Goal: Task Accomplishment & Management: Use online tool/utility

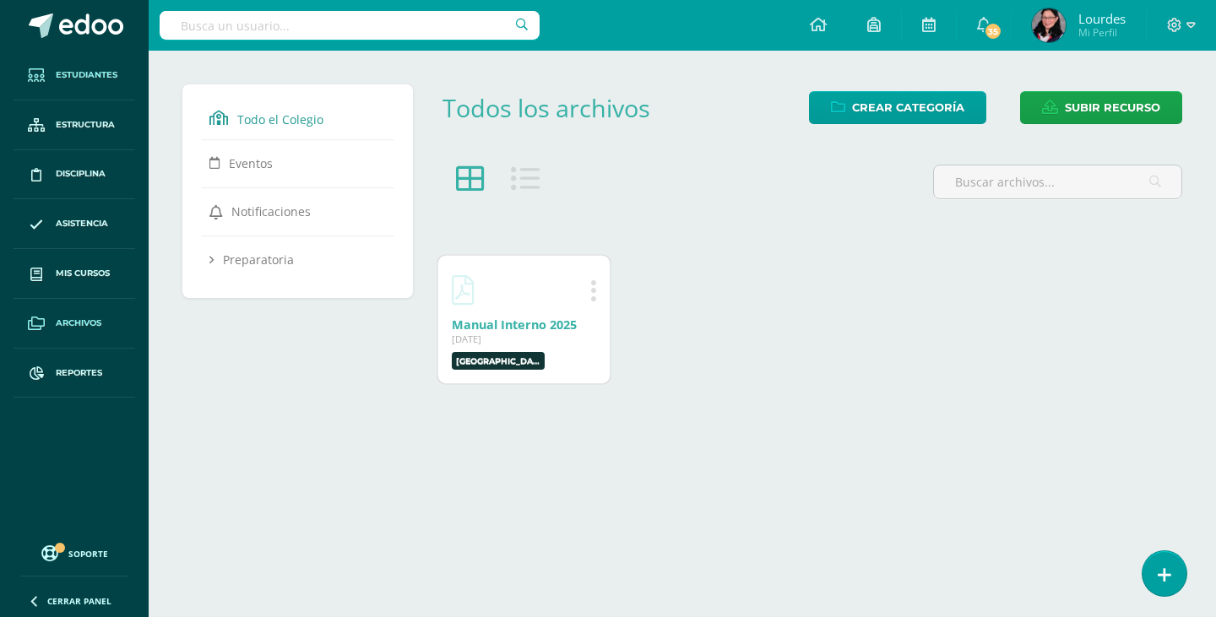
click at [58, 73] on span "Estudiantes" at bounding box center [87, 75] width 62 height 14
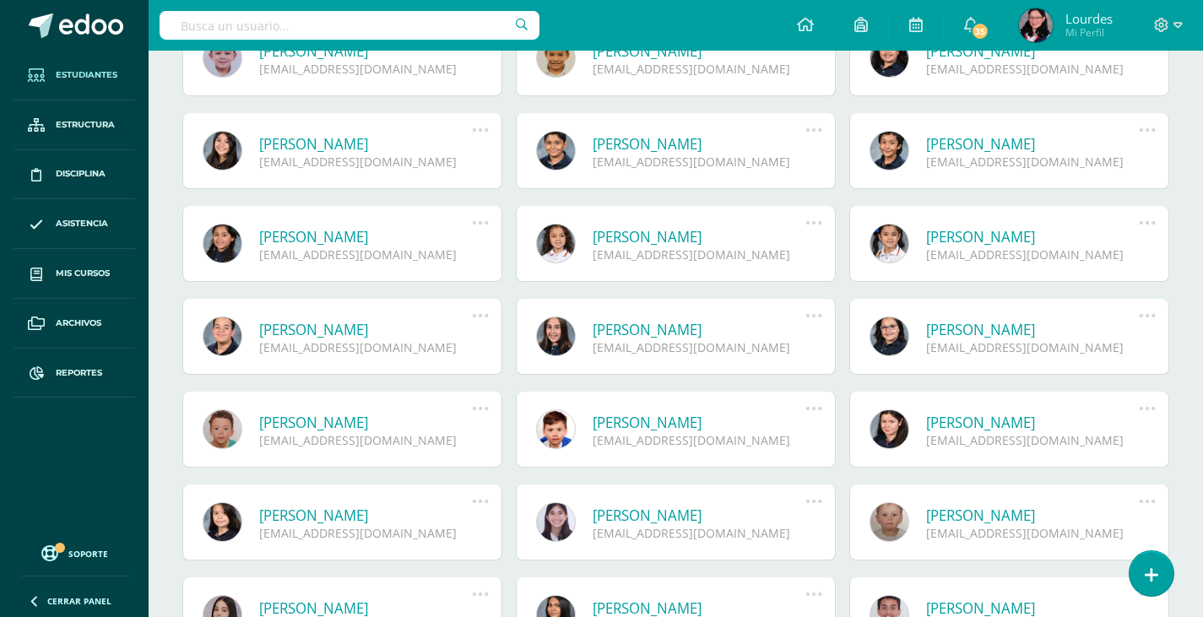
scroll to position [338, 0]
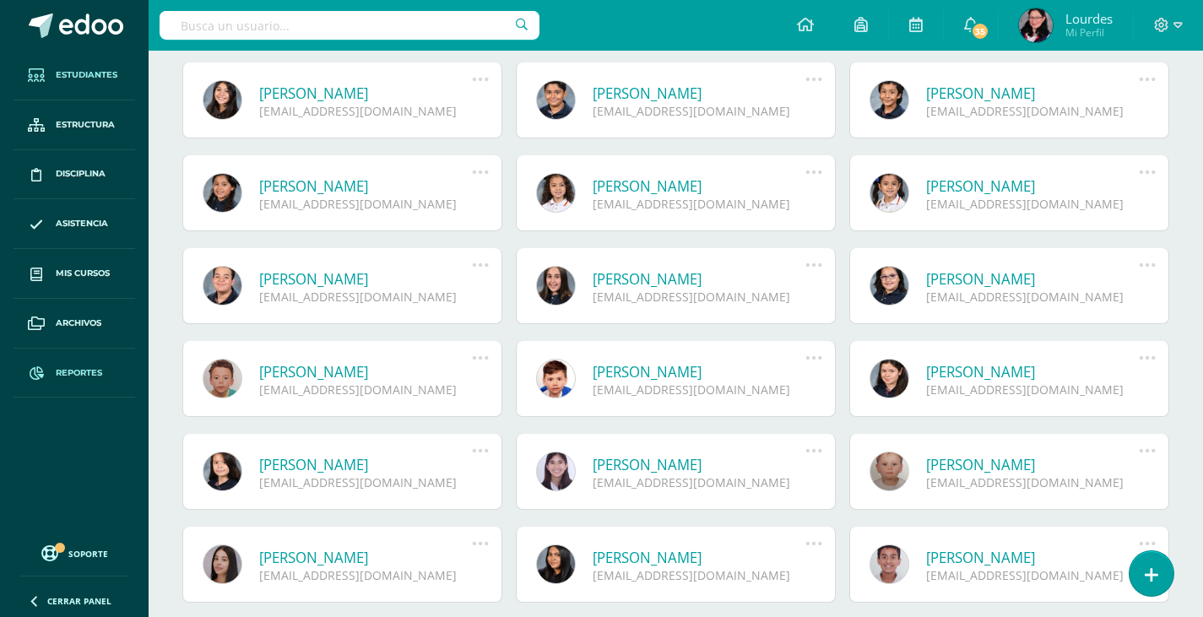
click at [82, 374] on span "Reportes" at bounding box center [79, 374] width 46 height 14
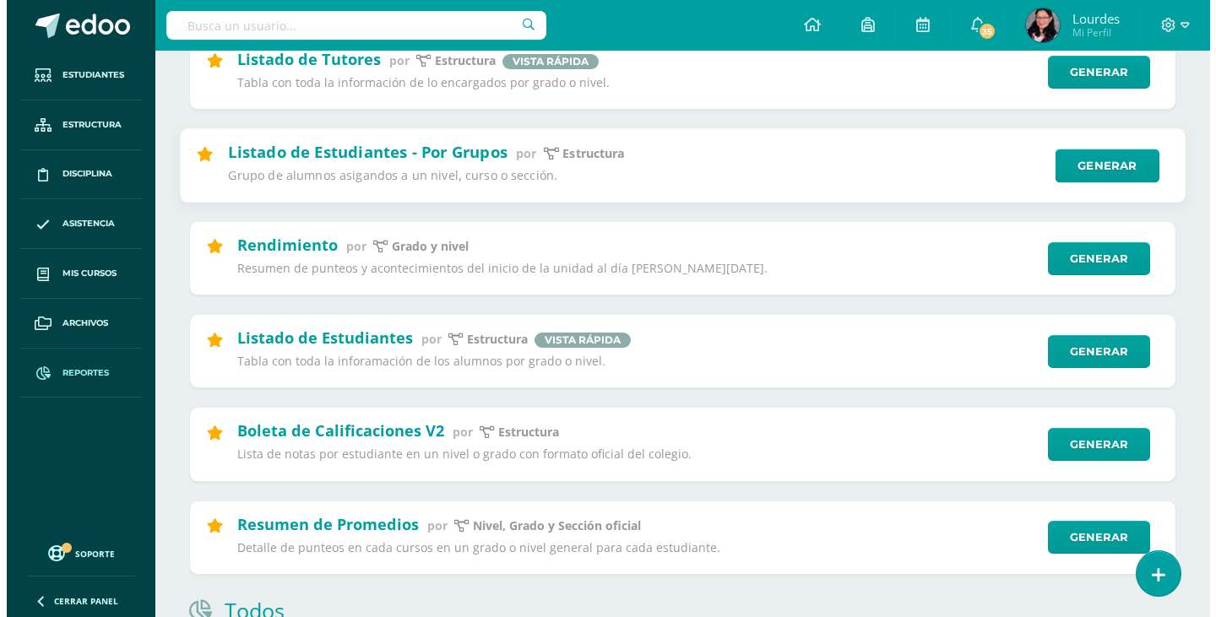
scroll to position [422, 0]
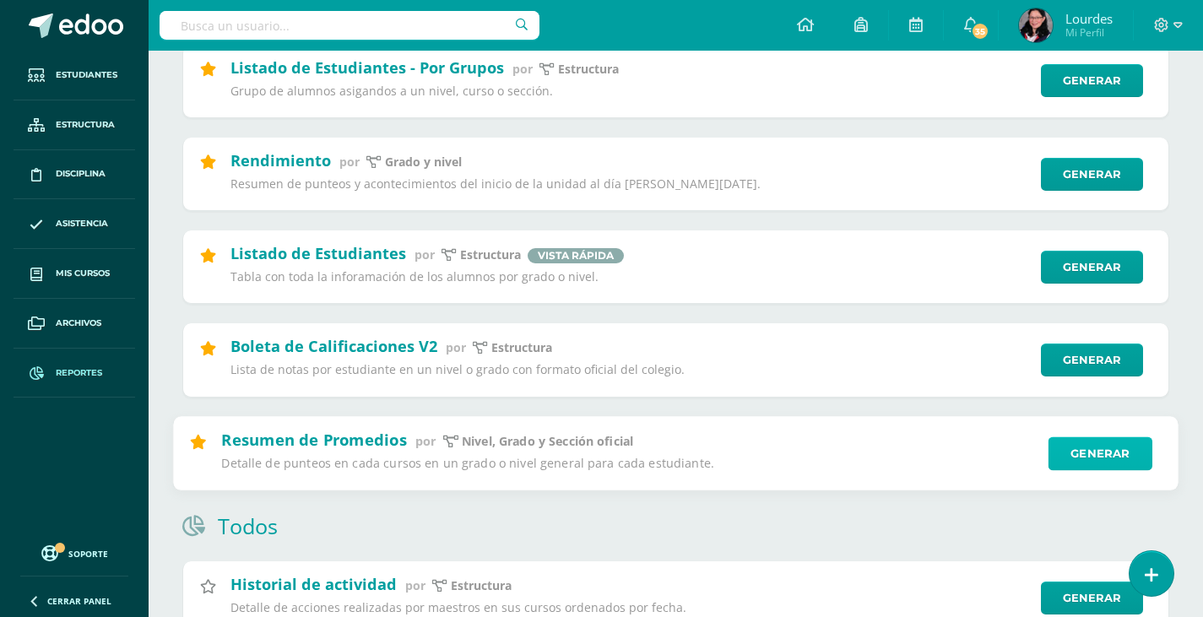
click at [1094, 451] on link "Generar" at bounding box center [1101, 454] width 104 height 34
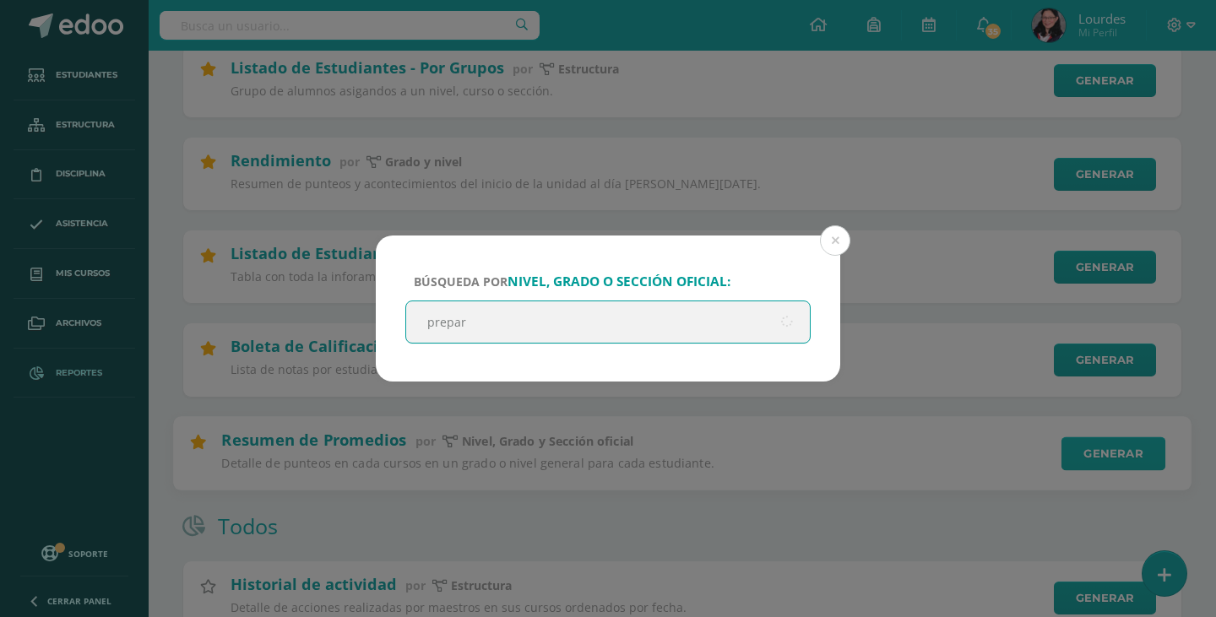
type input "prepara"
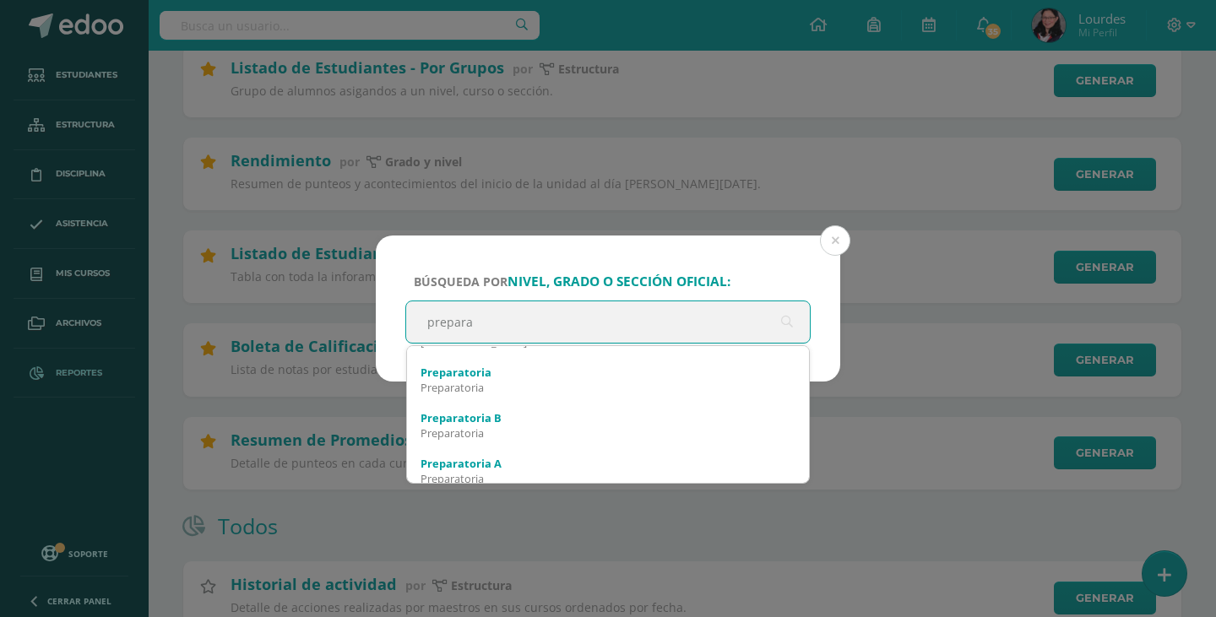
scroll to position [46, 0]
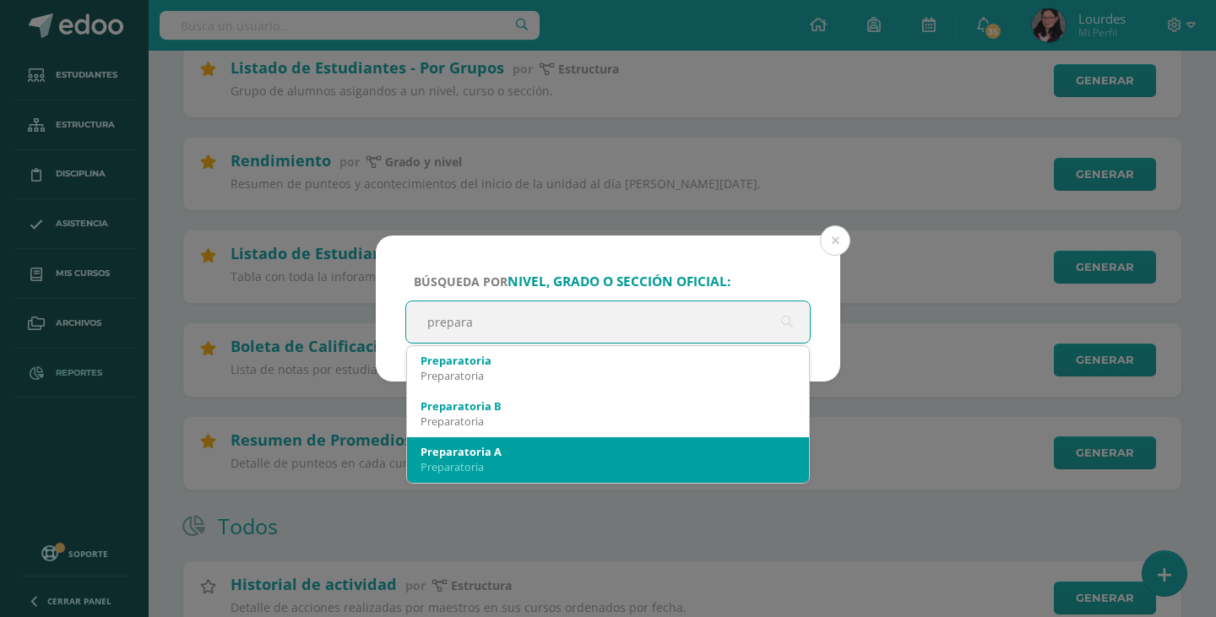
click at [680, 451] on div "Preparatoria A" at bounding box center [608, 451] width 375 height 15
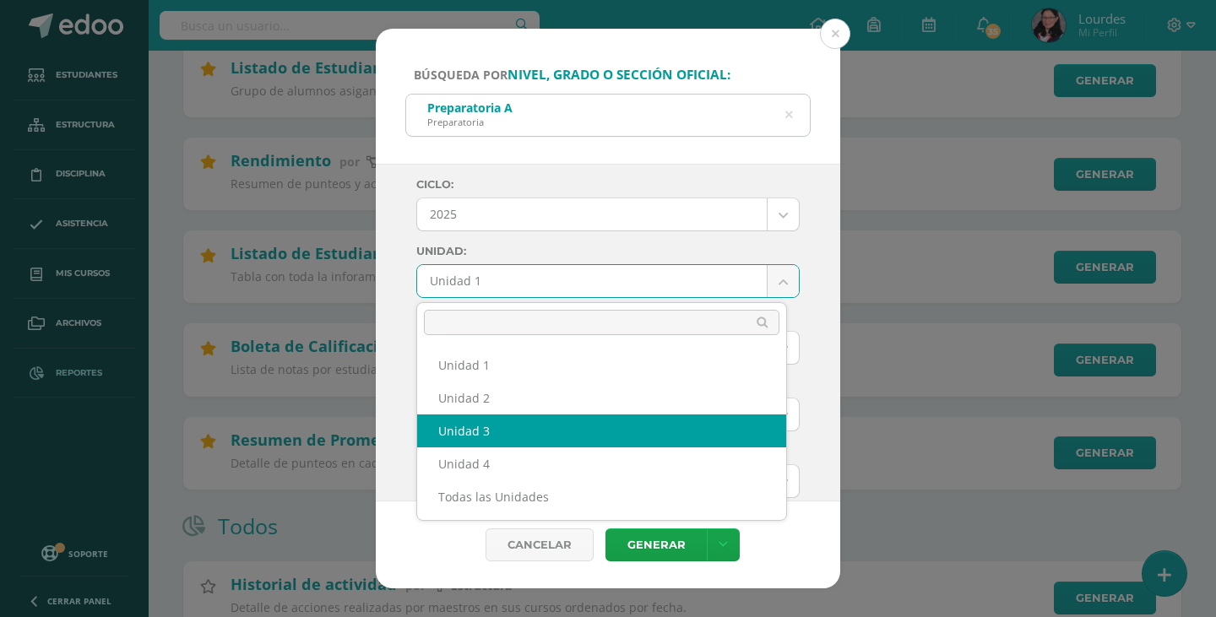
select select "Unidad 3"
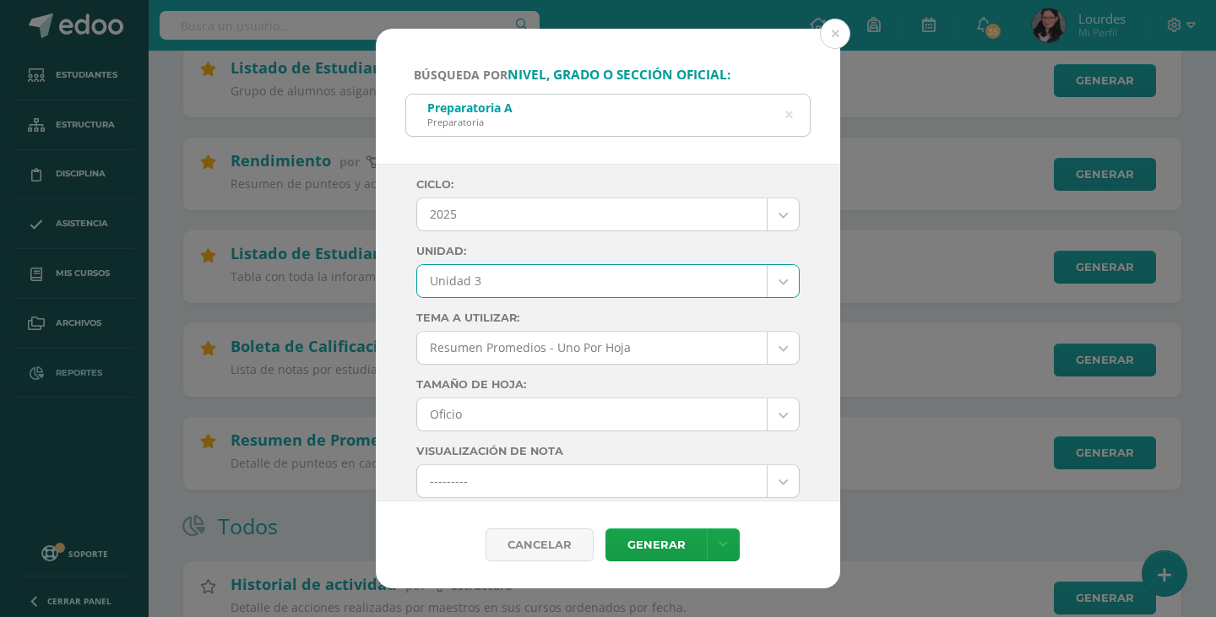
scroll to position [84, 0]
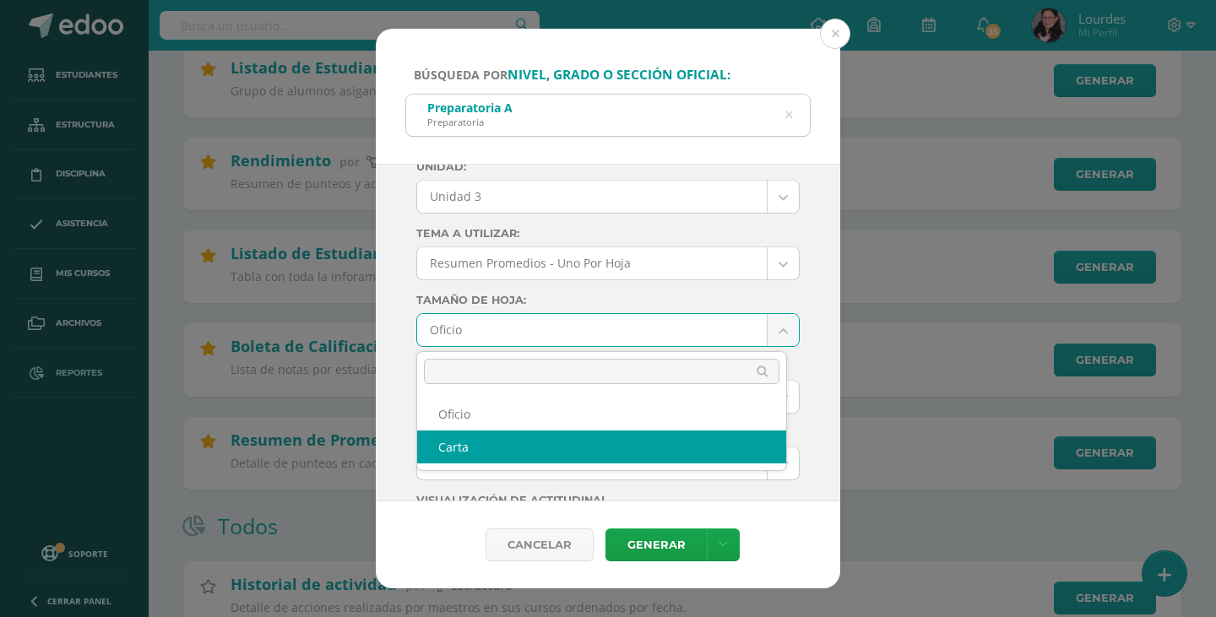
select select "letter"
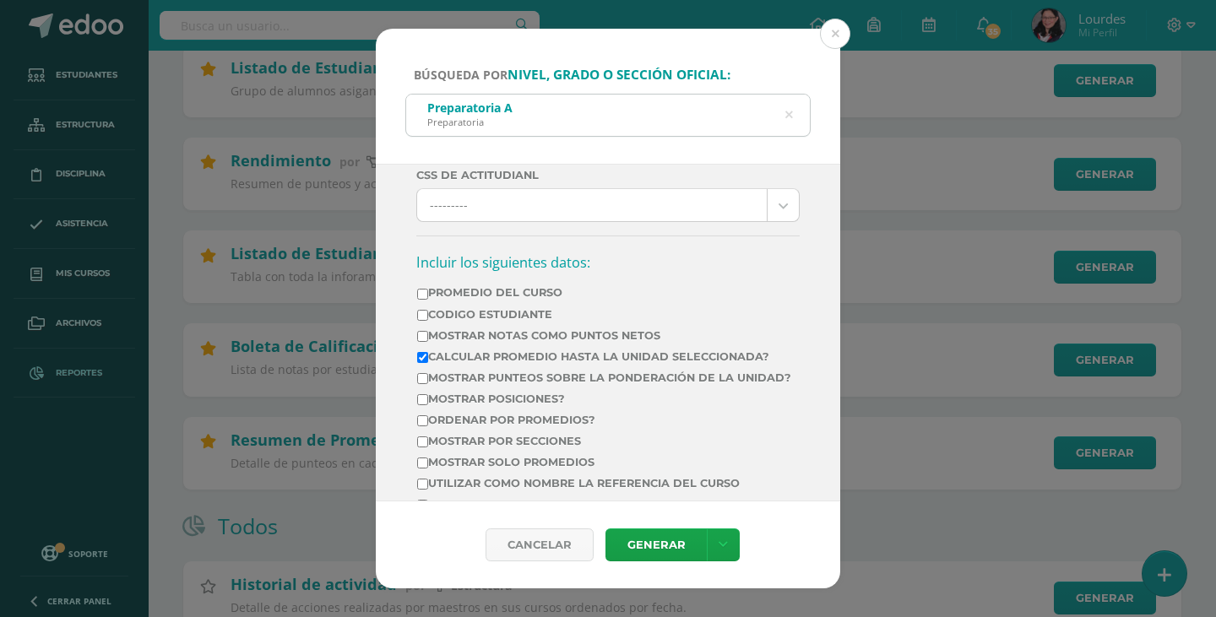
scroll to position [507, 0]
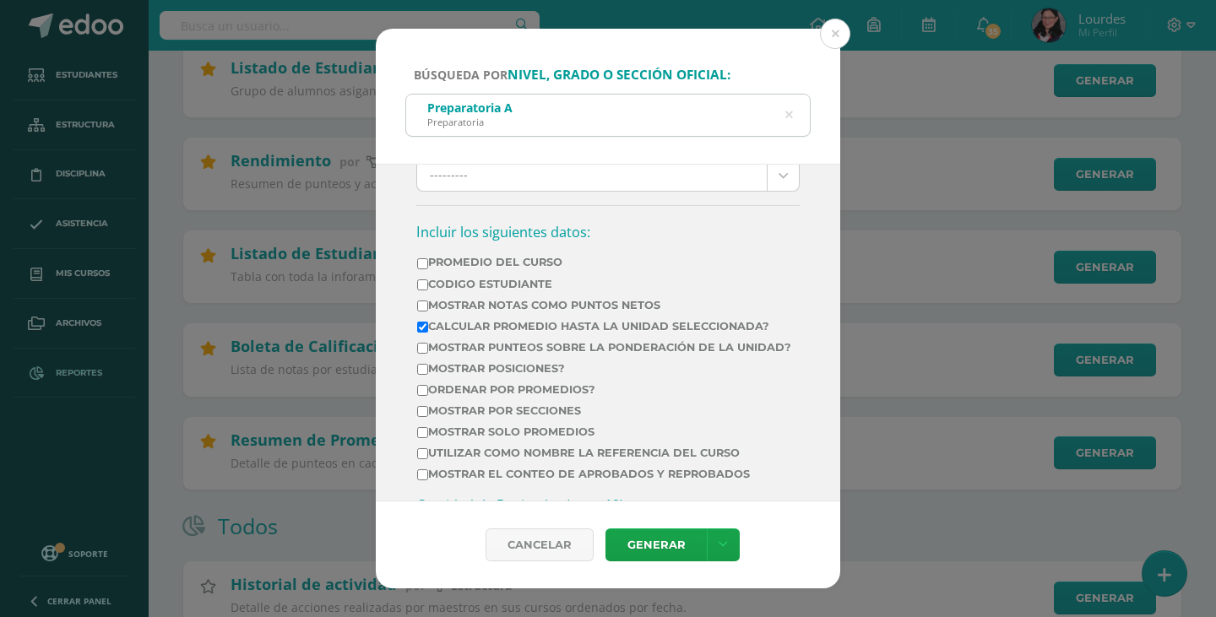
click at [542, 328] on label "Calcular promedio hasta la unidad seleccionada?" at bounding box center [604, 326] width 374 height 13
click at [428, 328] on input "Calcular promedio hasta la unidad seleccionada?" at bounding box center [422, 327] width 11 height 11
checkbox input "false"
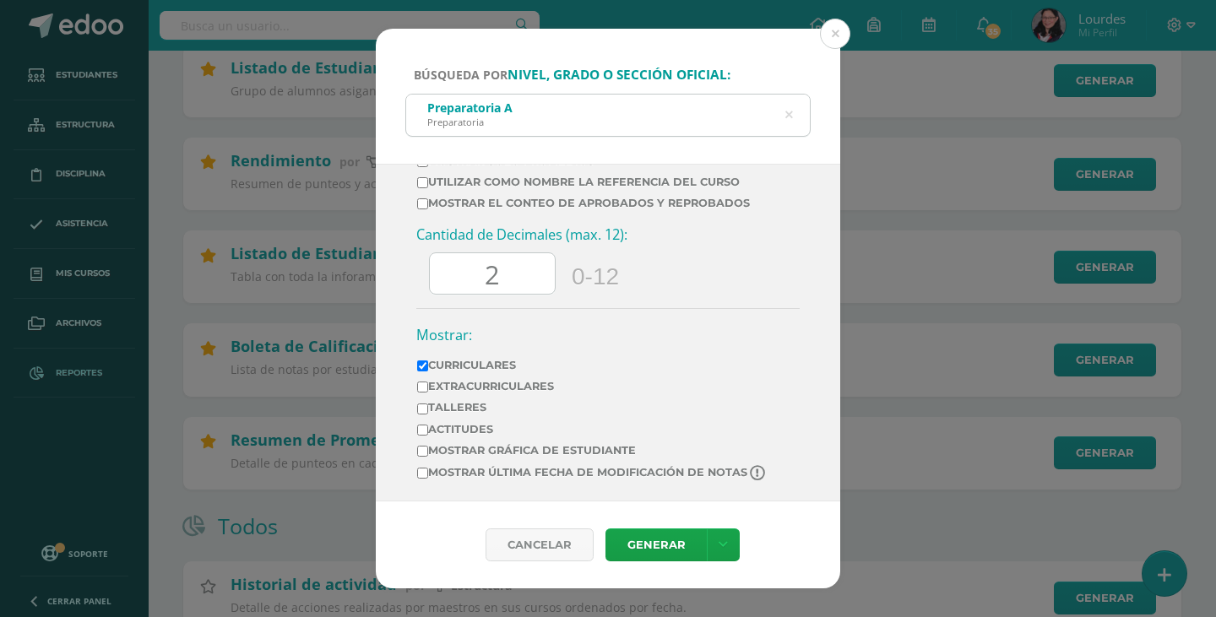
scroll to position [792, 0]
drag, startPoint x: 516, startPoint y: 283, endPoint x: 445, endPoint y: 294, distance: 71.8
click at [445, 294] on div "Cantidad de Decimales (max. 12): 2 0-12" at bounding box center [607, 265] width 383 height 83
type input "0.00"
click at [714, 274] on div "Cantidad de Decimales (max. 12): 0.00 0-12" at bounding box center [607, 265] width 383 height 83
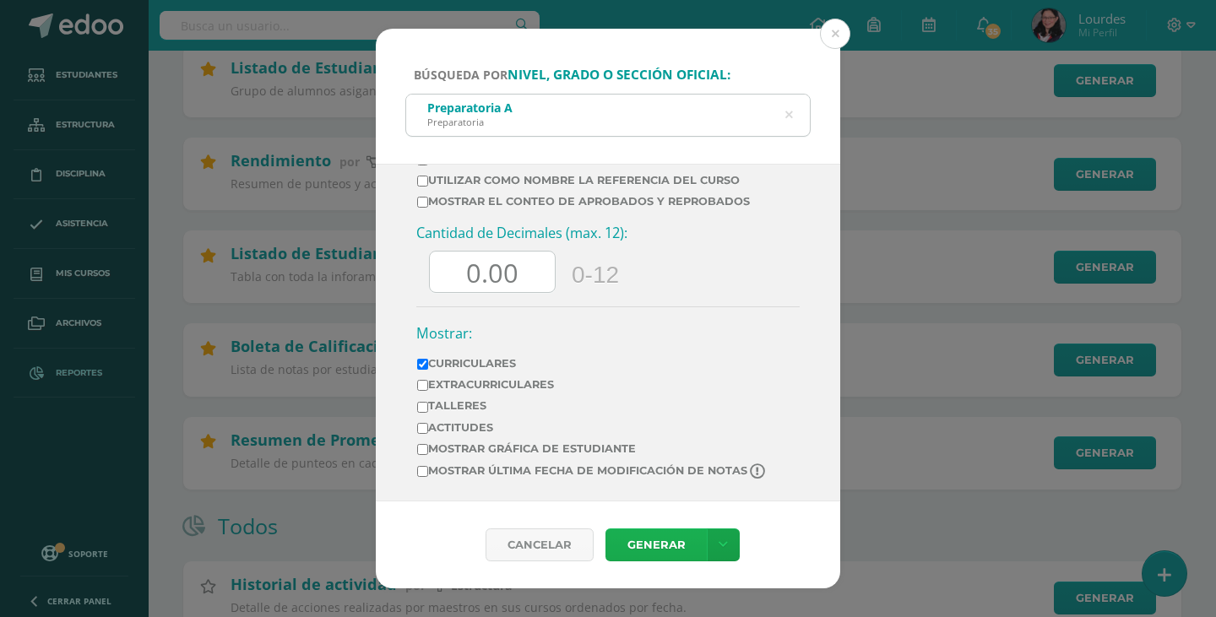
click at [662, 547] on link "Generar" at bounding box center [655, 545] width 101 height 33
click at [790, 113] on icon at bounding box center [788, 115] width 35 height 35
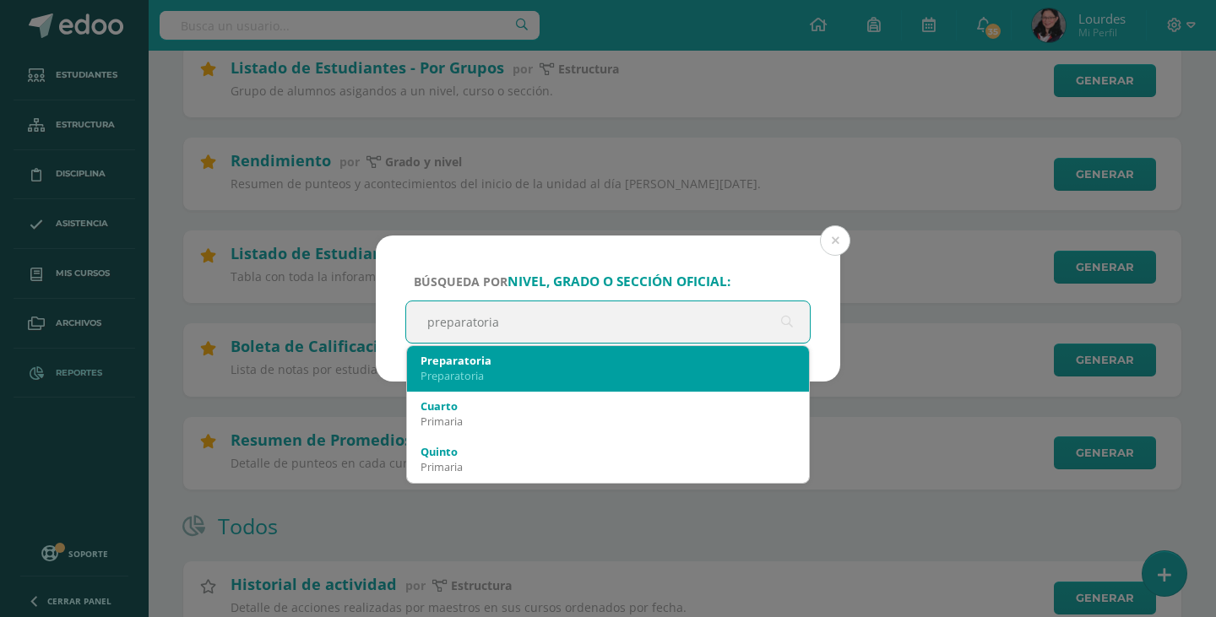
type input "preparatori"
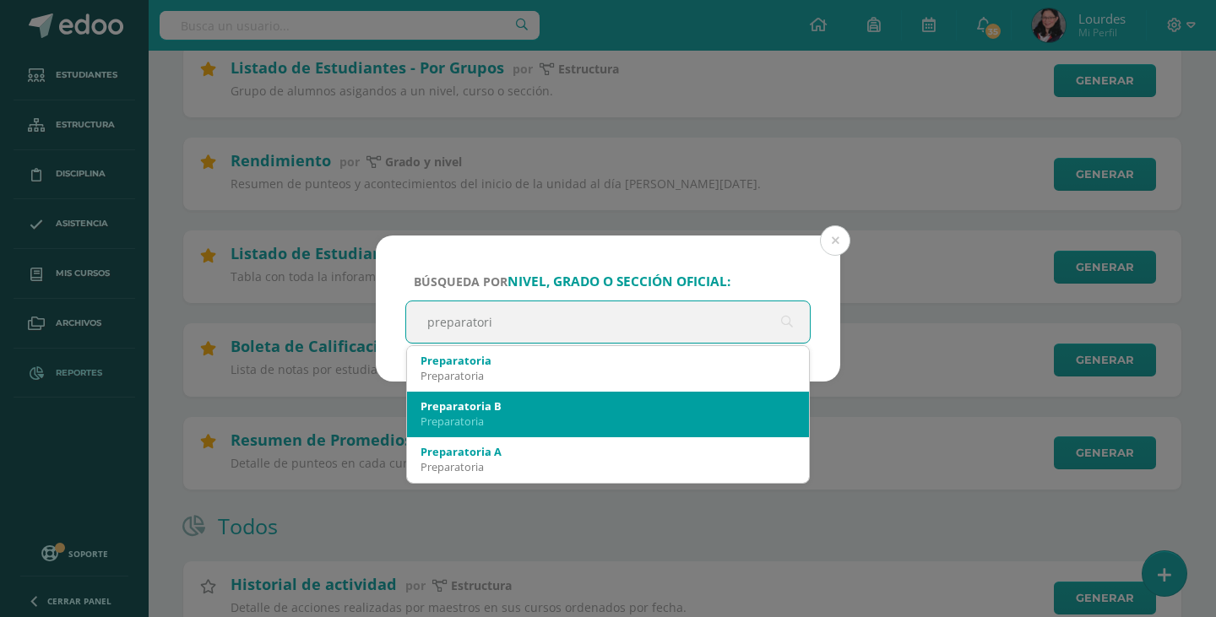
click at [581, 415] on div "Preparatoria" at bounding box center [608, 421] width 375 height 15
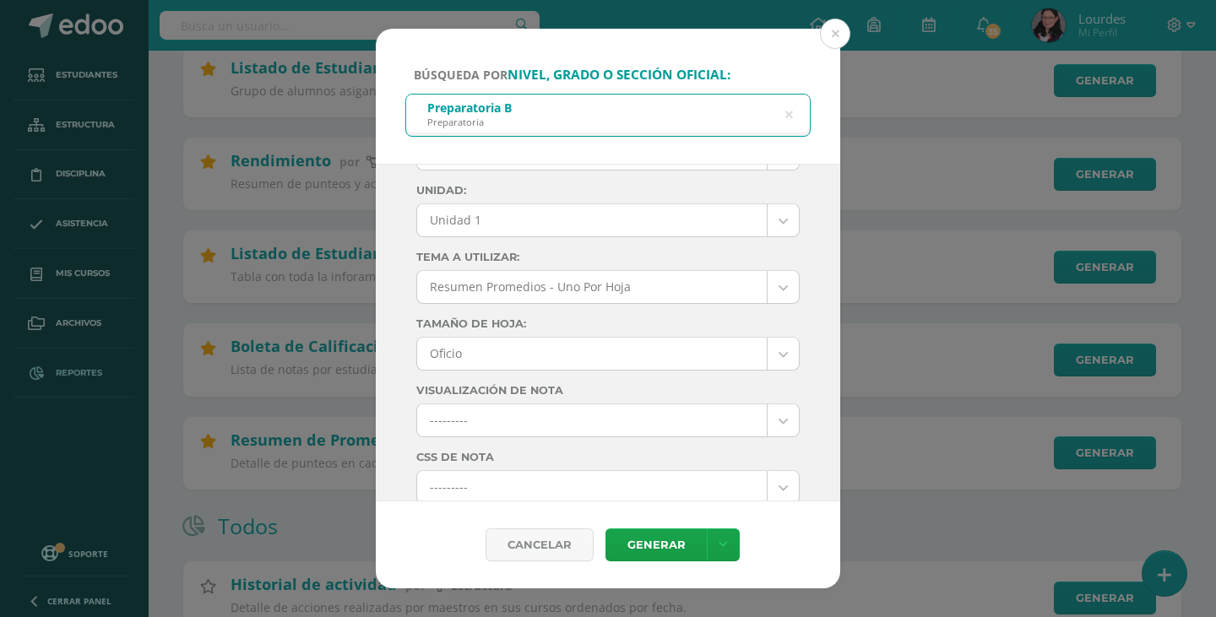
scroll to position [0, 0]
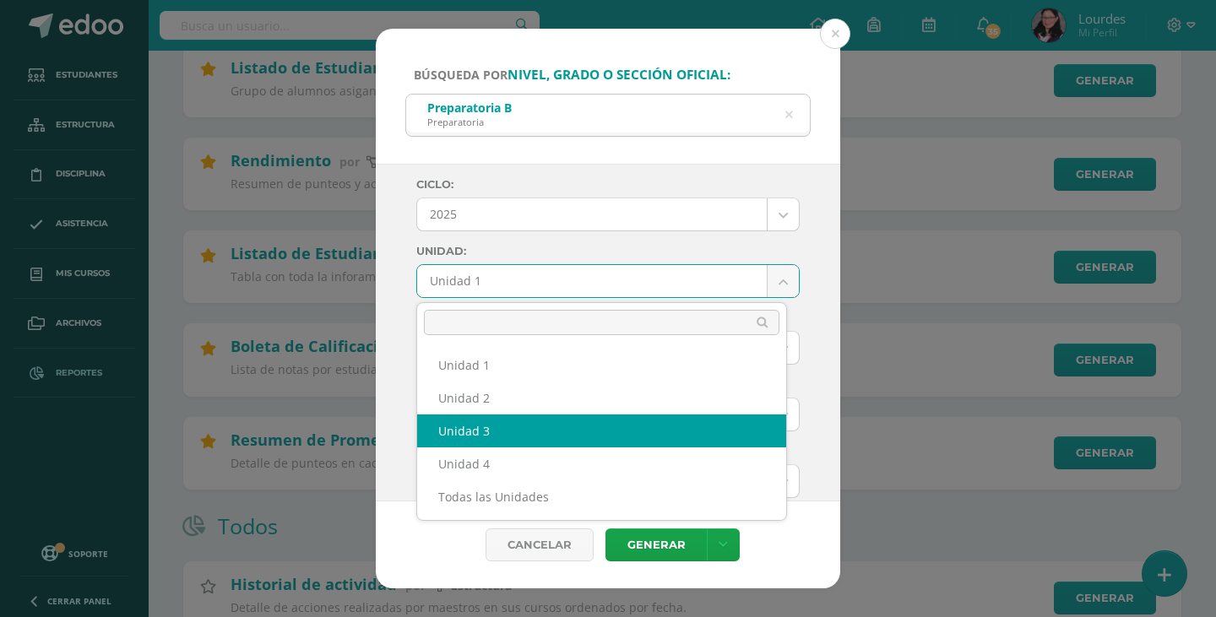
select select "Unidad 3"
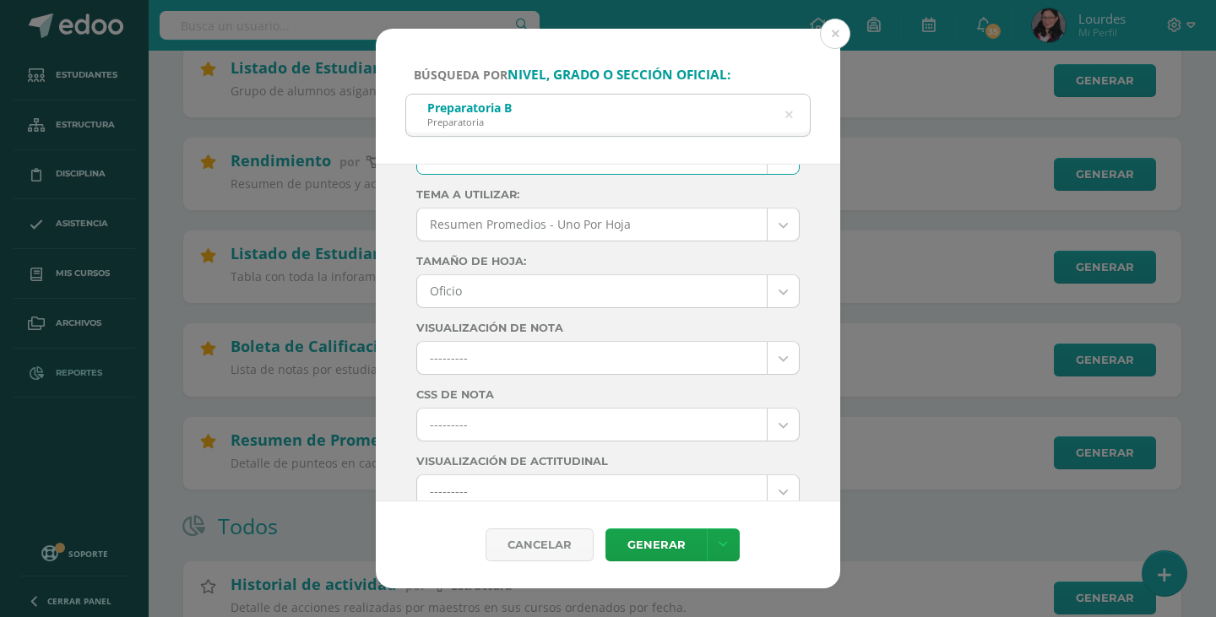
scroll to position [169, 0]
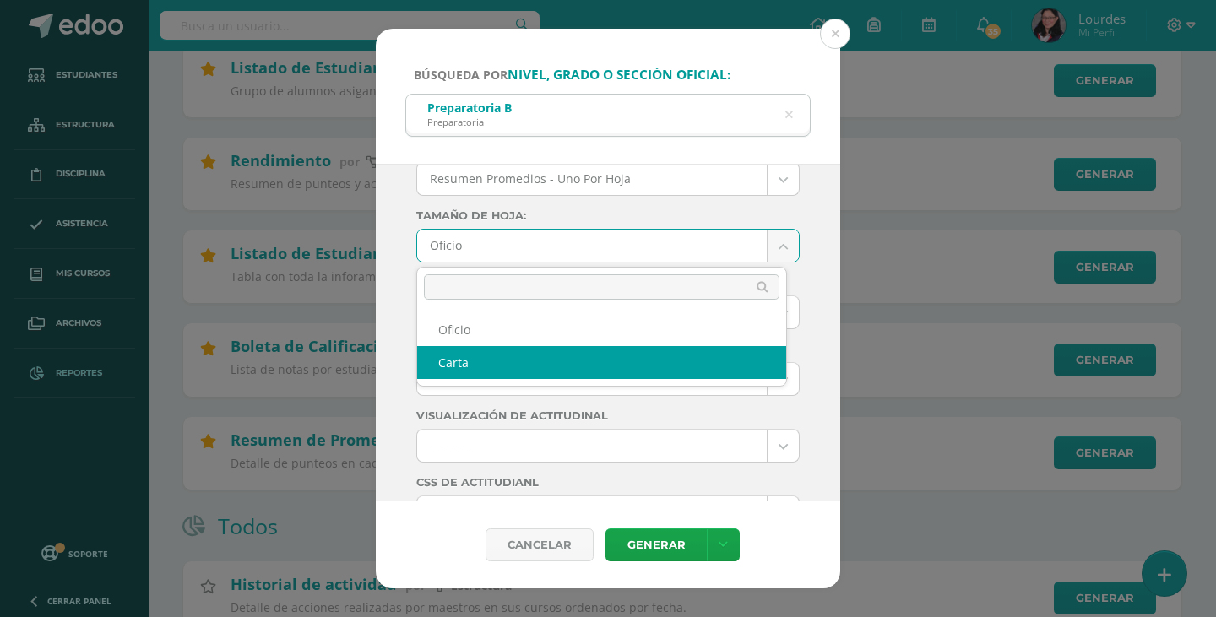
select select "letter"
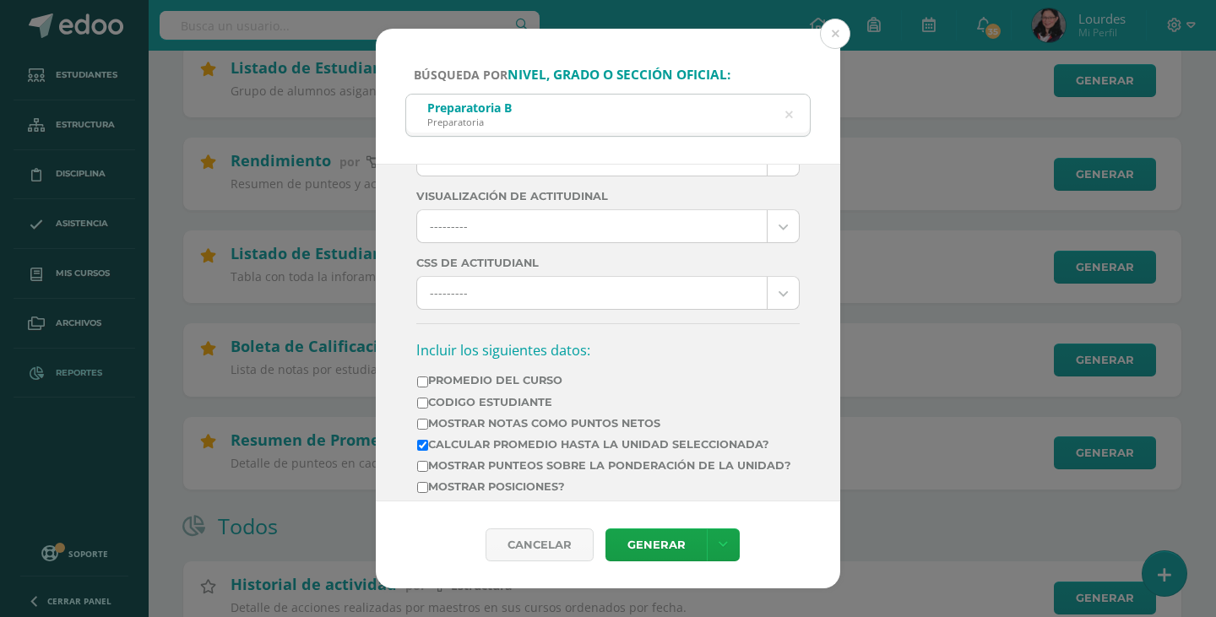
scroll to position [422, 0]
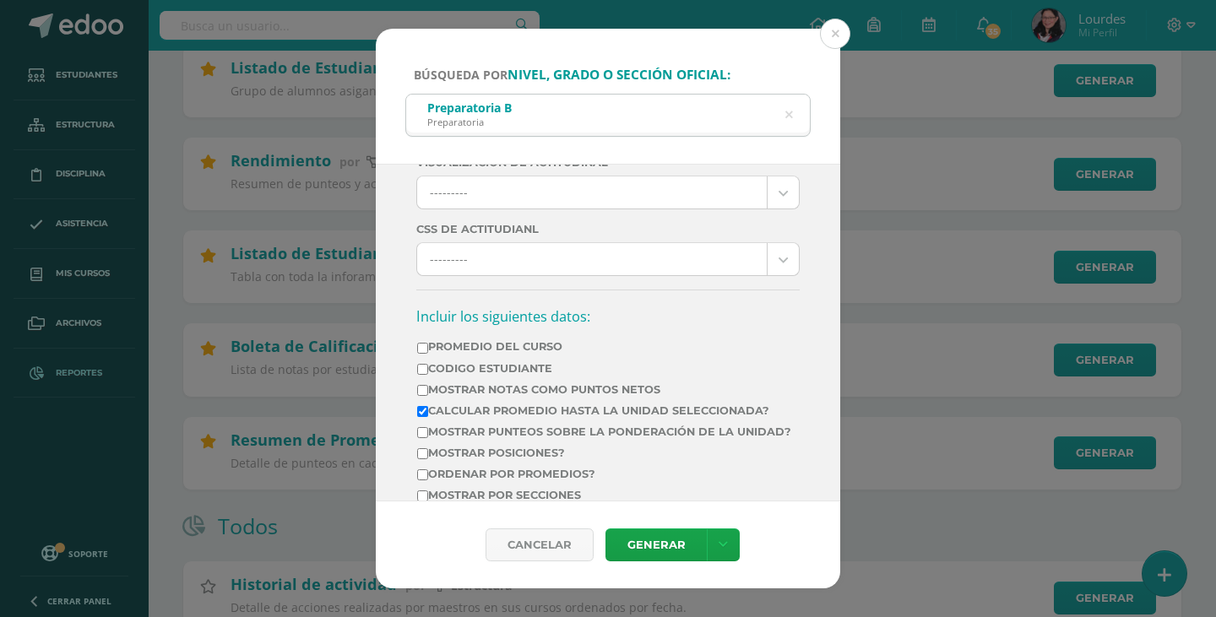
click at [636, 407] on label "Calcular promedio hasta la unidad seleccionada?" at bounding box center [604, 411] width 374 height 13
click at [428, 407] on input "Calcular promedio hasta la unidad seleccionada?" at bounding box center [422, 411] width 11 height 11
checkbox input "false"
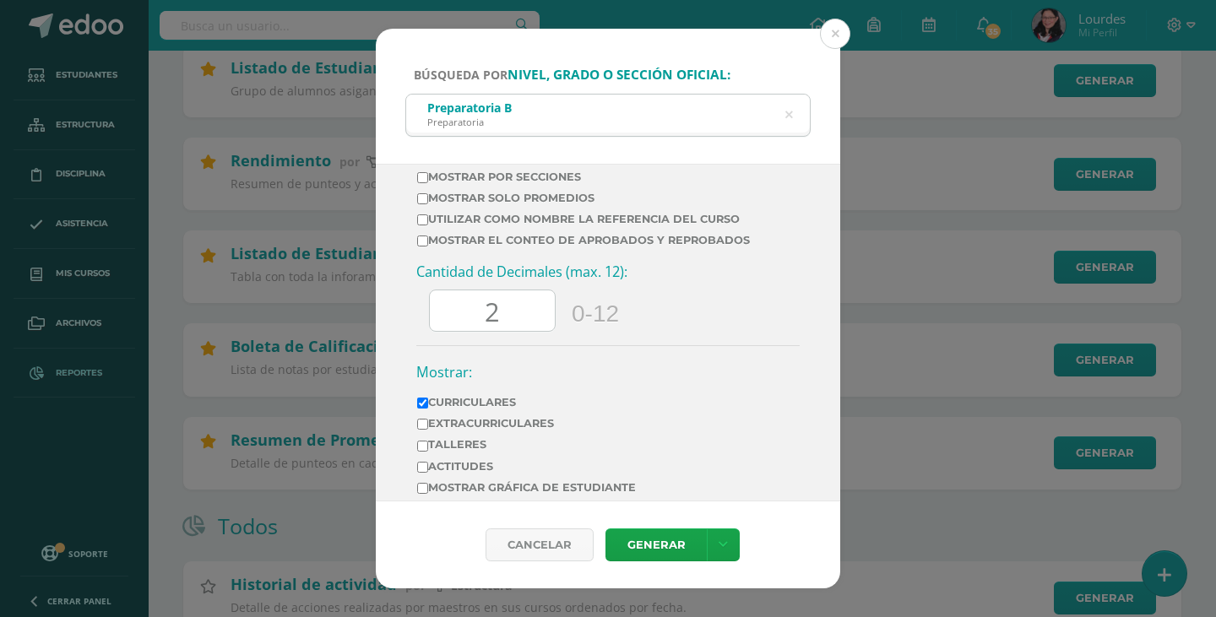
scroll to position [760, 0]
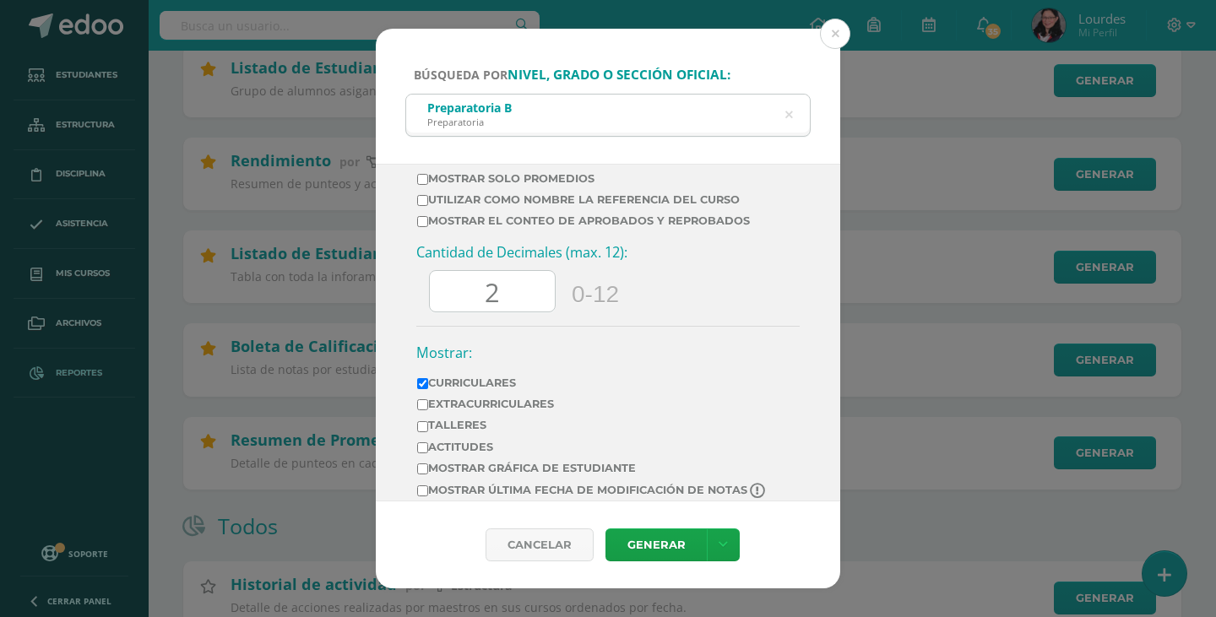
click at [523, 300] on input "2" at bounding box center [492, 291] width 125 height 41
type input "0.00"
click at [712, 285] on div "Cantidad de Decimales (max. 12): 0.00 0-12" at bounding box center [607, 284] width 383 height 83
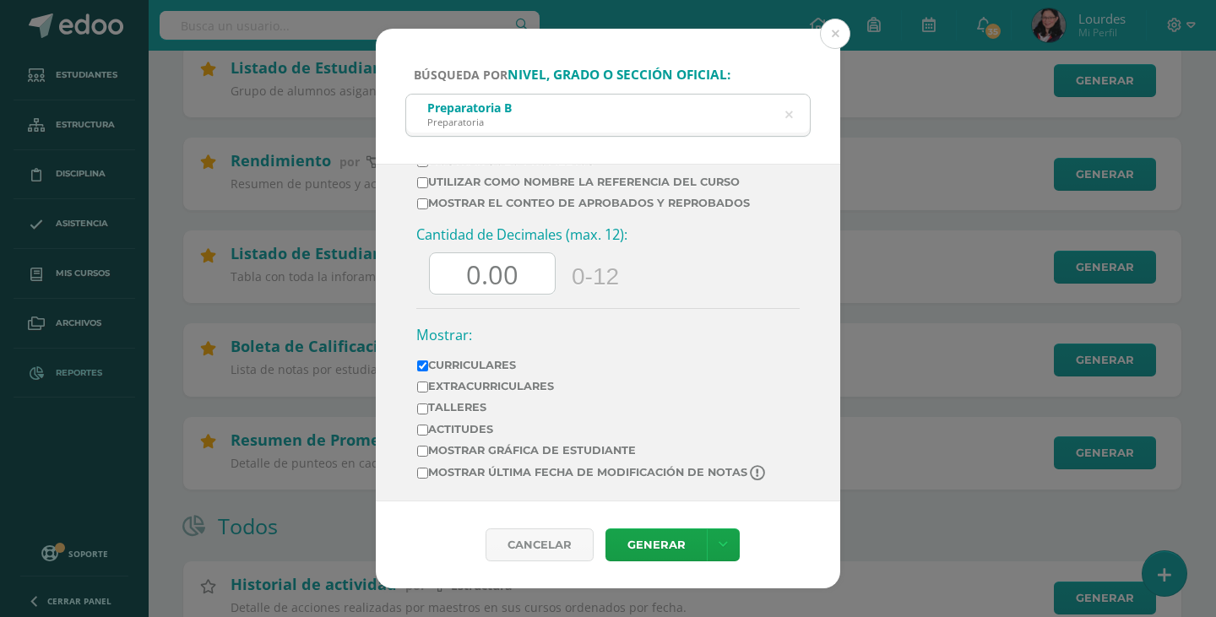
scroll to position [792, 0]
click at [688, 553] on link "Generar" at bounding box center [655, 545] width 101 height 33
click at [790, 119] on icon at bounding box center [789, 115] width 8 height 43
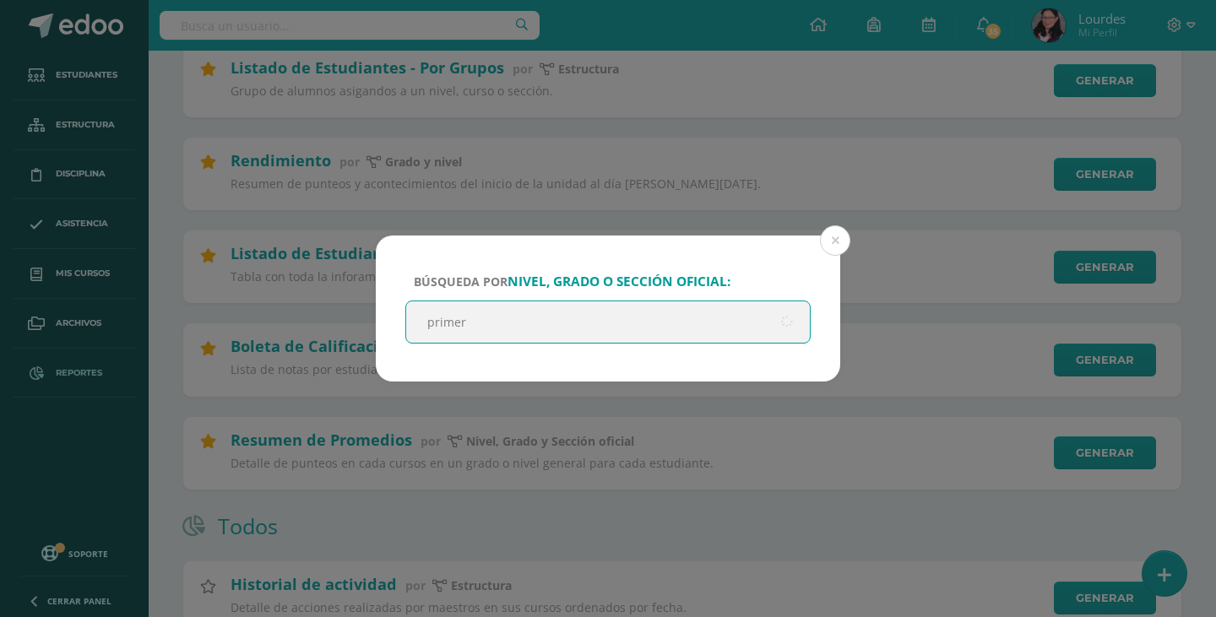
type input "primero"
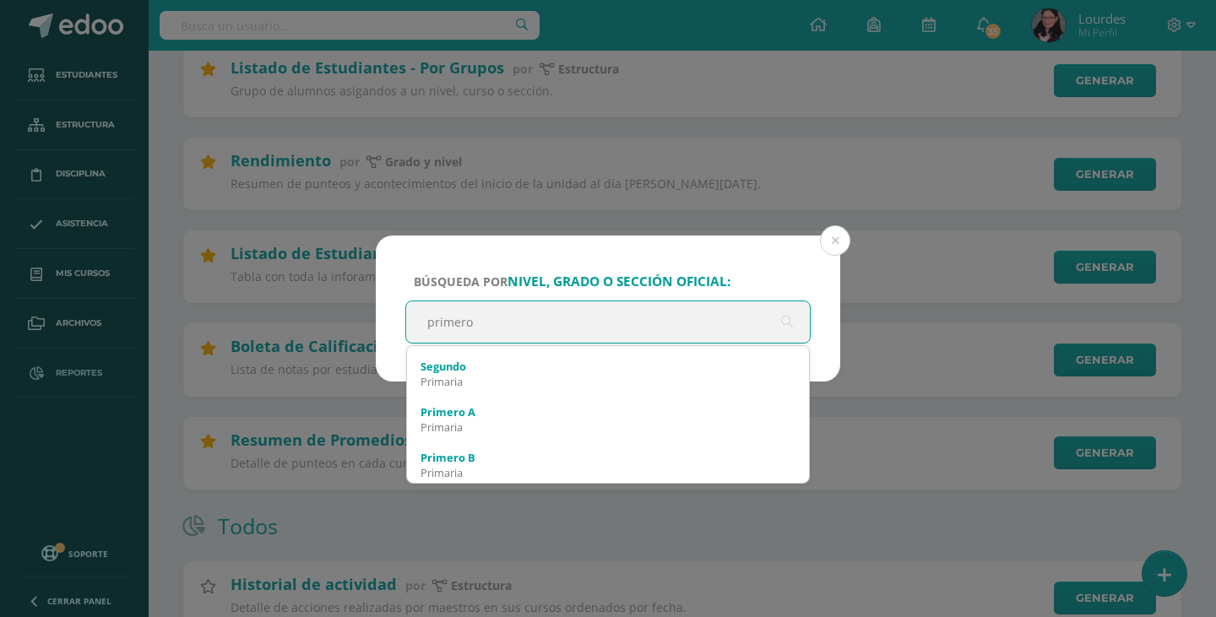
scroll to position [248, 0]
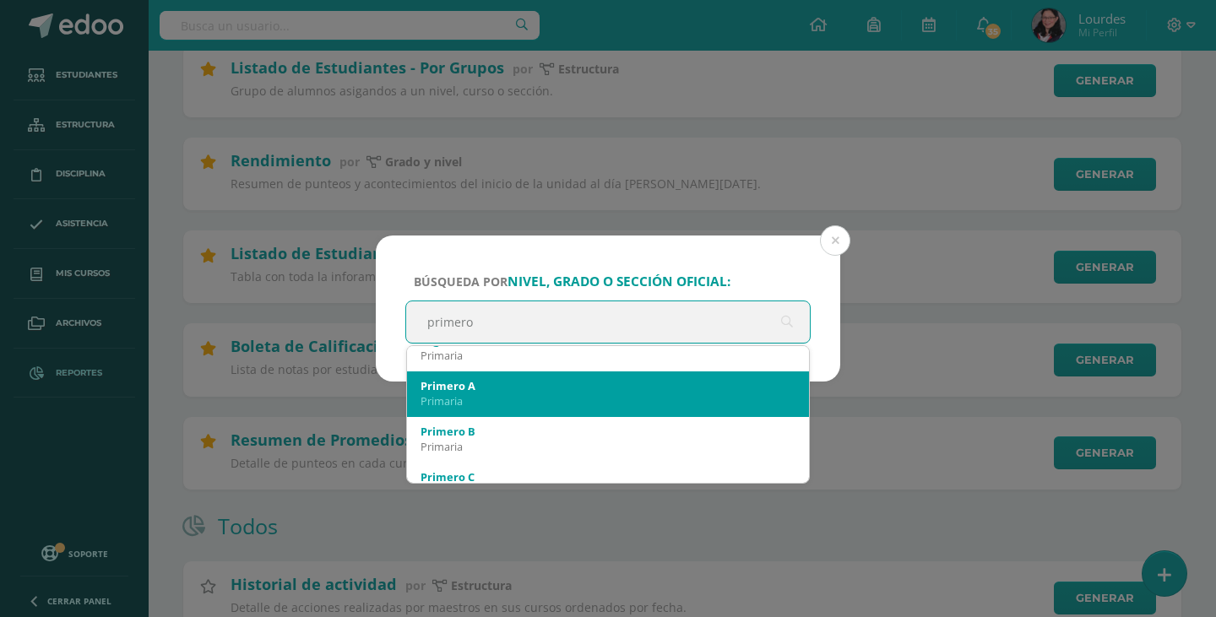
click at [725, 391] on div "Primero A" at bounding box center [608, 385] width 375 height 15
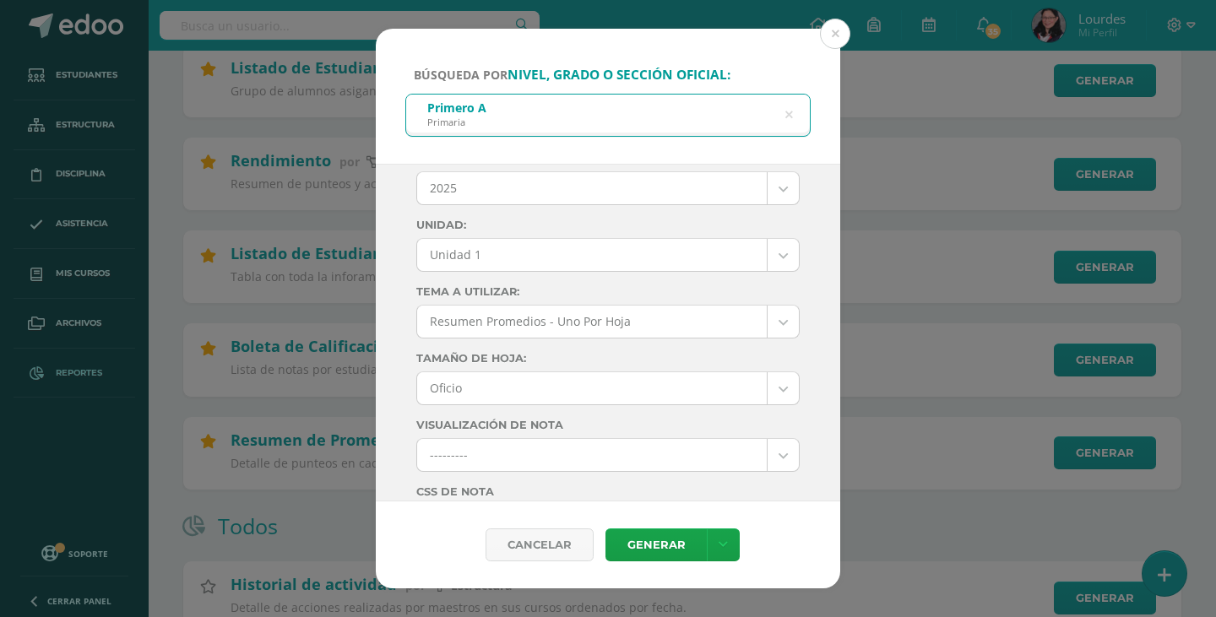
scroll to position [0, 0]
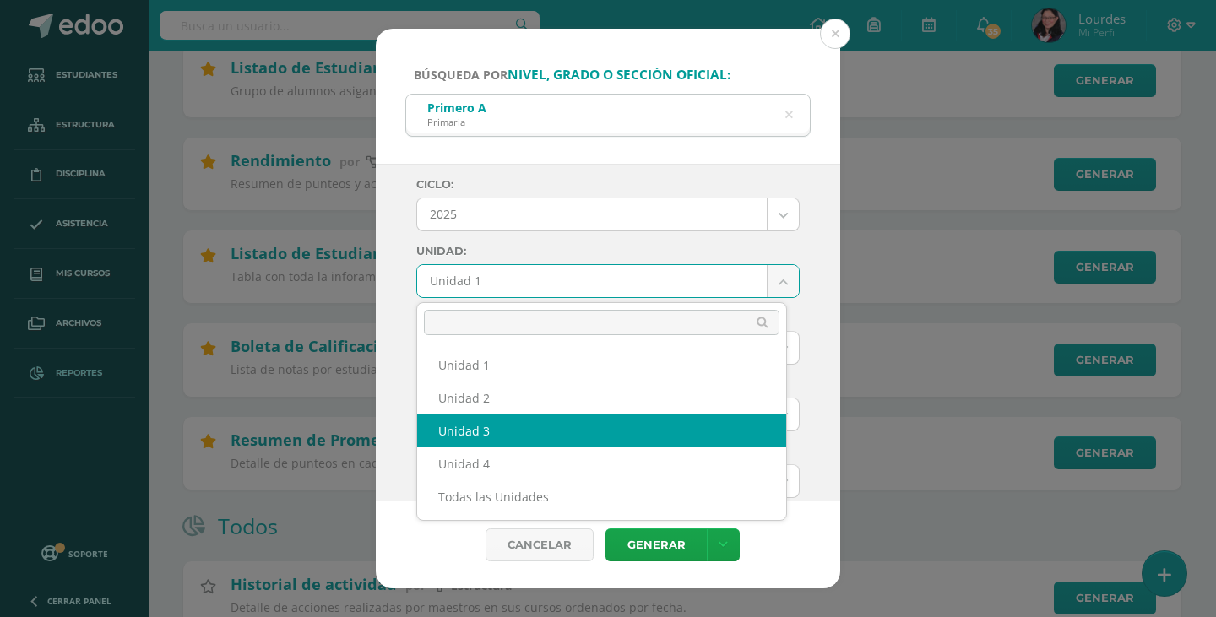
select select "Unidad 3"
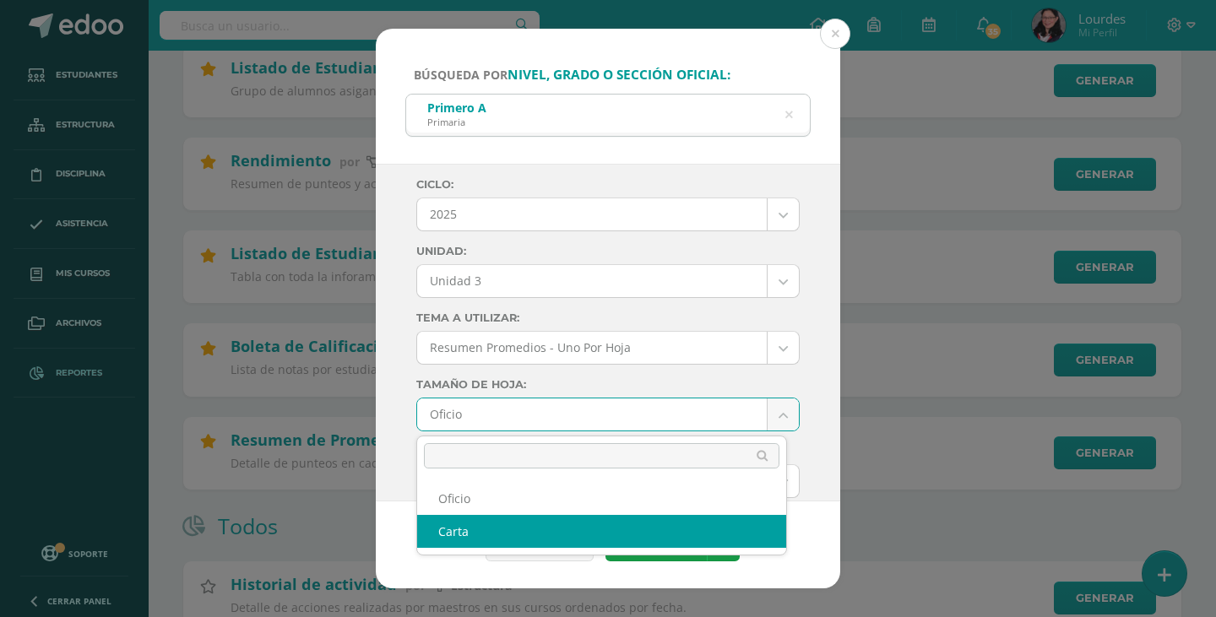
select select "letter"
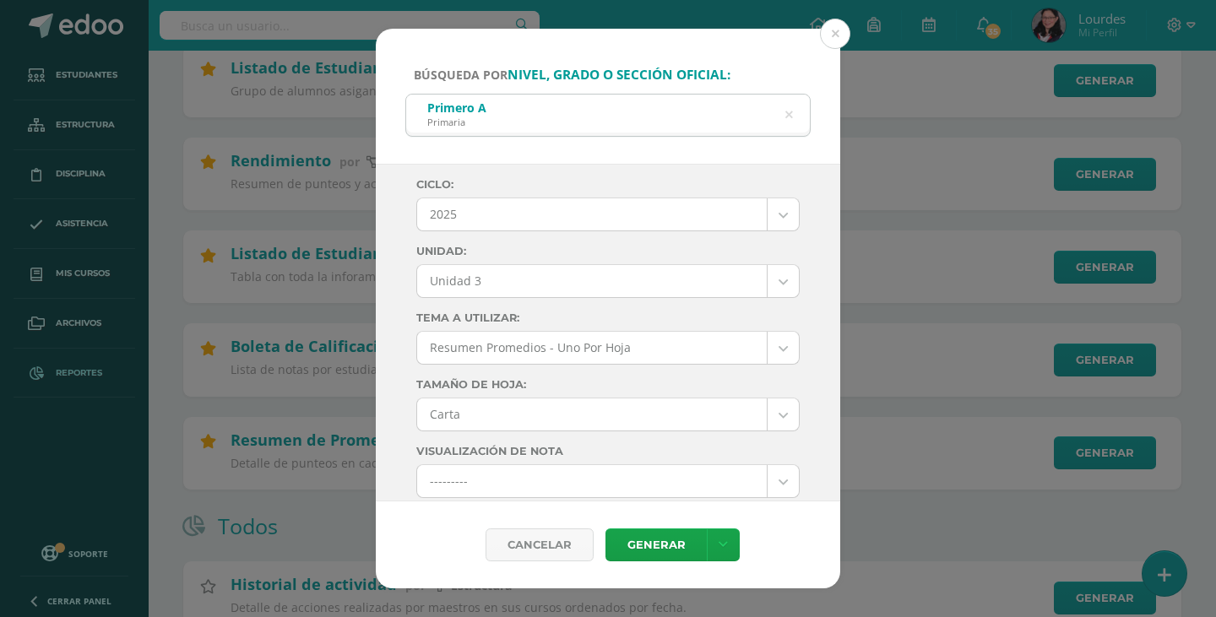
click at [801, 328] on div "Ciclo: 2025 2025 2028 2027 2026 2024 2023 2022 2021 2020 2019 Unidad: Unidad 3 …" at bounding box center [608, 333] width 464 height 338
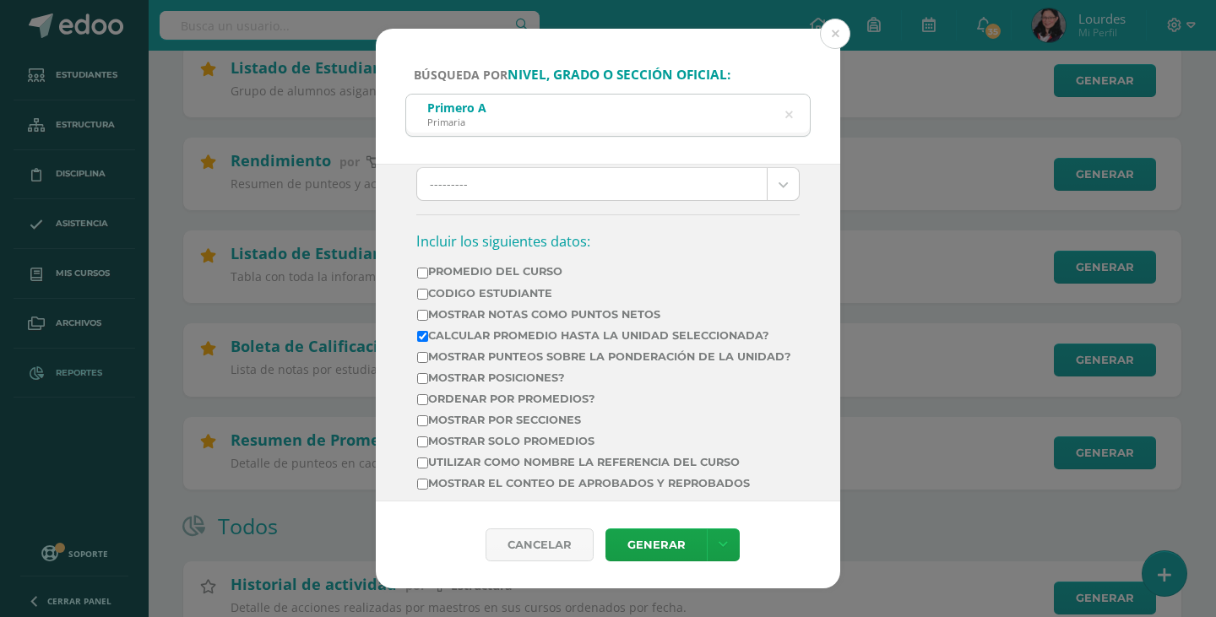
scroll to position [507, 0]
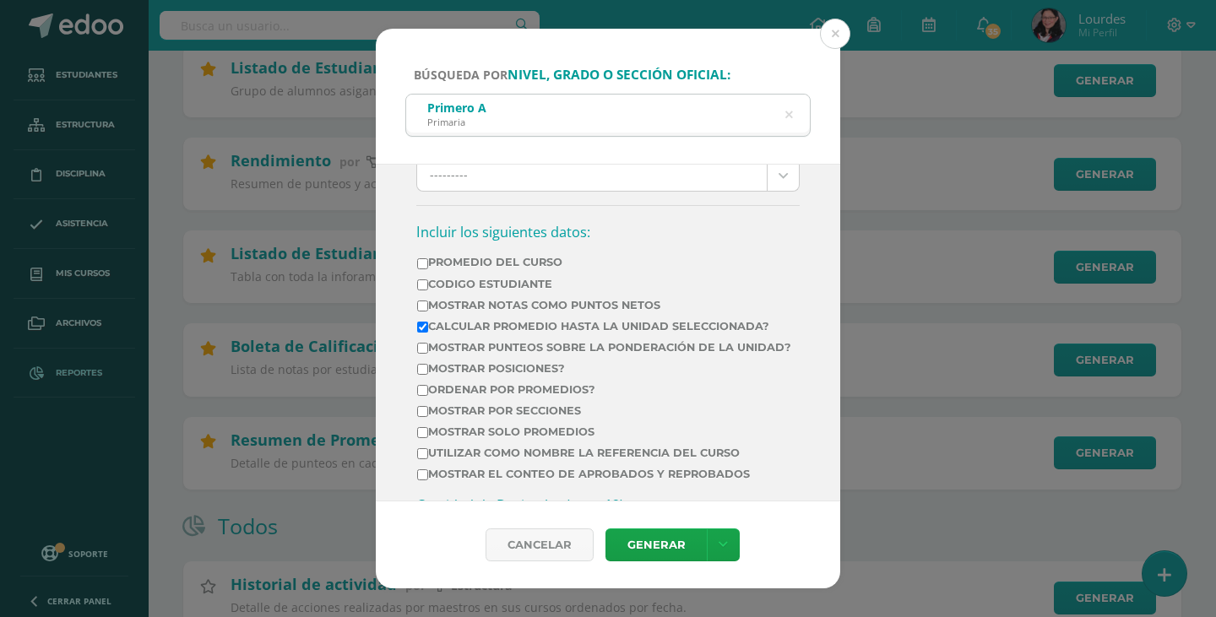
click at [548, 327] on label "Calcular promedio hasta la unidad seleccionada?" at bounding box center [604, 326] width 374 height 13
click at [428, 327] on input "Calcular promedio hasta la unidad seleccionada?" at bounding box center [422, 327] width 11 height 11
checkbox input "false"
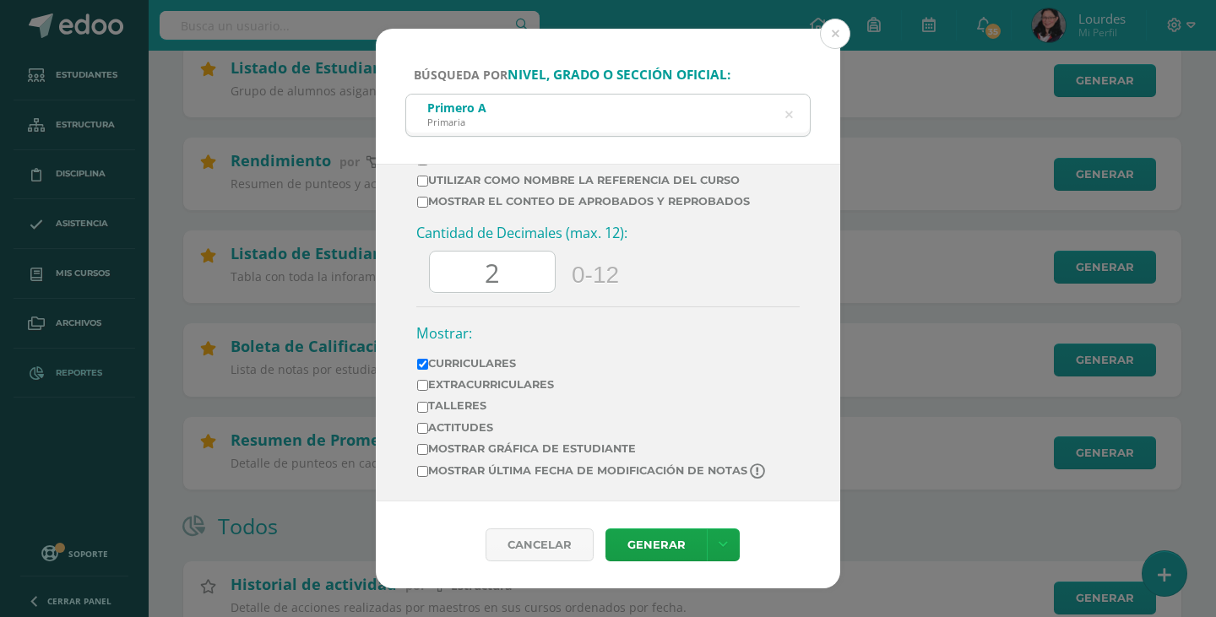
scroll to position [792, 0]
click at [521, 282] on input "2" at bounding box center [492, 272] width 125 height 41
type input "0.00"
click at [671, 546] on link "Generar" at bounding box center [655, 545] width 101 height 33
click at [788, 111] on icon at bounding box center [788, 115] width 35 height 35
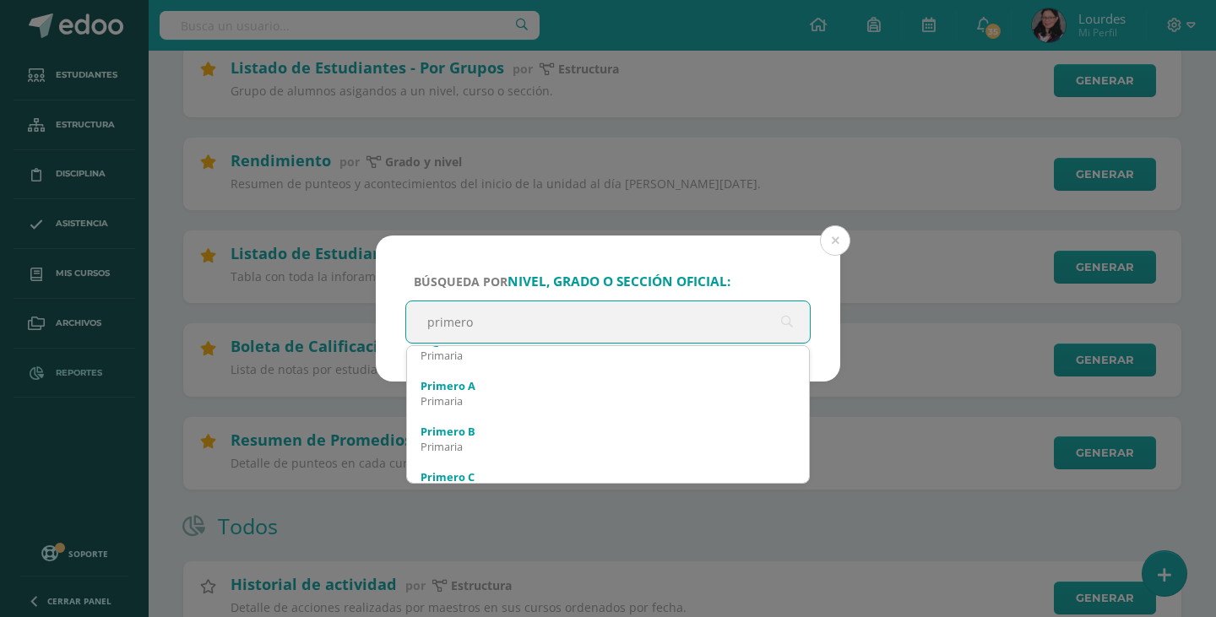
type input "primero"
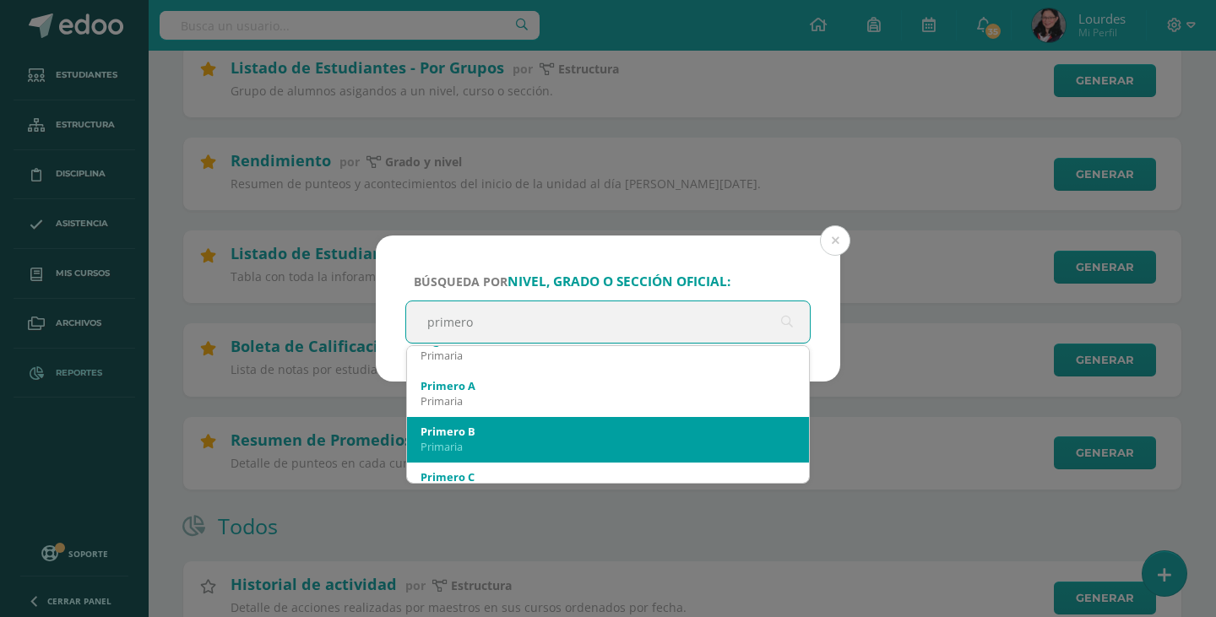
click at [603, 434] on div "Primero B" at bounding box center [608, 431] width 375 height 15
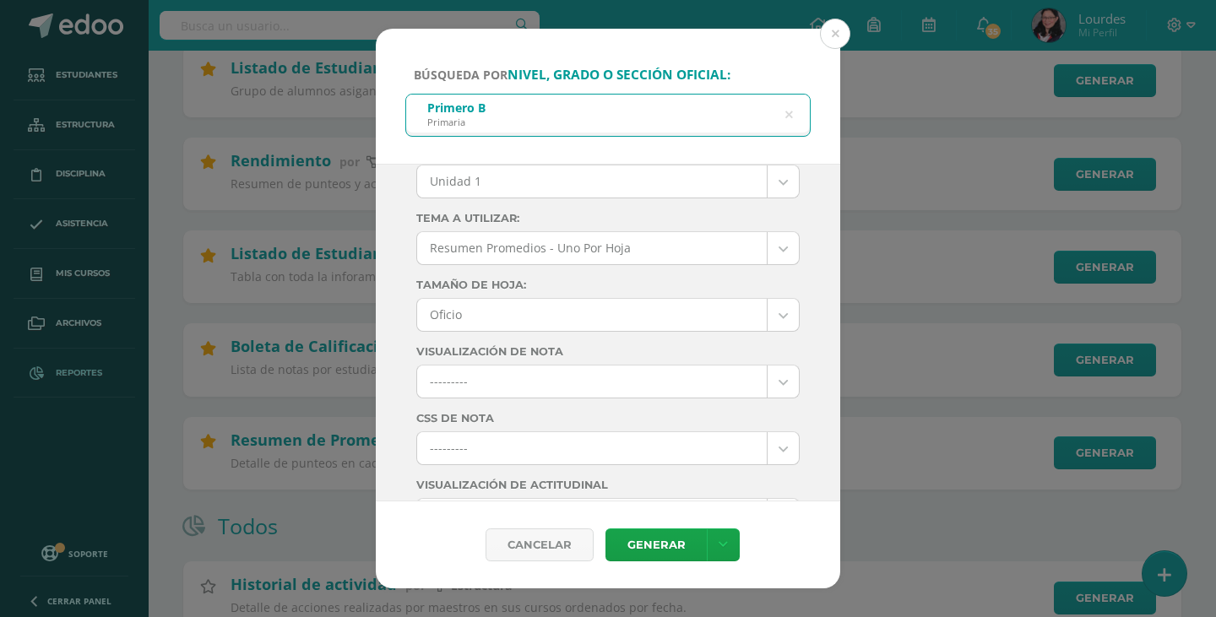
scroll to position [0, 0]
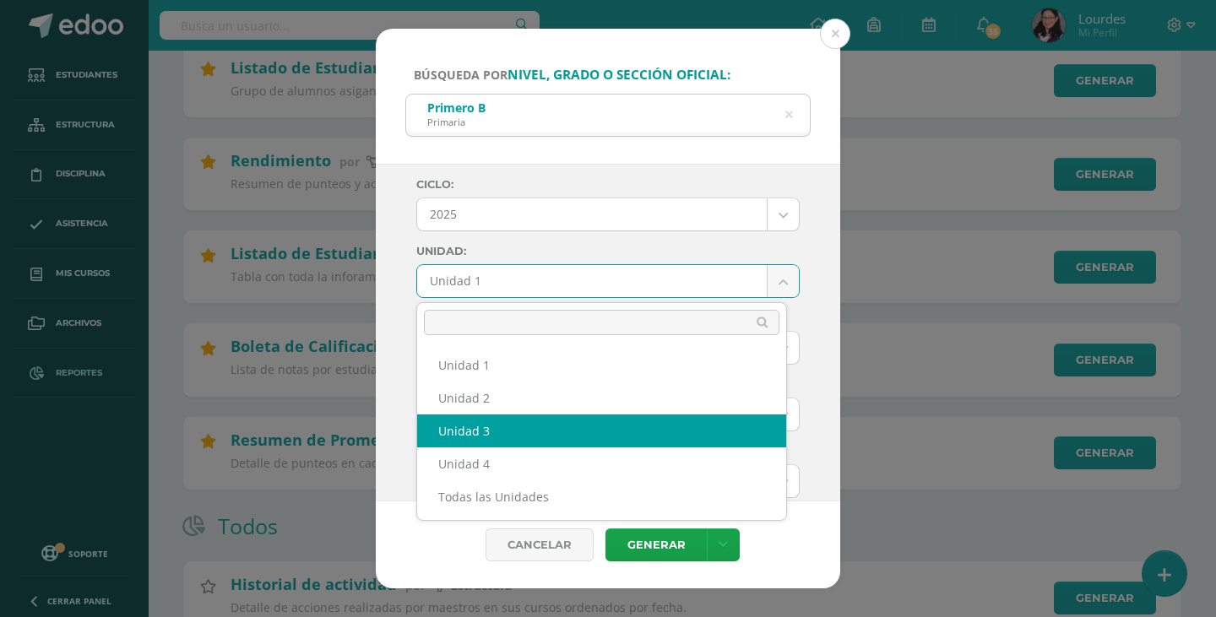
select select "Unidad 3"
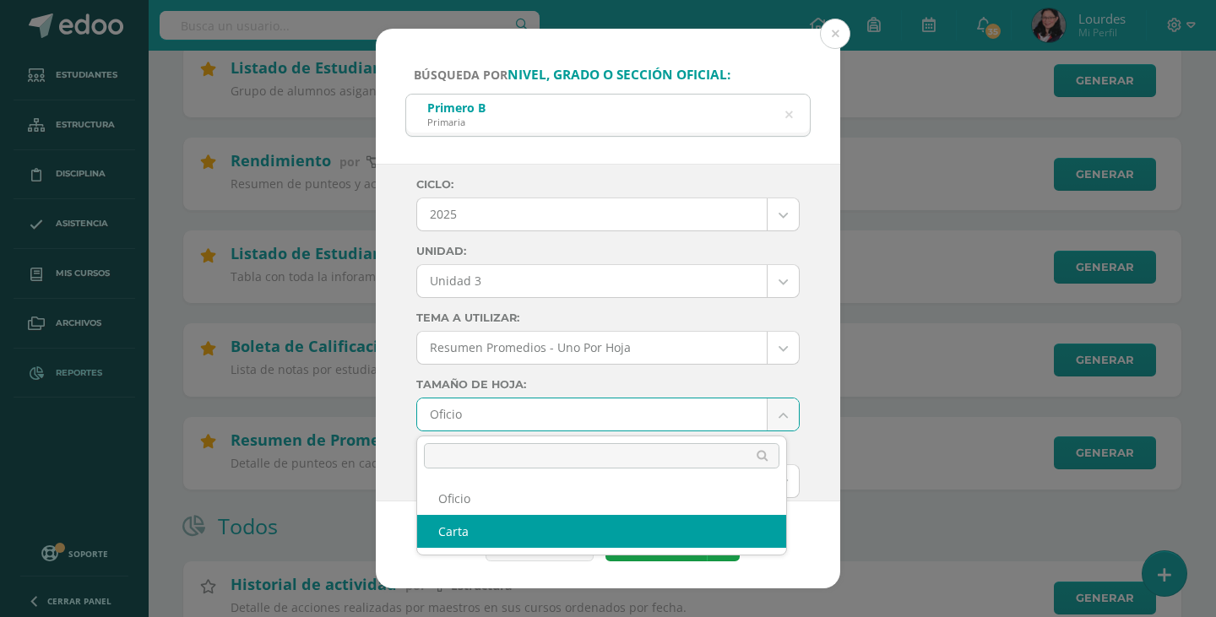
select select "letter"
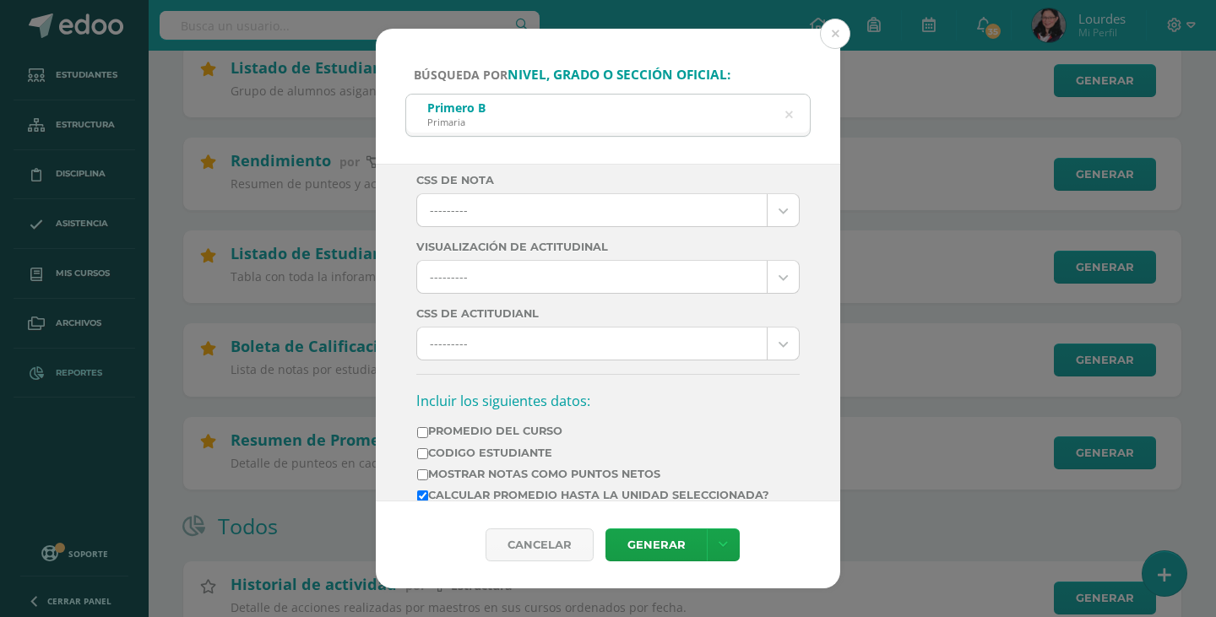
scroll to position [422, 0]
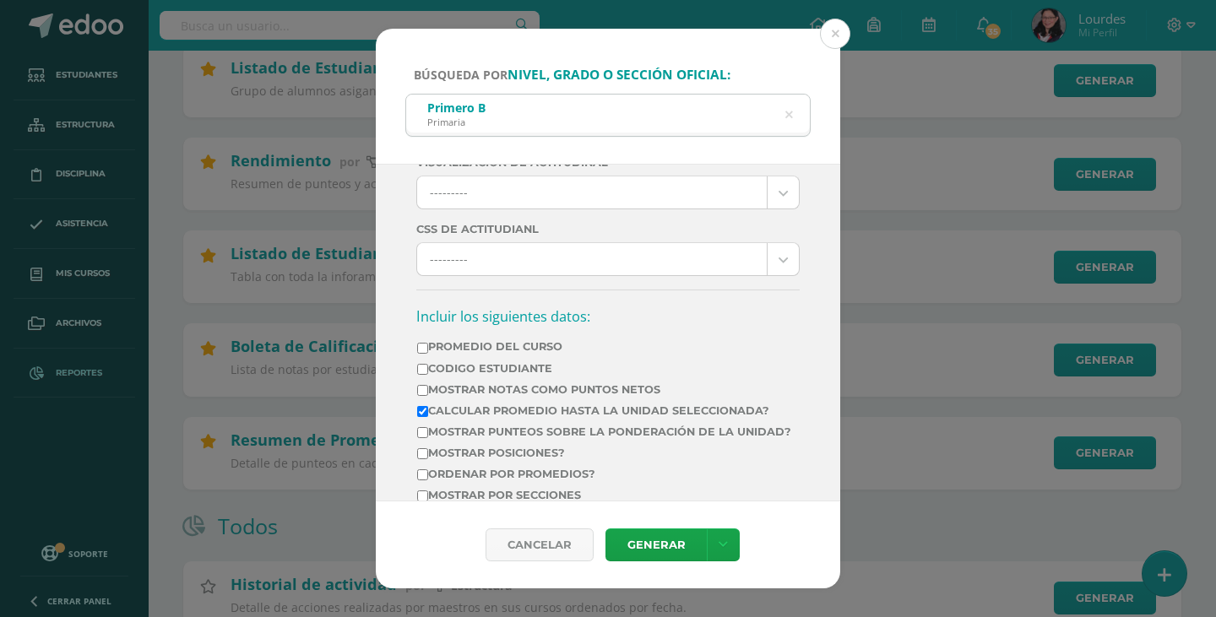
click at [658, 406] on label "Calcular promedio hasta la unidad seleccionada?" at bounding box center [604, 411] width 374 height 13
click at [428, 406] on input "Calcular promedio hasta la unidad seleccionada?" at bounding box center [422, 411] width 11 height 11
checkbox input "false"
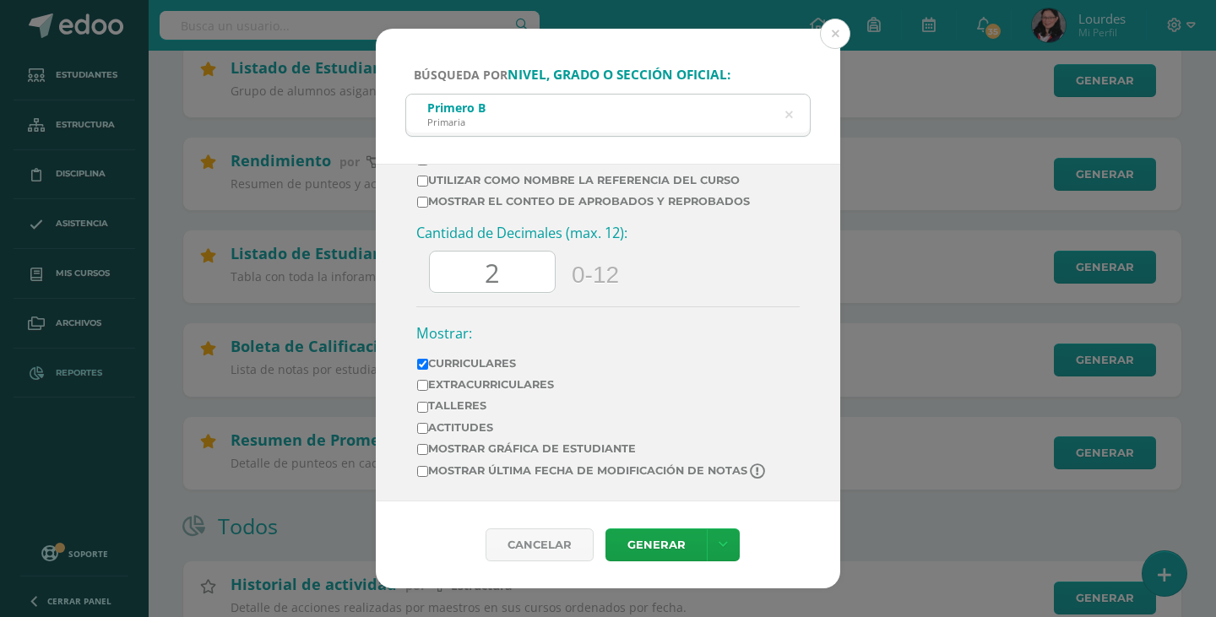
scroll to position [792, 0]
drag, startPoint x: 512, startPoint y: 275, endPoint x: 461, endPoint y: 264, distance: 51.8
click at [461, 264] on input "2" at bounding box center [492, 272] width 125 height 41
type input "0.00"
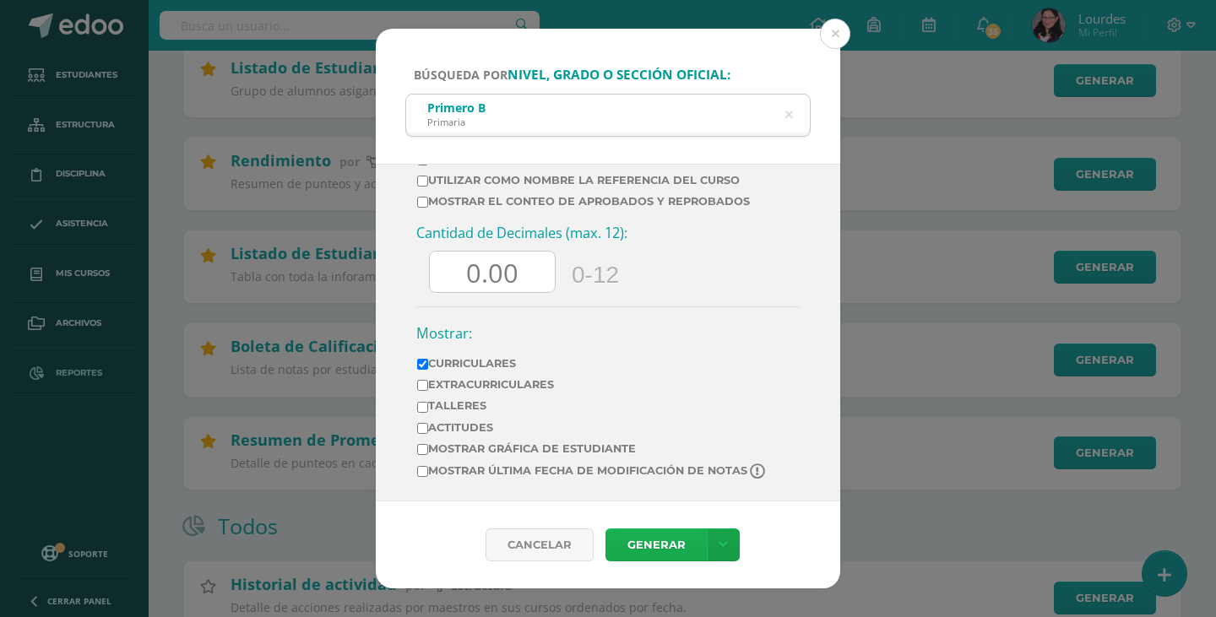
click at [652, 545] on link "Generar" at bounding box center [655, 545] width 101 height 33
click at [790, 115] on icon at bounding box center [789, 115] width 43 height 8
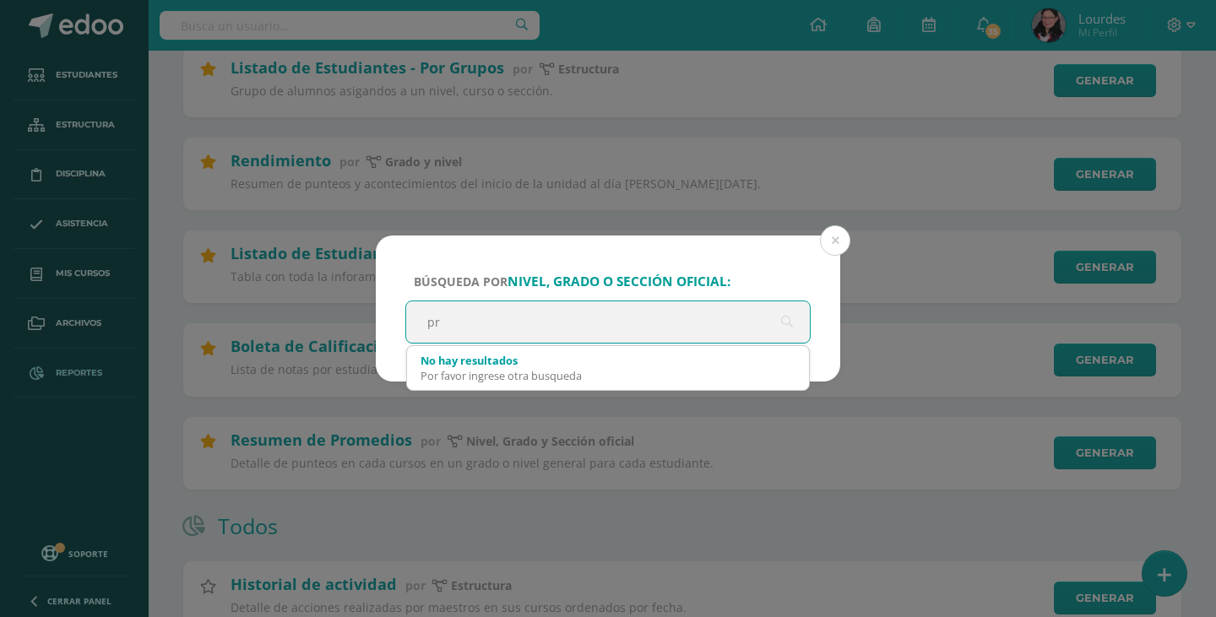
scroll to position [0, 0]
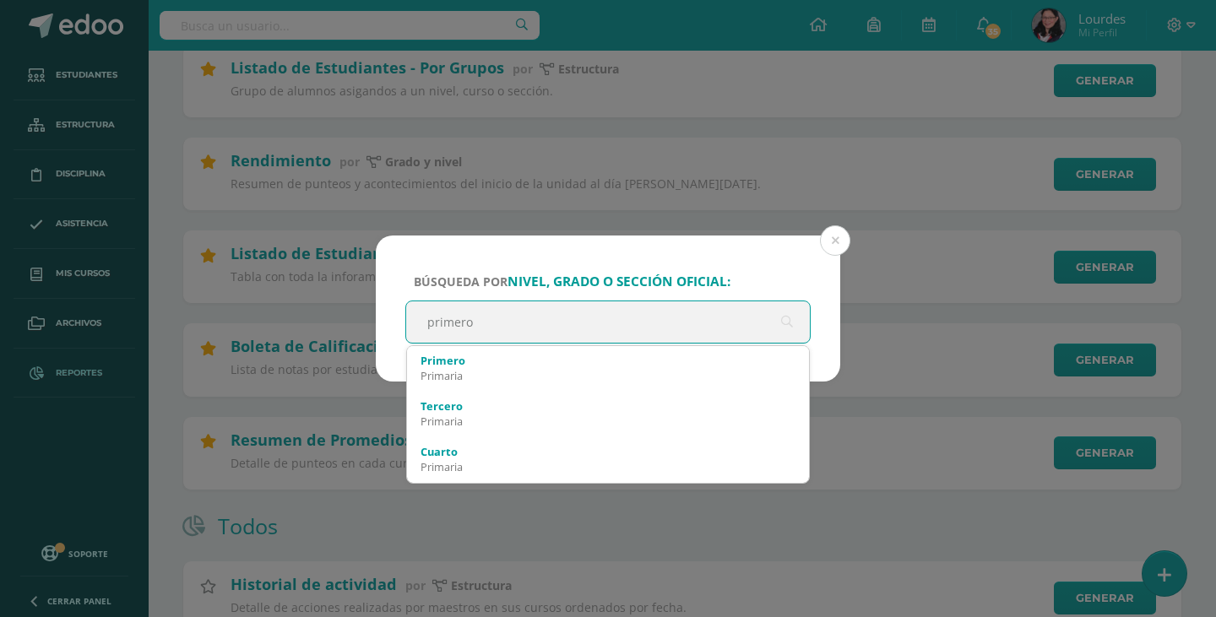
type input "primero"
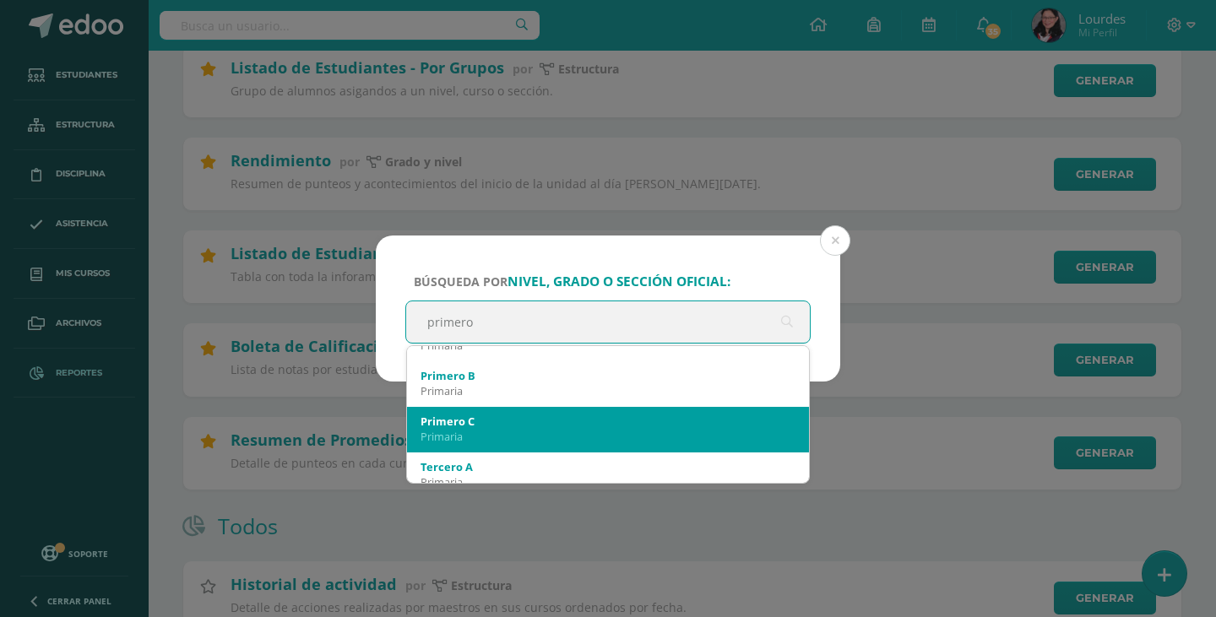
click at [575, 430] on div "Primaria" at bounding box center [608, 436] width 375 height 15
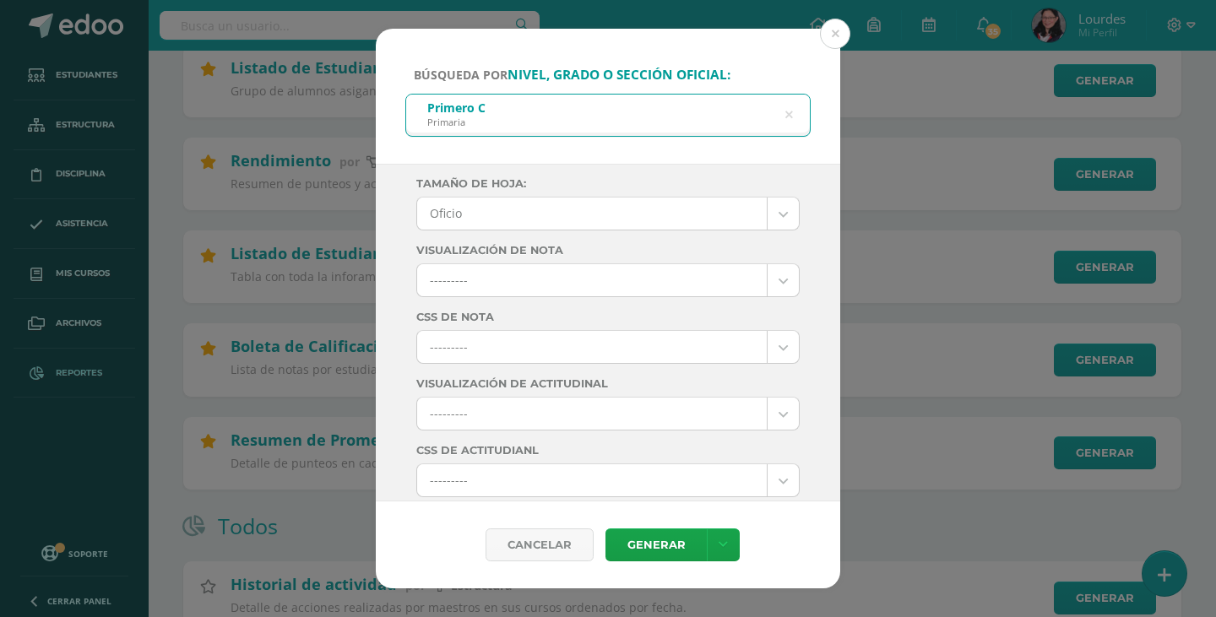
scroll to position [0, 0]
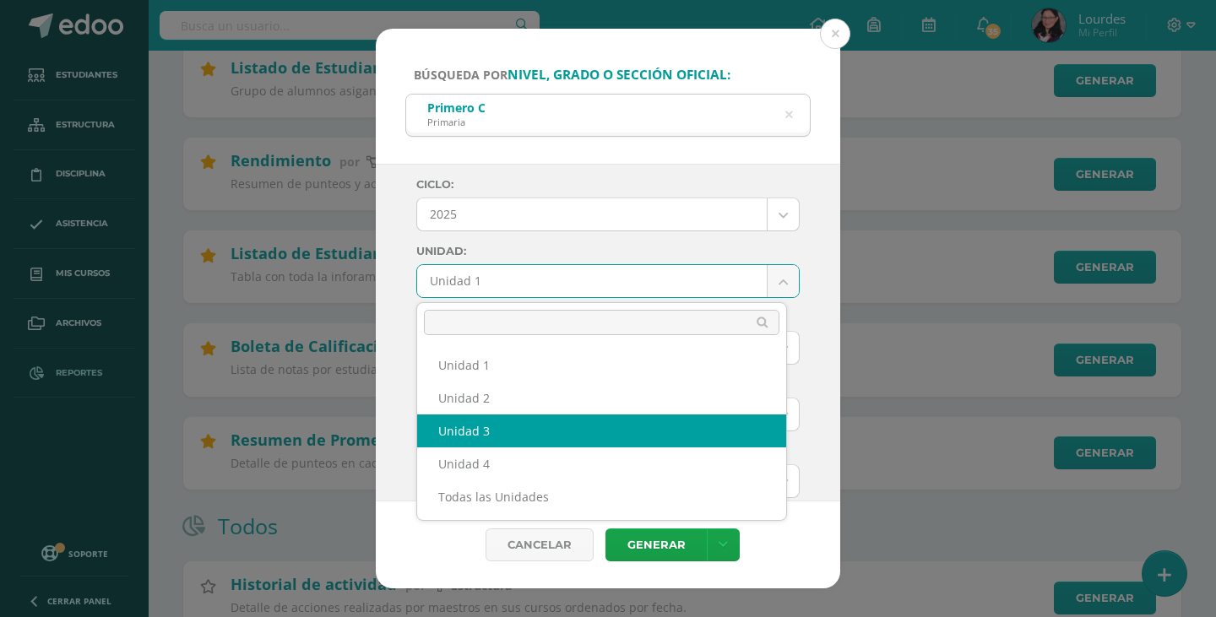
select select "Unidad 3"
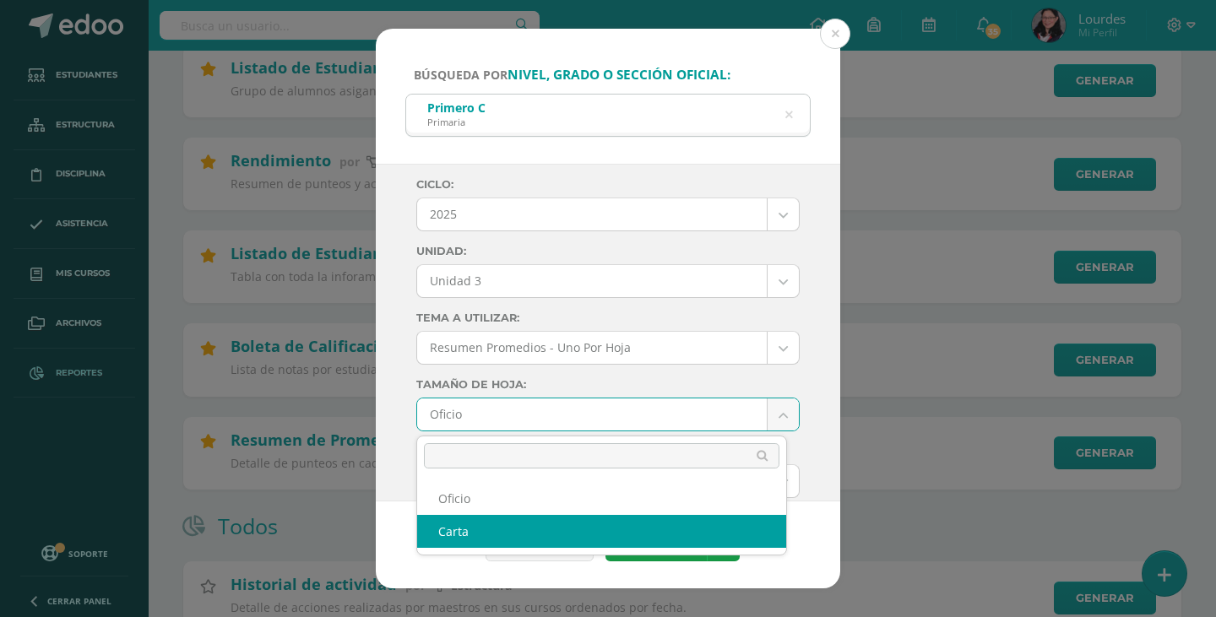
select select "letter"
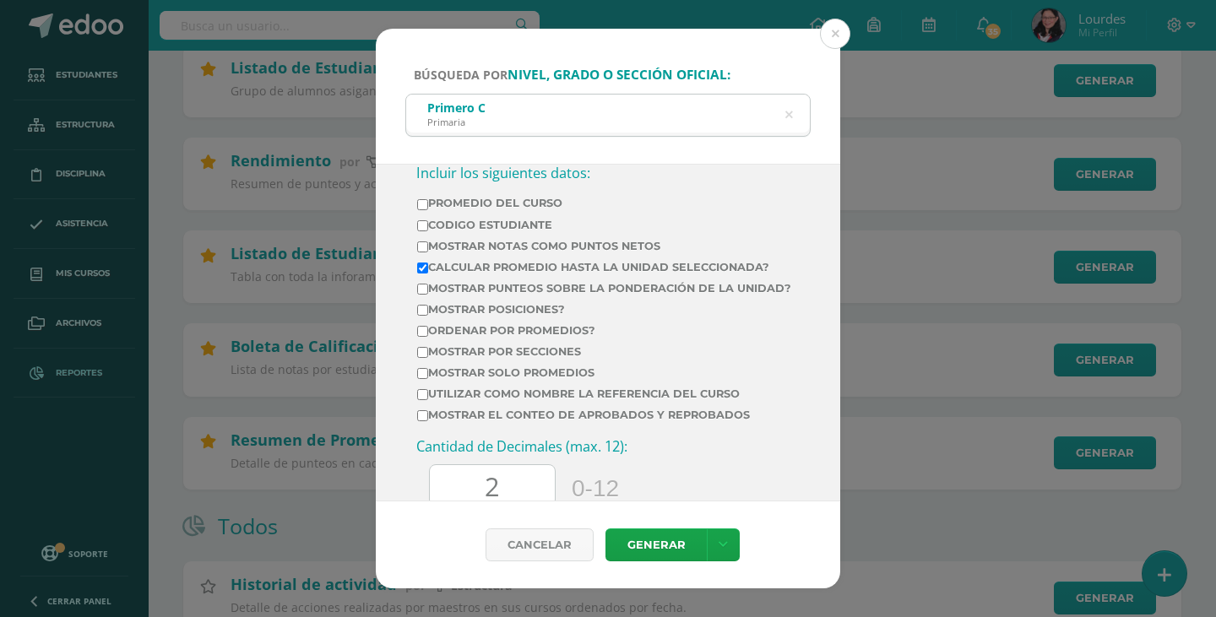
scroll to position [591, 0]
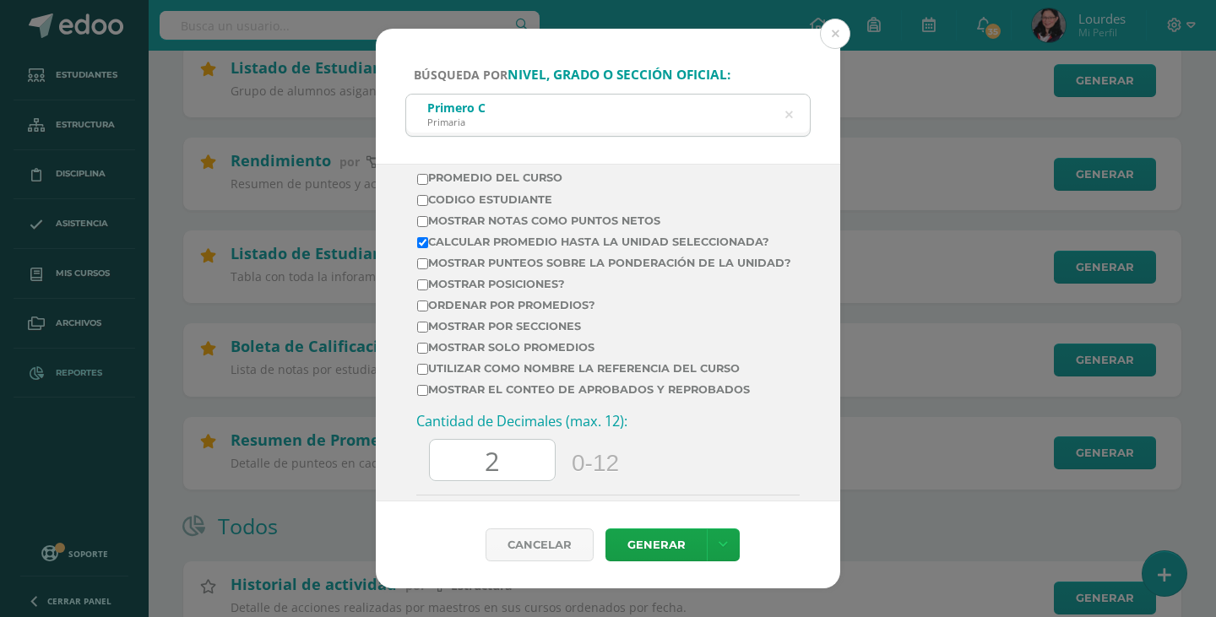
click at [594, 244] on label "Calcular promedio hasta la unidad seleccionada?" at bounding box center [604, 242] width 374 height 13
click at [428, 244] on input "Calcular promedio hasta la unidad seleccionada?" at bounding box center [422, 242] width 11 height 11
checkbox input "false"
click at [529, 475] on input "2" at bounding box center [492, 460] width 125 height 41
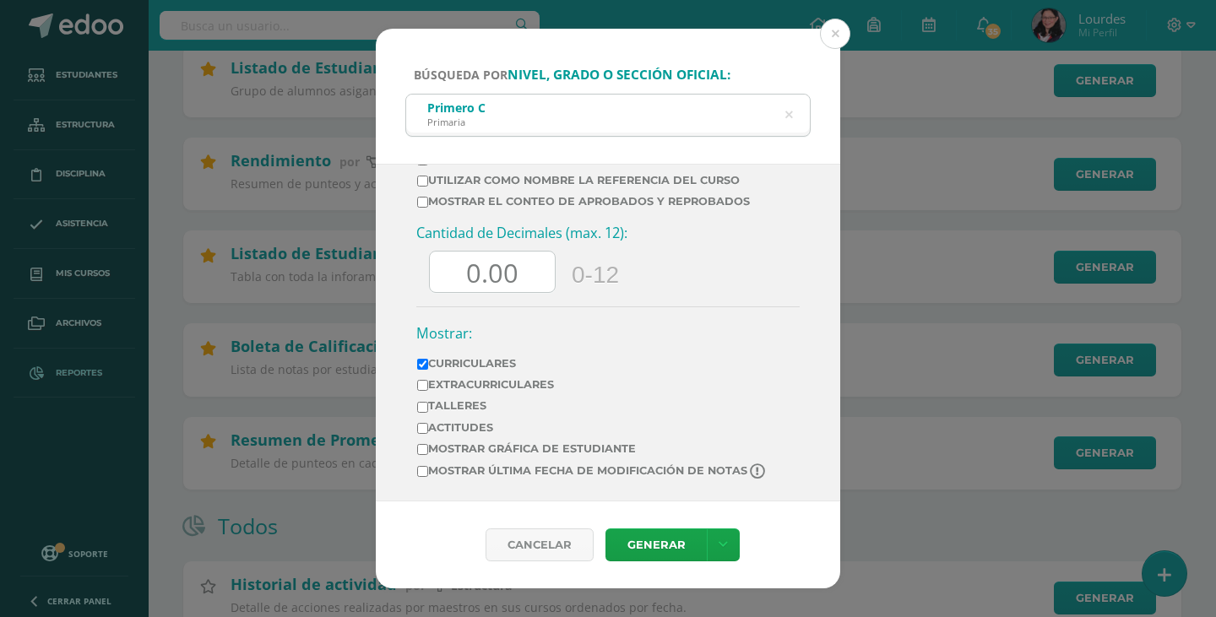
scroll to position [792, 0]
type input "0.00"
click at [654, 541] on link "Generar" at bounding box center [655, 545] width 101 height 33
click at [787, 114] on icon at bounding box center [788, 115] width 35 height 35
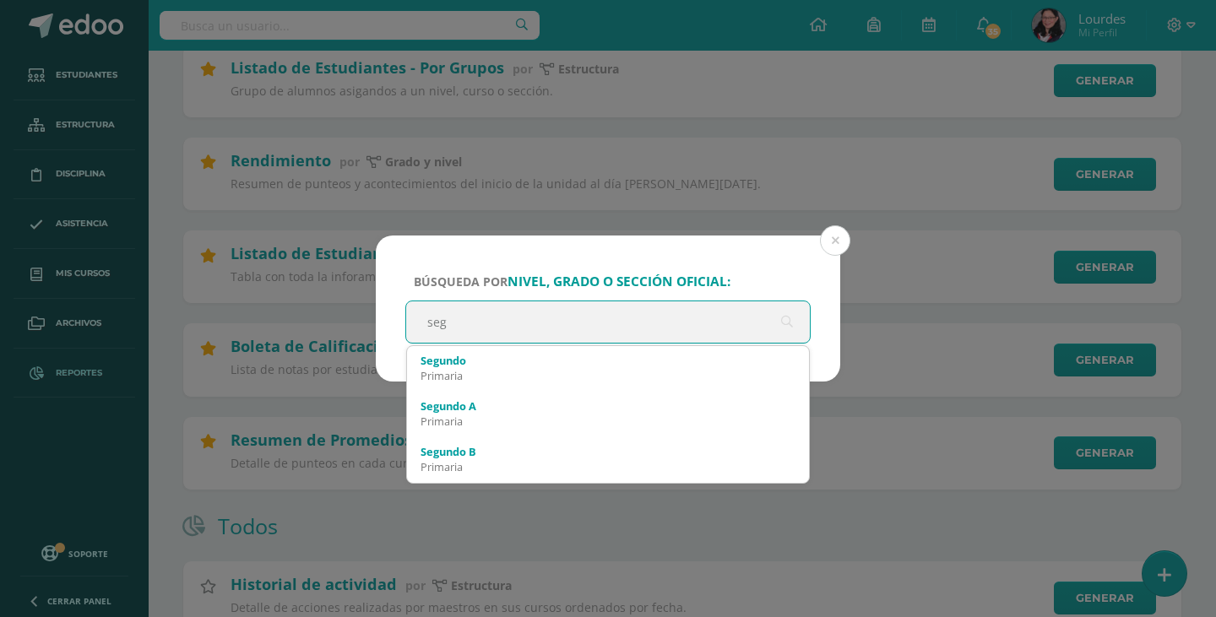
scroll to position [0, 0]
type input "segu"
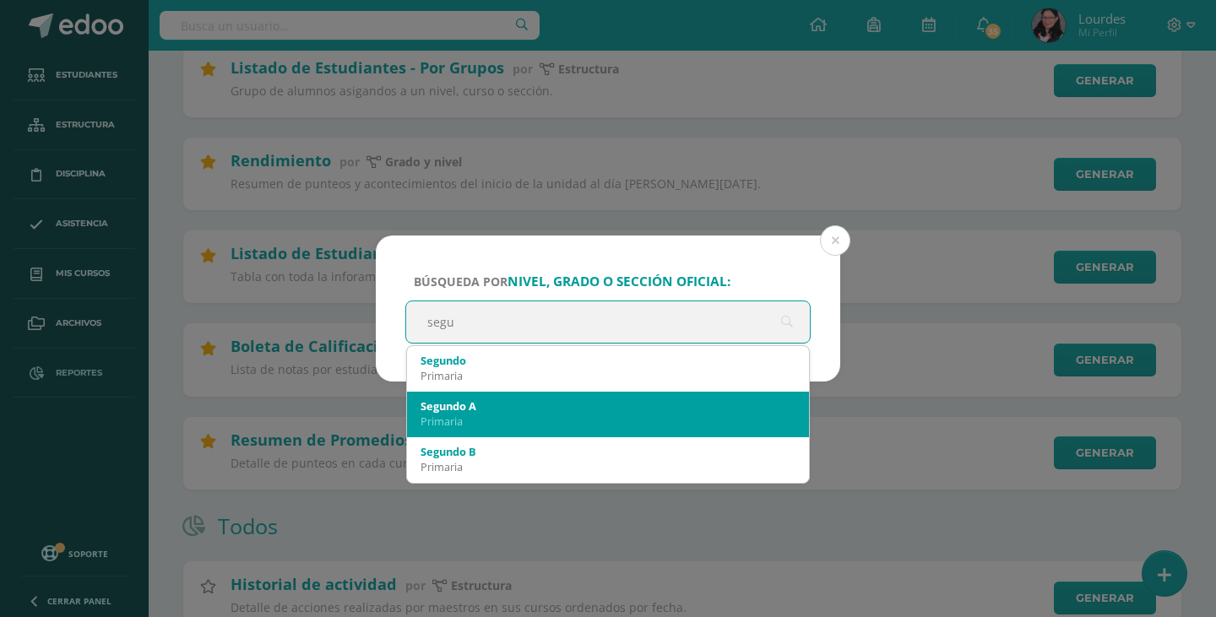
click at [588, 402] on div "Segundo A" at bounding box center [608, 406] width 375 height 15
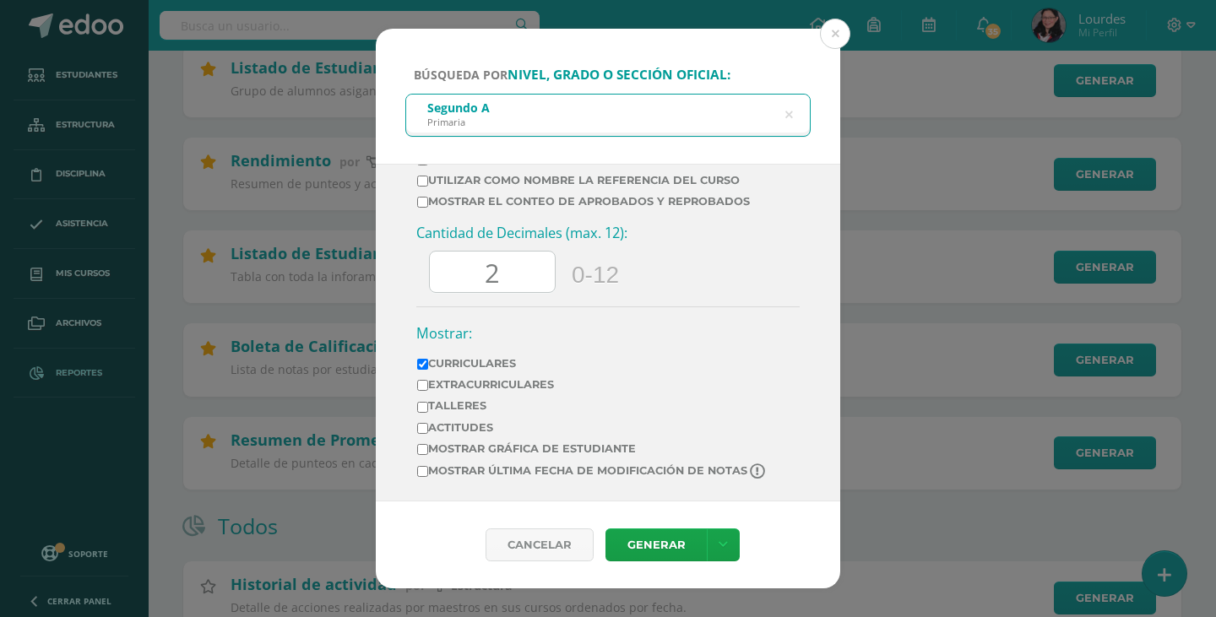
click at [933, 406] on div "Búsqueda por nivel, grado o sección oficial: Segundo A Primaria segu Ciclo: 202…" at bounding box center [608, 309] width 1203 height 560
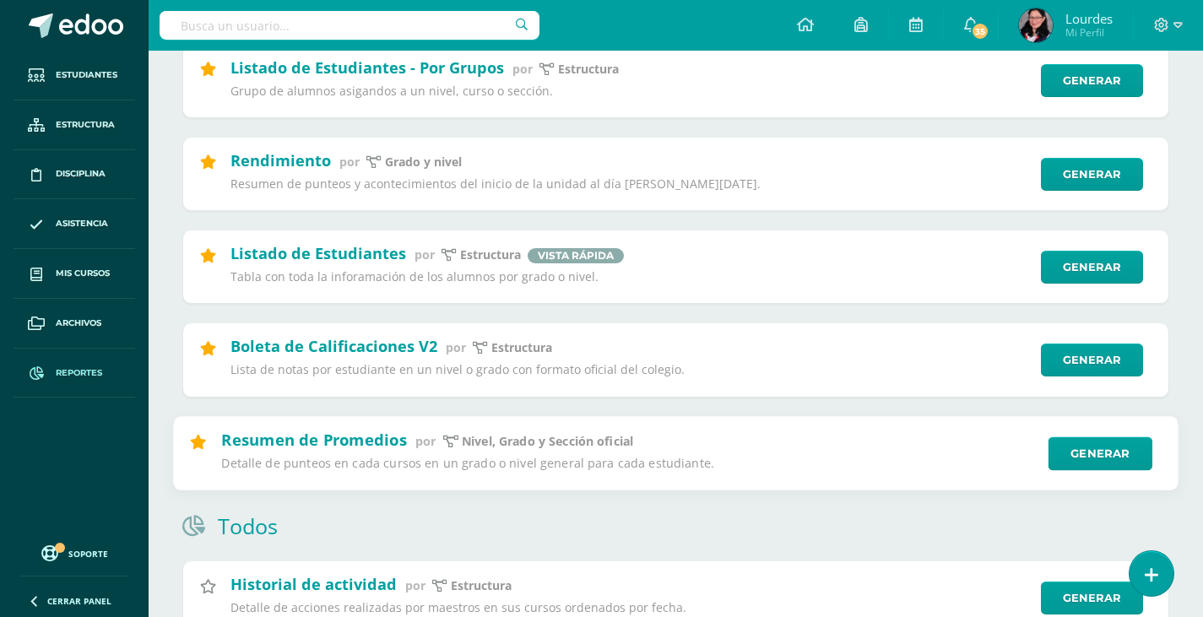
click at [799, 462] on p "Detalle de punteos en cada cursos en un grado o nivel general para cada estudia…" at bounding box center [629, 464] width 816 height 16
click at [559, 444] on p "Nivel, Grado y Sección oficial" at bounding box center [547, 441] width 171 height 16
click at [1094, 459] on link "Generar" at bounding box center [1101, 454] width 104 height 34
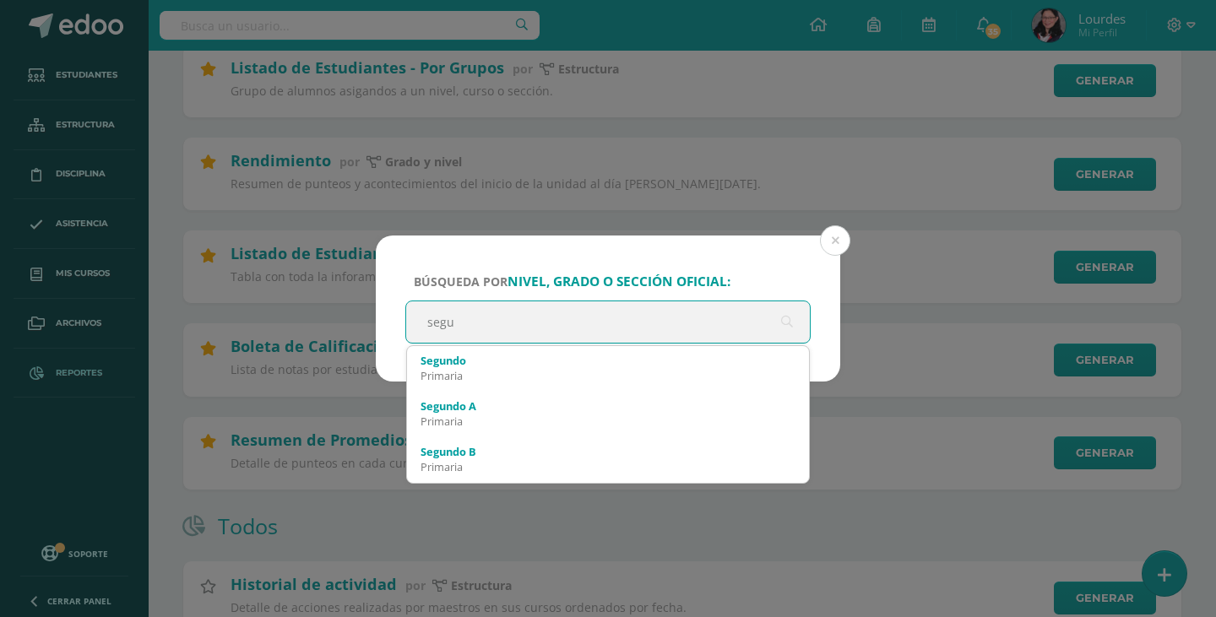
type input "segun"
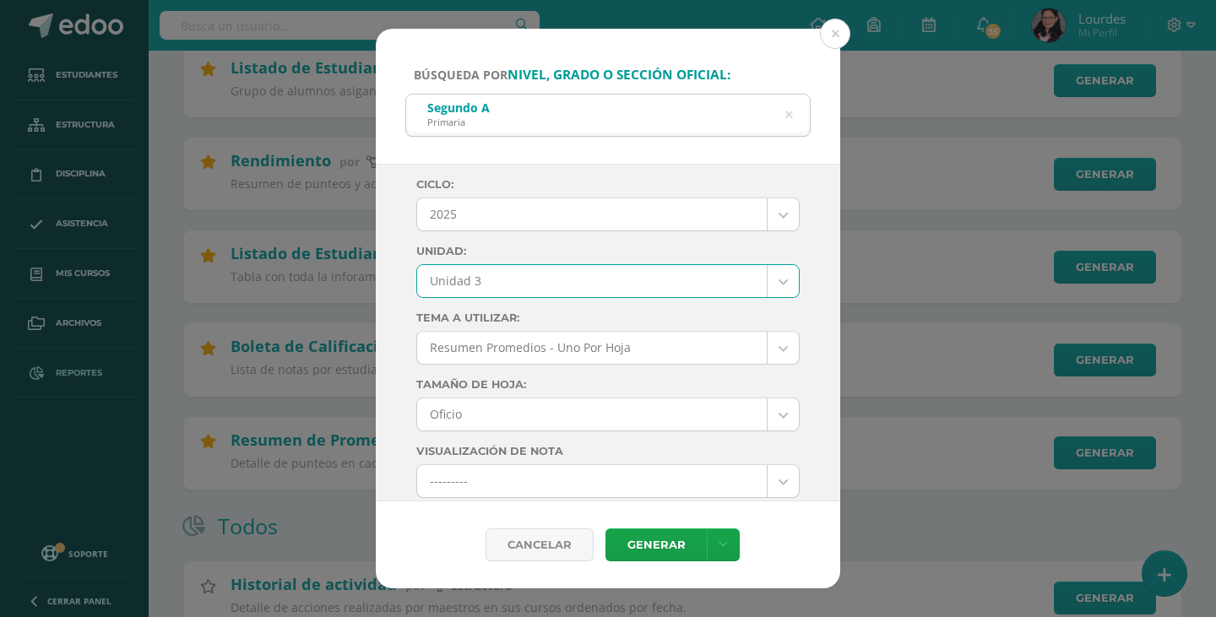
select select "Unidad 3"
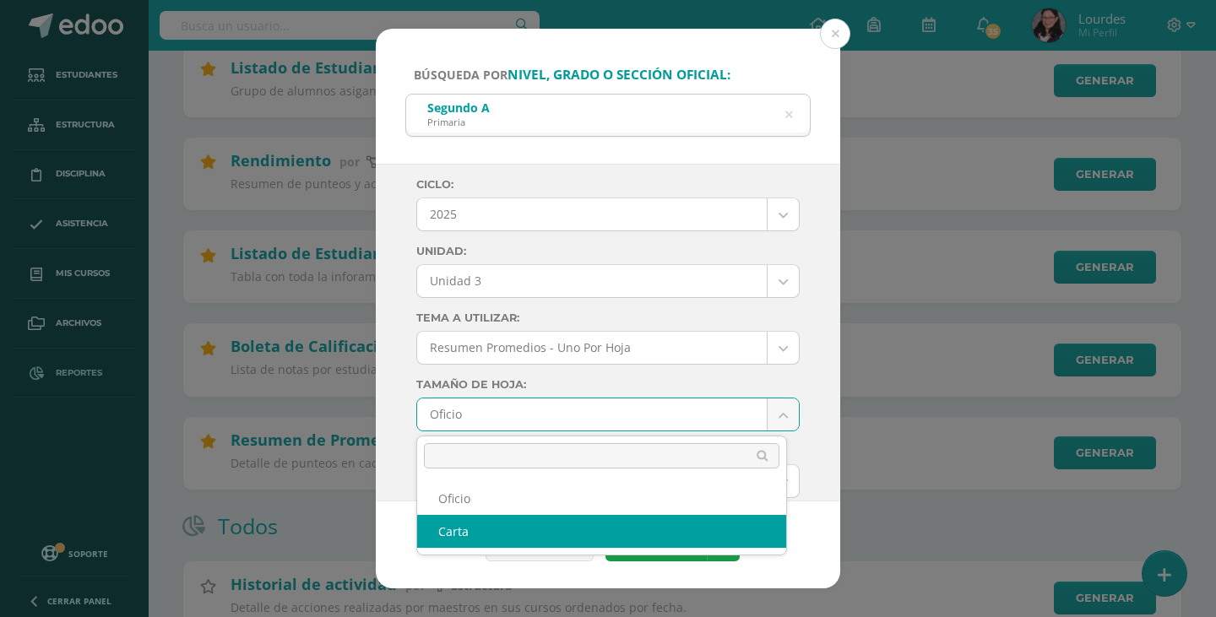
select select "letter"
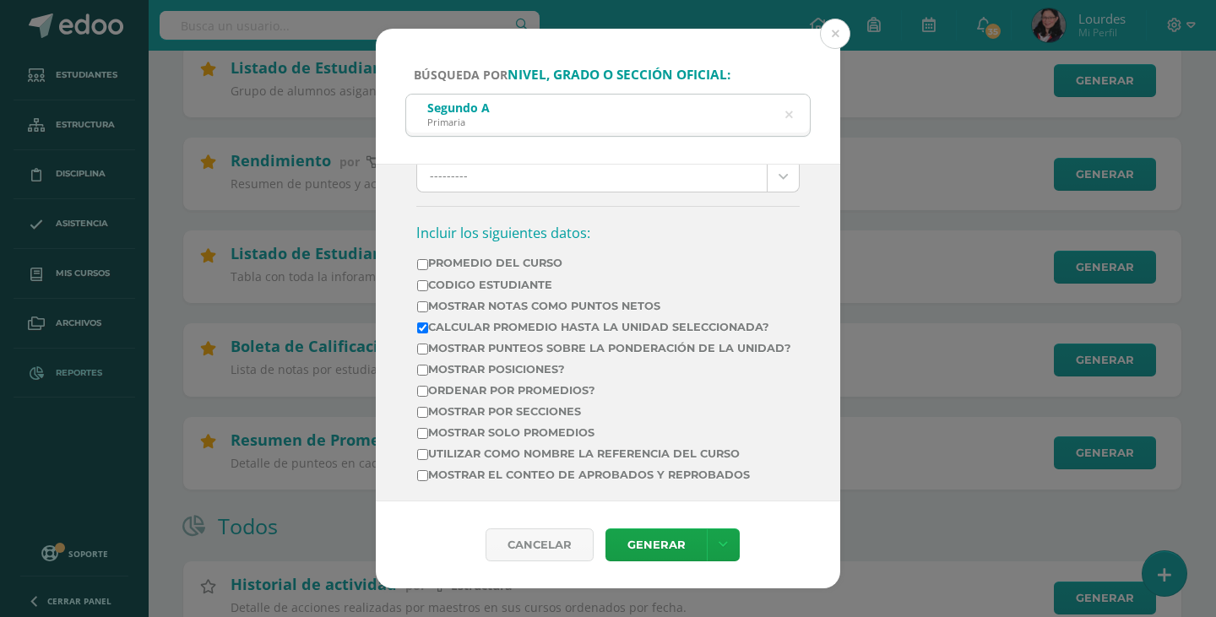
scroll to position [507, 0]
click at [693, 317] on td "Mostrar Notas Como Puntos Netos" at bounding box center [604, 308] width 376 height 21
click at [693, 320] on label "Calcular promedio hasta la unidad seleccionada?" at bounding box center [604, 326] width 374 height 13
click at [428, 322] on input "Calcular promedio hasta la unidad seleccionada?" at bounding box center [422, 327] width 11 height 11
checkbox input "false"
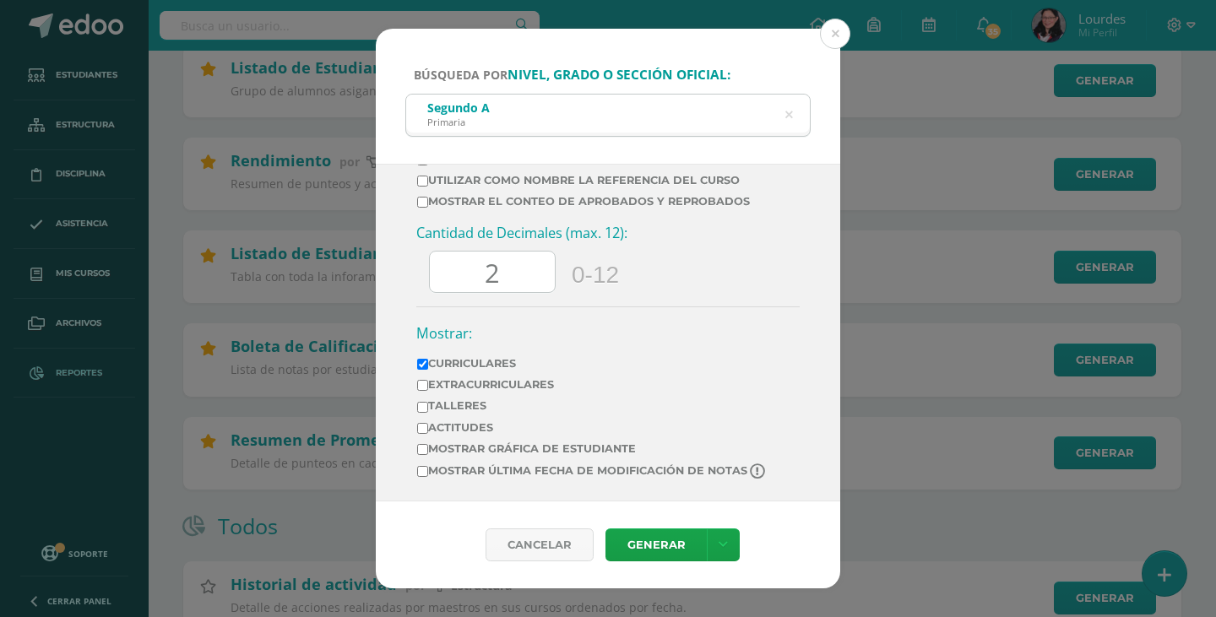
scroll to position [792, 0]
drag, startPoint x: 523, startPoint y: 264, endPoint x: 467, endPoint y: 251, distance: 57.3
click at [467, 251] on div "2" at bounding box center [492, 272] width 127 height 42
type input "0.00"
click at [386, 287] on div "Ciclo: 2025 2025 2028 2027 2026 2024 2023 2022 2021 2020 2019 Unidad: Unidad 3 …" at bounding box center [608, 333] width 464 height 338
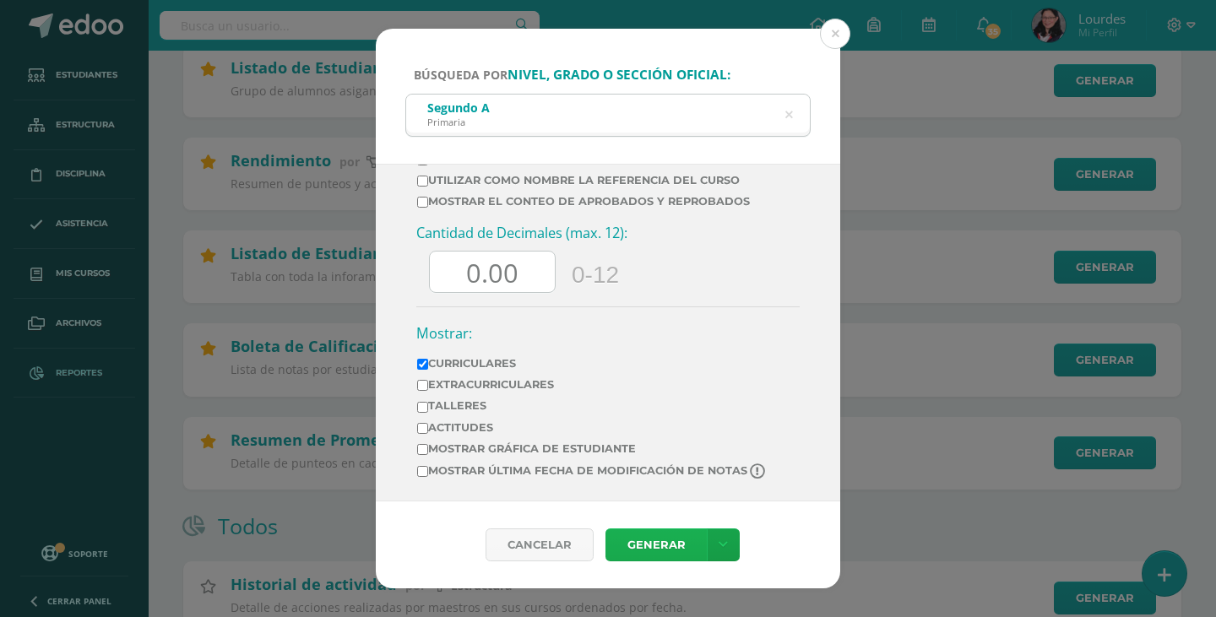
click at [651, 546] on link "Generar" at bounding box center [655, 545] width 101 height 33
click at [790, 114] on icon at bounding box center [789, 115] width 8 height 43
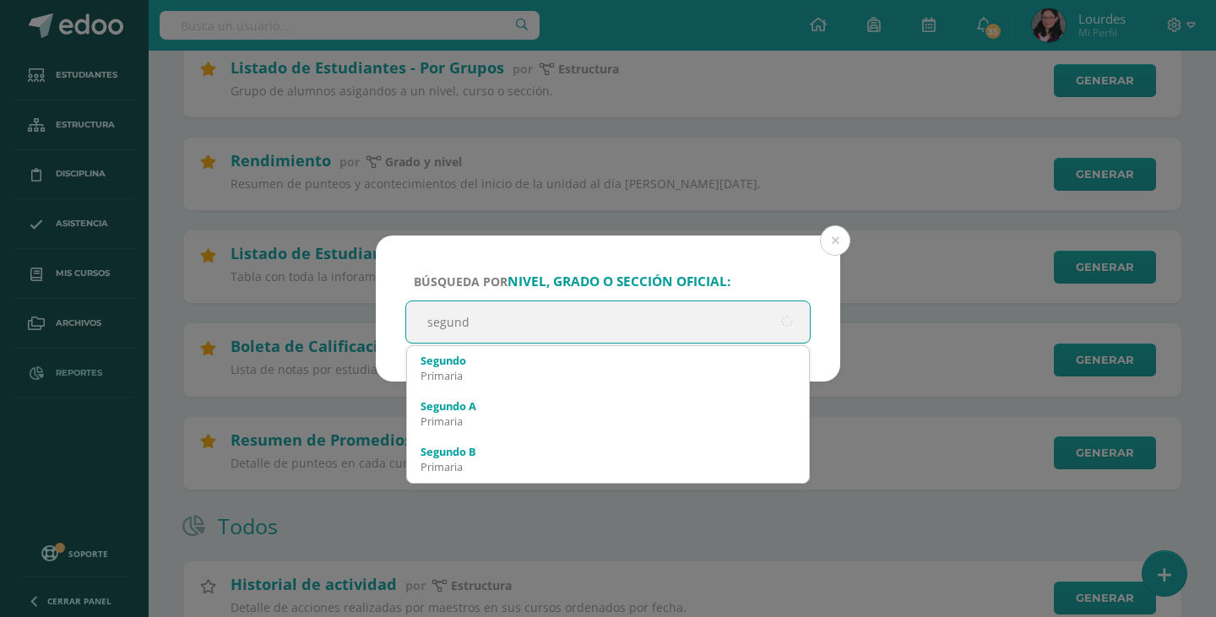
type input "segundo"
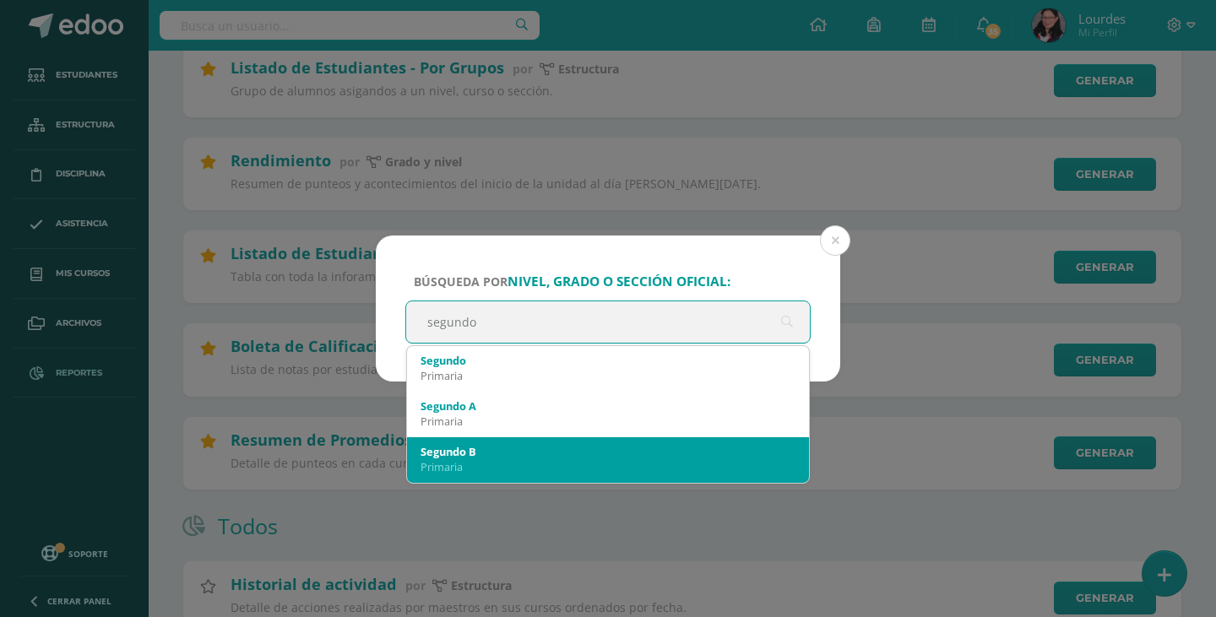
click at [499, 452] on div "Segundo B" at bounding box center [608, 451] width 375 height 15
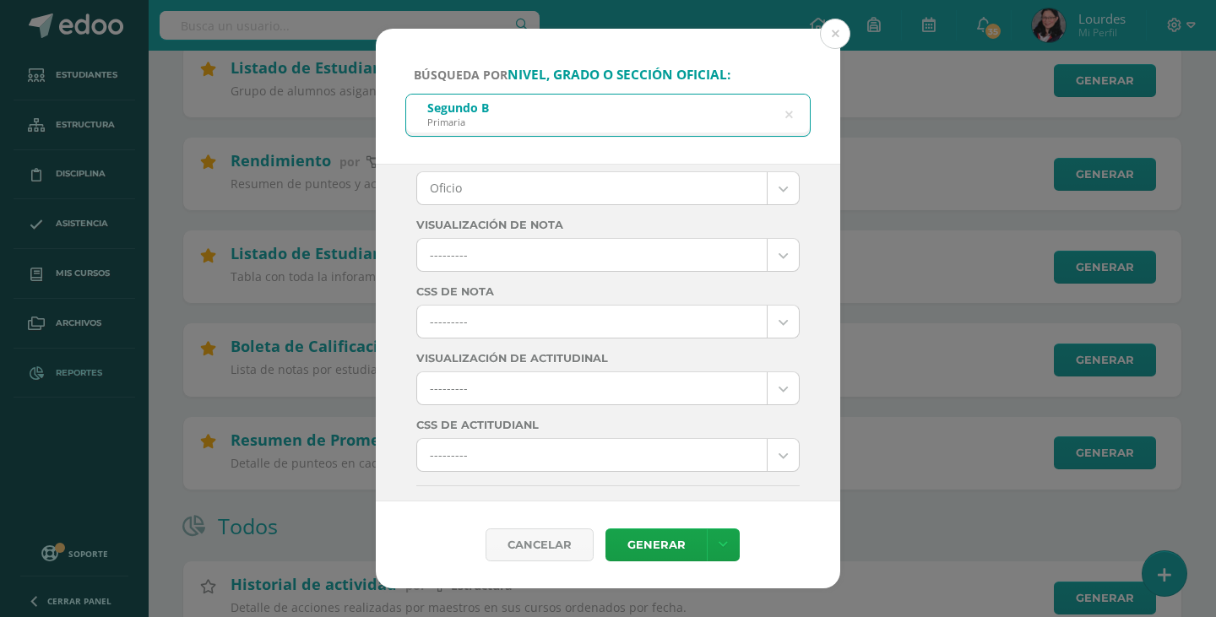
scroll to position [0, 0]
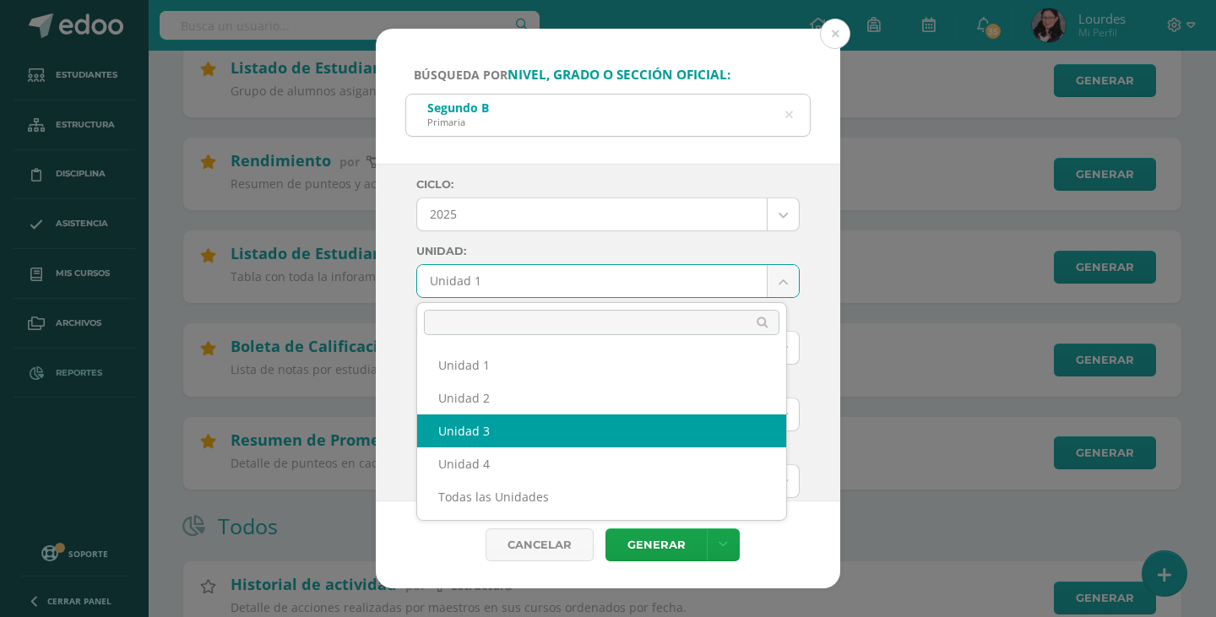
select select "Unidad 3"
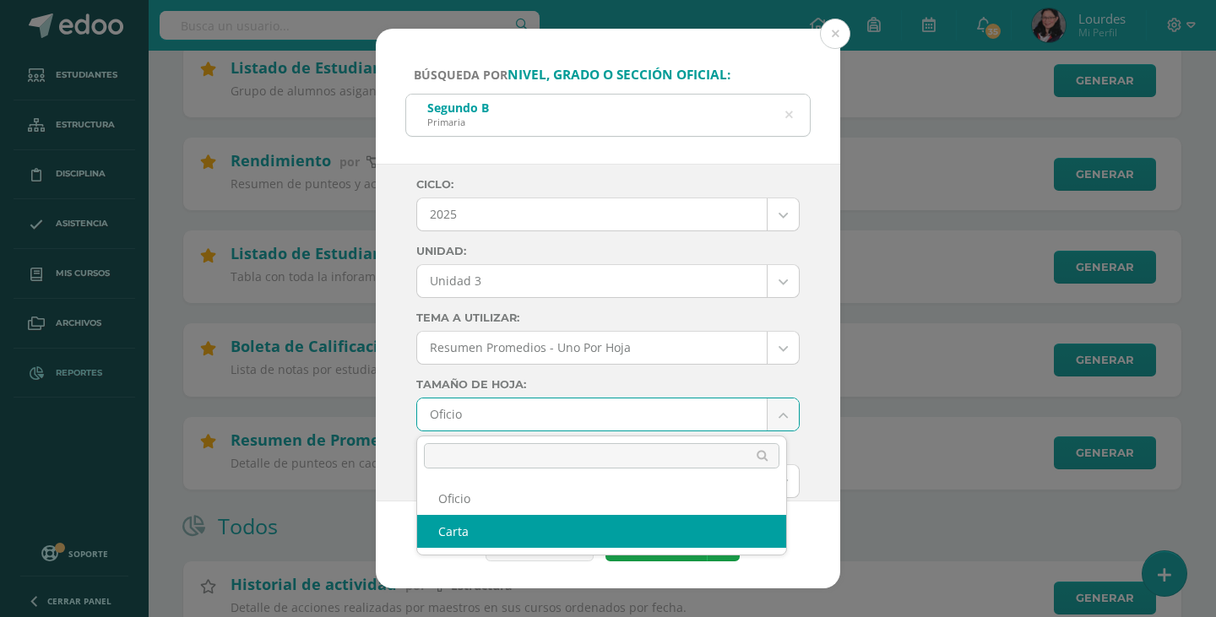
select select "letter"
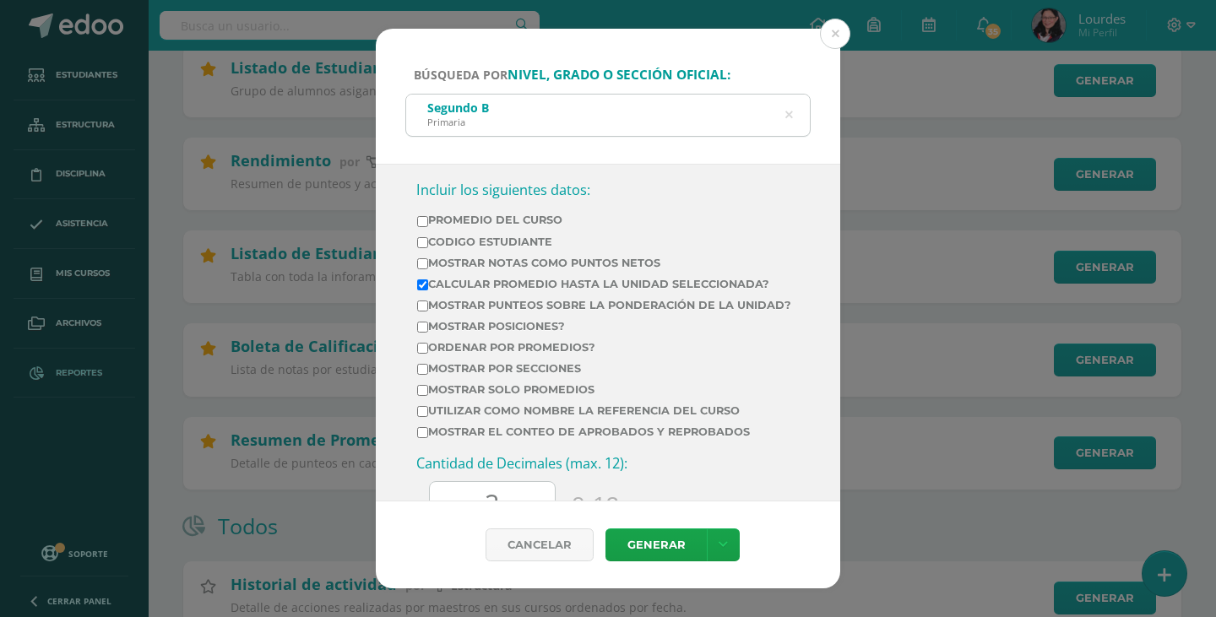
scroll to position [591, 0]
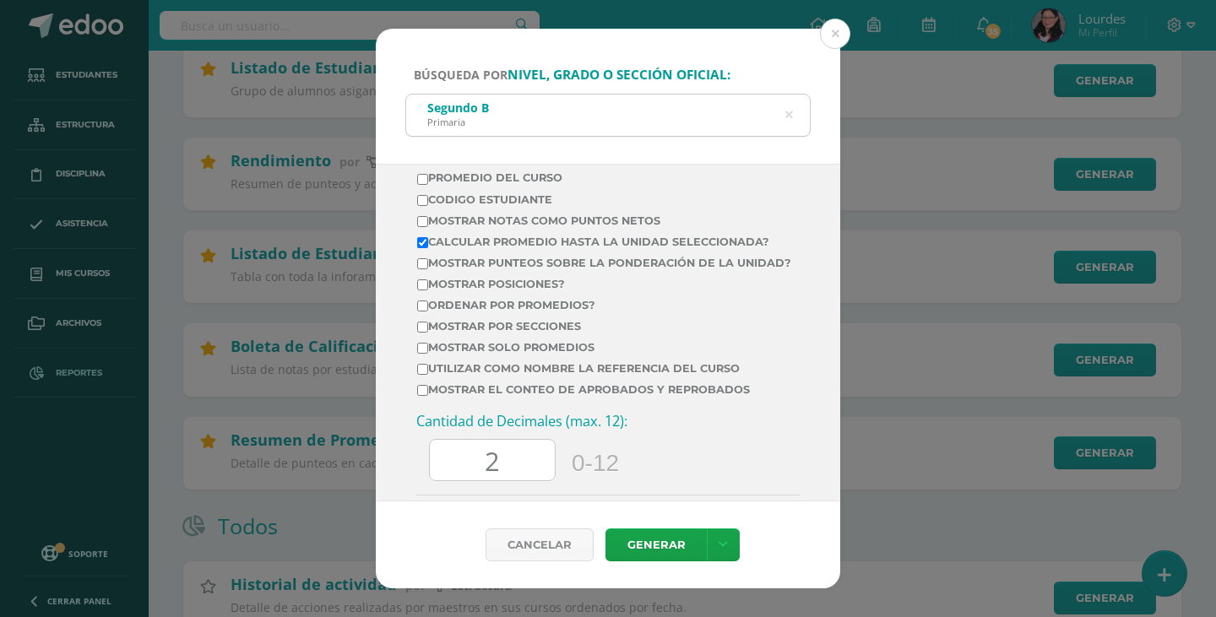
click at [586, 242] on label "Calcular promedio hasta la unidad seleccionada?" at bounding box center [604, 242] width 374 height 13
click at [428, 242] on input "Calcular promedio hasta la unidad seleccionada?" at bounding box center [422, 242] width 11 height 11
checkbox input "false"
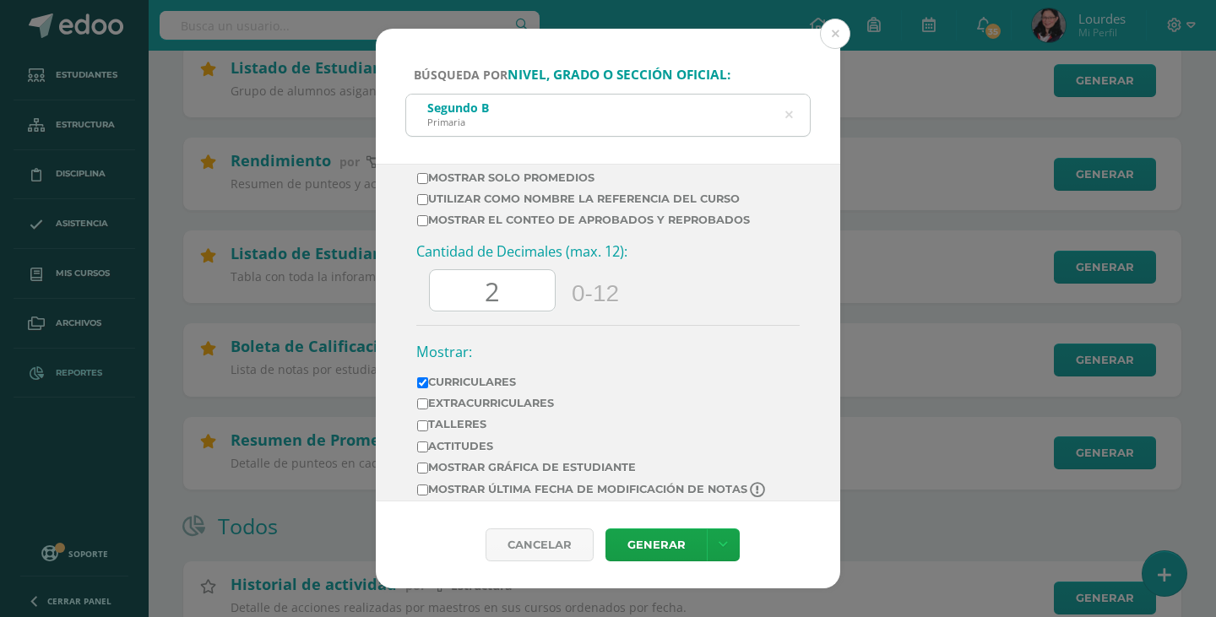
scroll to position [792, 0]
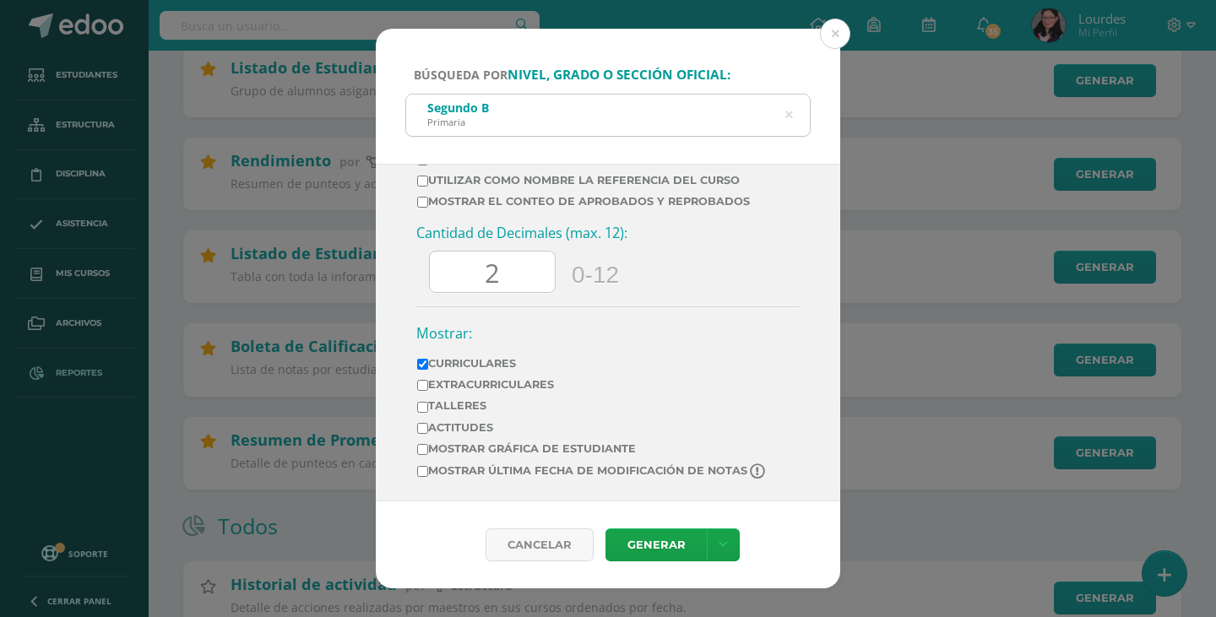
click at [516, 280] on input "2" at bounding box center [492, 272] width 125 height 41
type input "0.00"
click at [650, 543] on link "Generar" at bounding box center [655, 545] width 101 height 33
click at [790, 117] on icon at bounding box center [788, 115] width 35 height 35
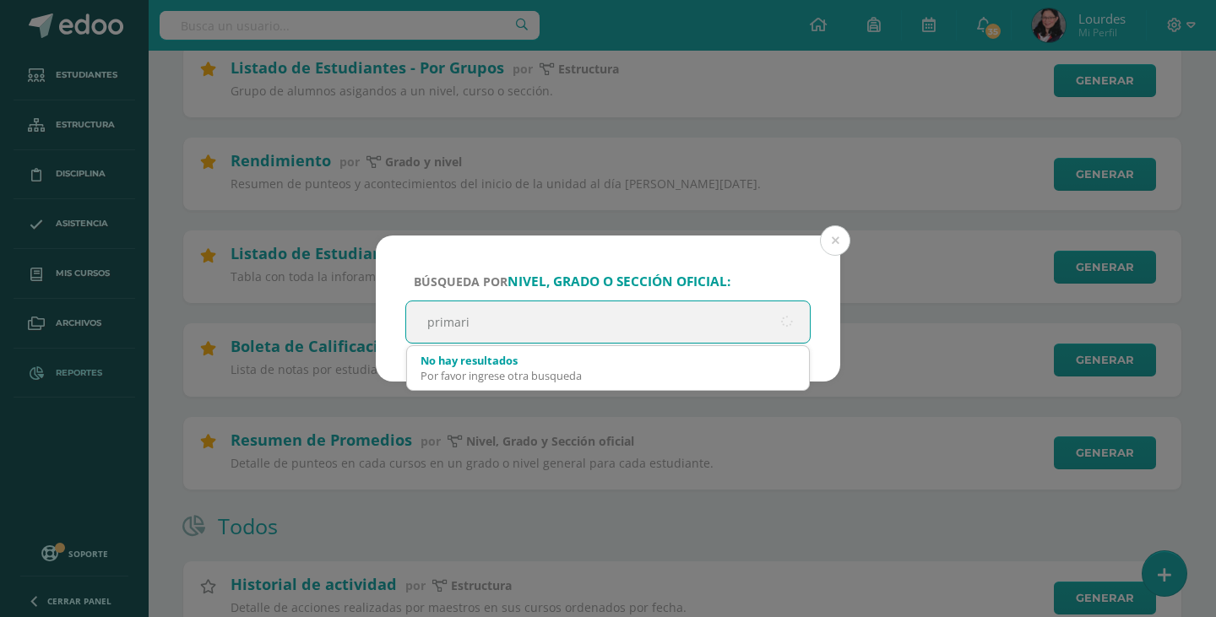
type input "primaria"
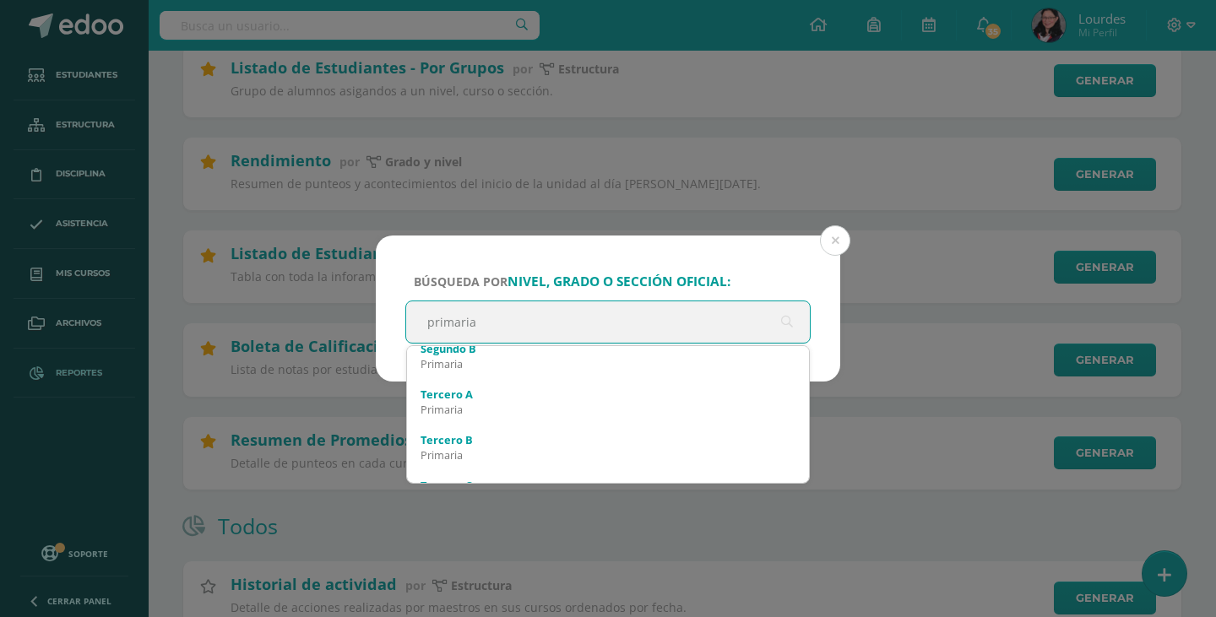
scroll to position [608, 0]
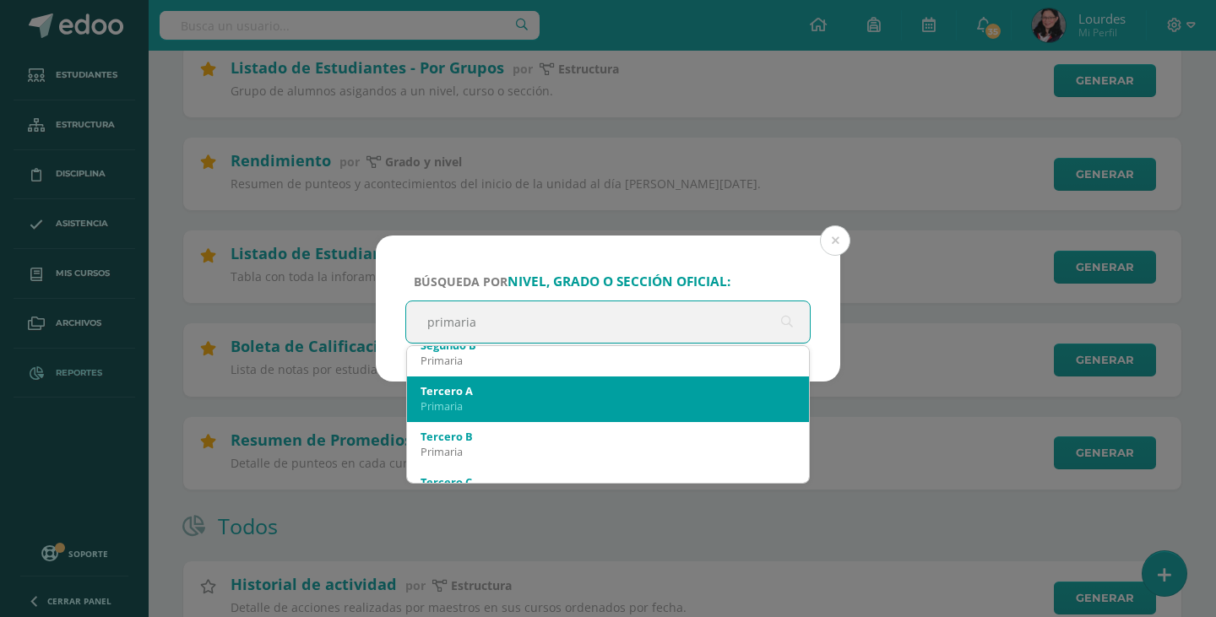
click at [695, 397] on div "Tercero A" at bounding box center [608, 390] width 375 height 15
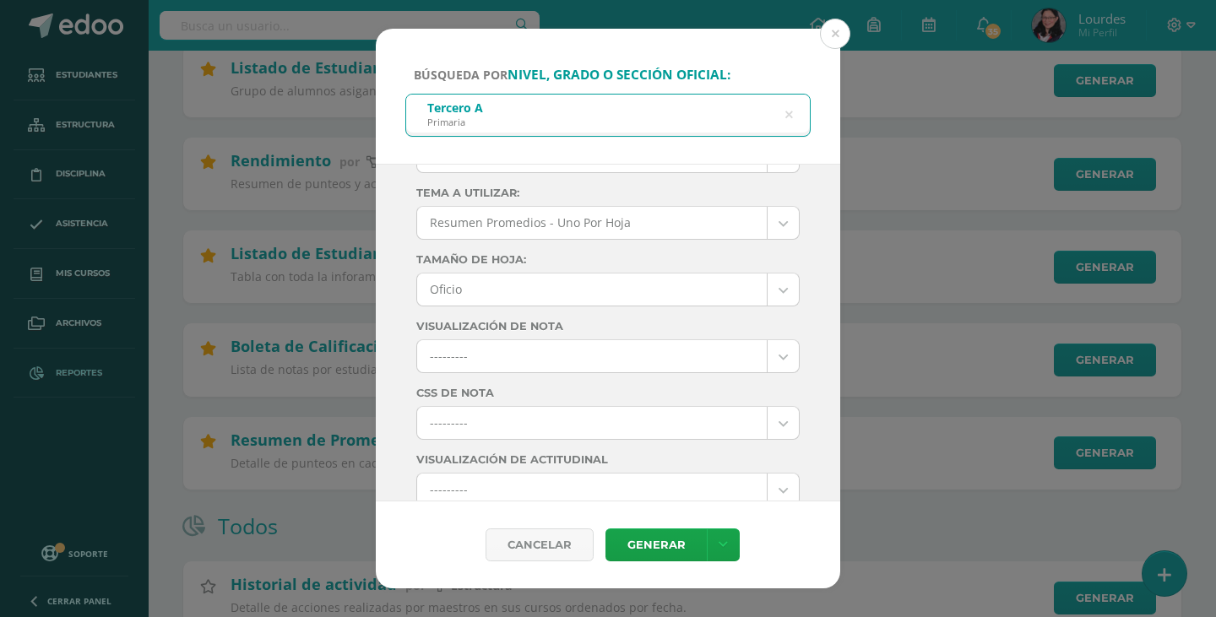
scroll to position [0, 0]
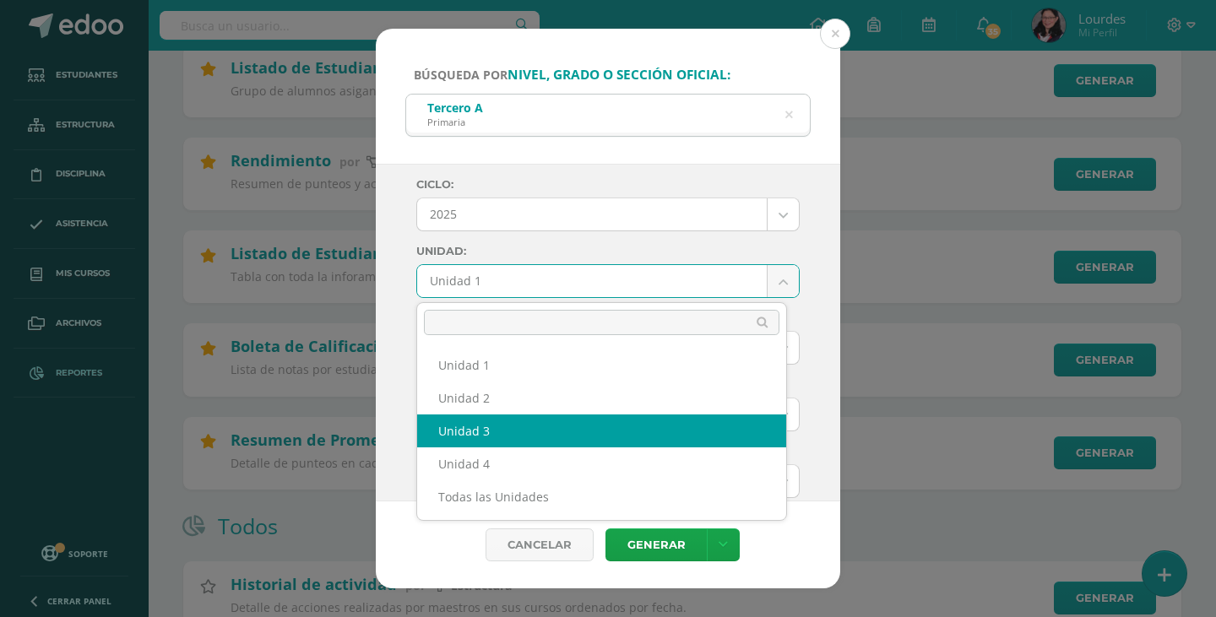
select select "Unidad 3"
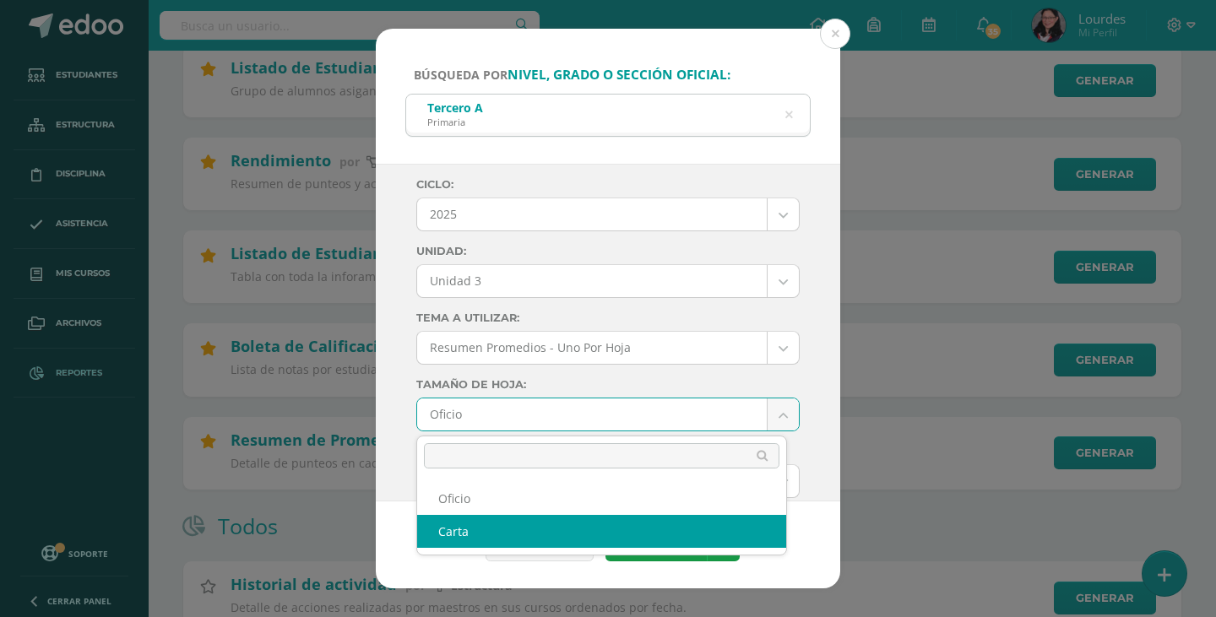
select select "letter"
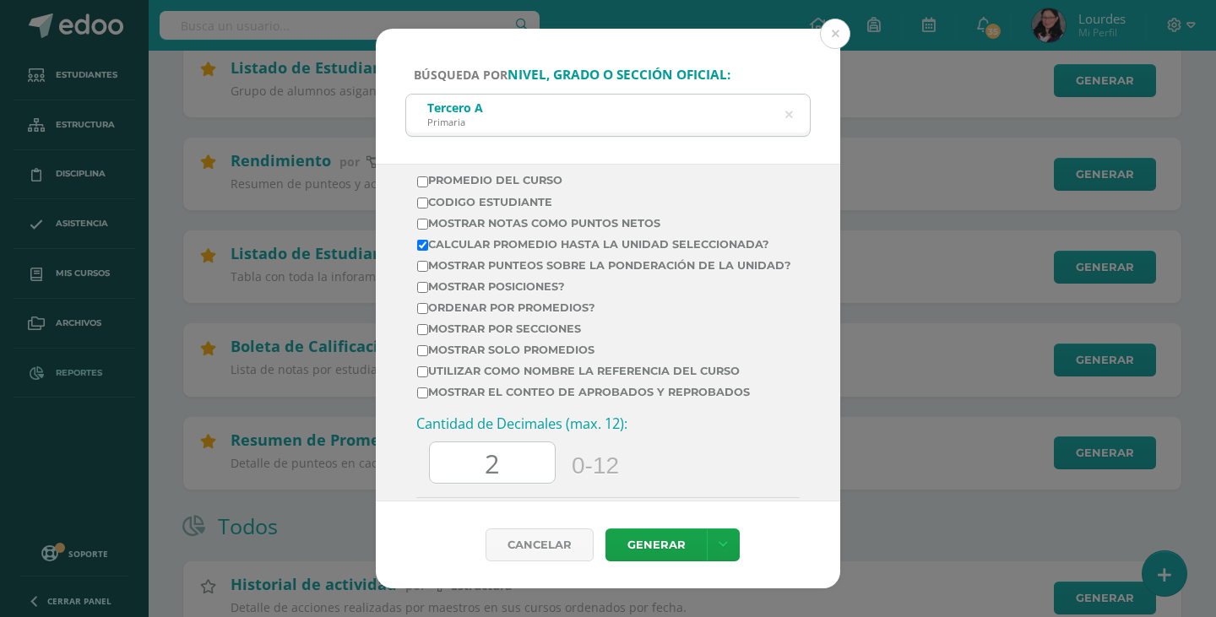
scroll to position [591, 0]
click at [636, 242] on label "Calcular promedio hasta la unidad seleccionada?" at bounding box center [604, 242] width 374 height 13
click at [428, 242] on input "Calcular promedio hasta la unidad seleccionada?" at bounding box center [422, 242] width 11 height 11
checkbox input "false"
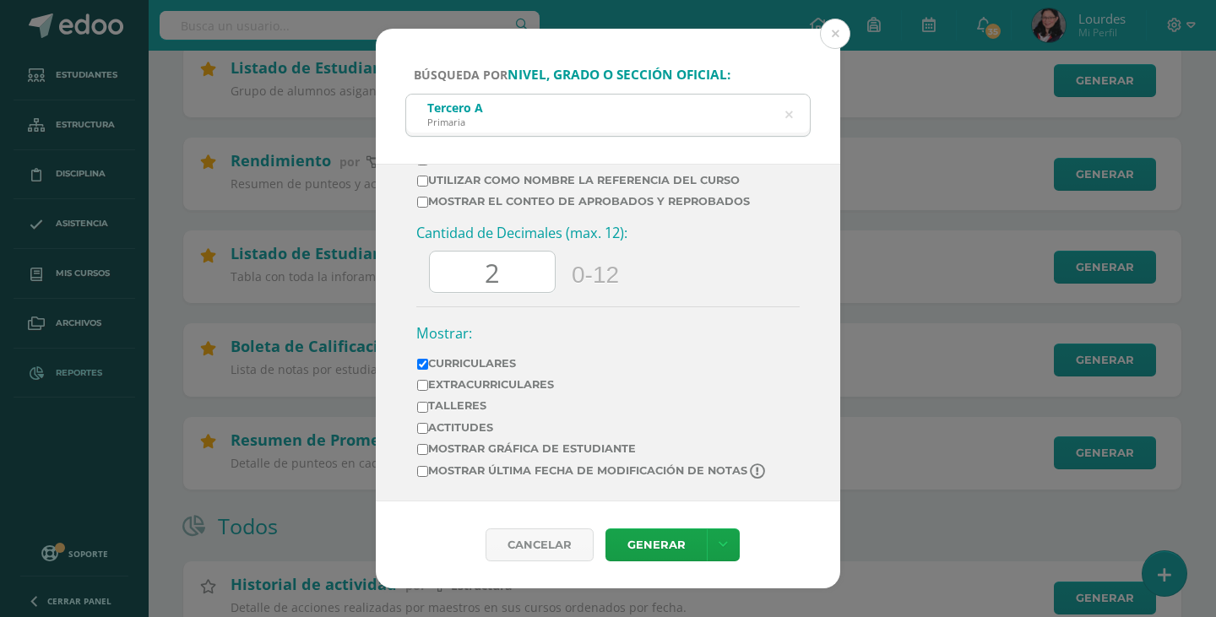
scroll to position [792, 0]
drag, startPoint x: 506, startPoint y: 270, endPoint x: 469, endPoint y: 271, distance: 37.2
click at [469, 271] on input "2" at bounding box center [492, 272] width 125 height 41
type input "0.00"
click at [426, 302] on div "Cantidad de Decimales (max. 12): 0.00 0-12" at bounding box center [607, 265] width 383 height 83
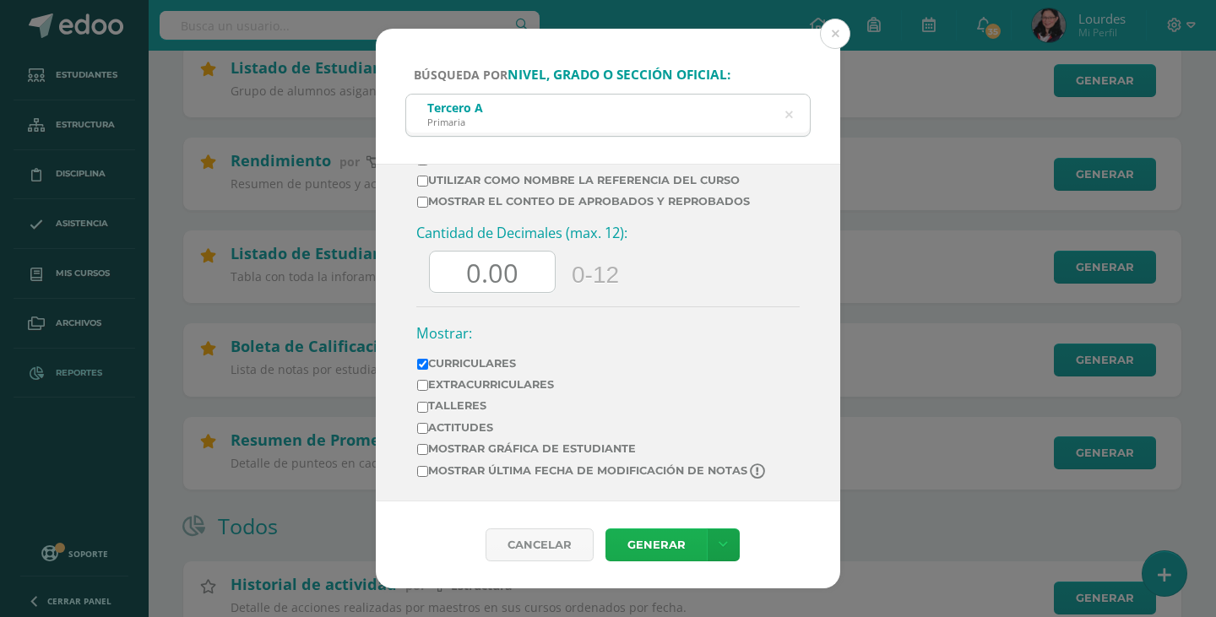
click at [677, 554] on link "Generar" at bounding box center [655, 545] width 101 height 33
click at [791, 117] on icon at bounding box center [788, 115] width 35 height 35
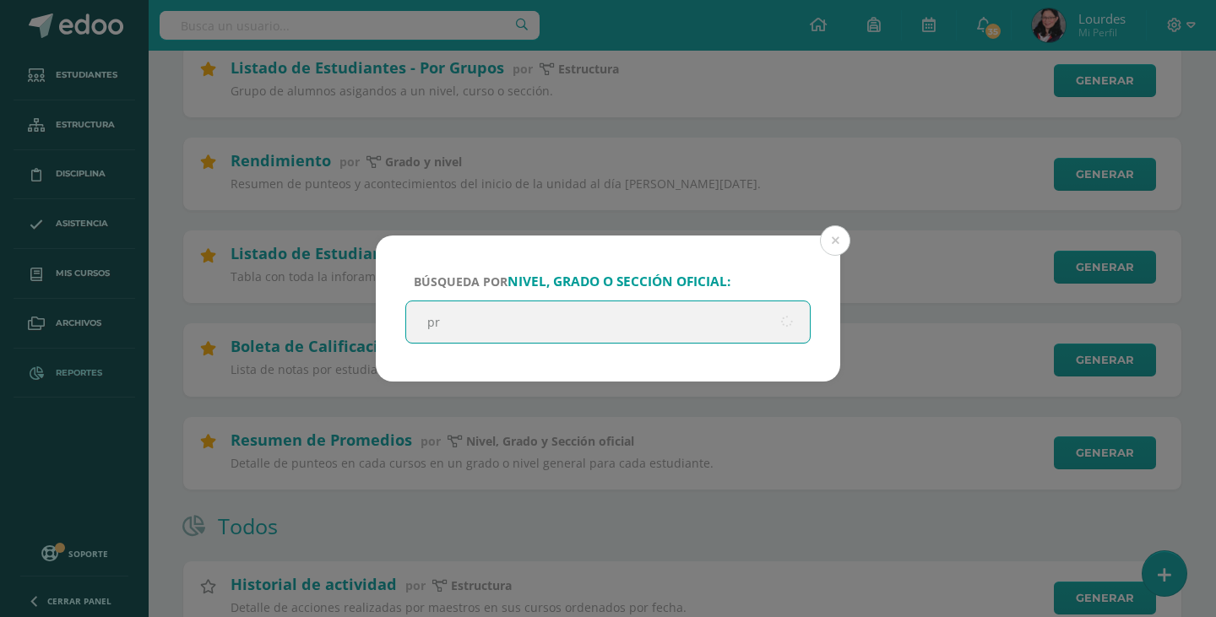
scroll to position [0, 0]
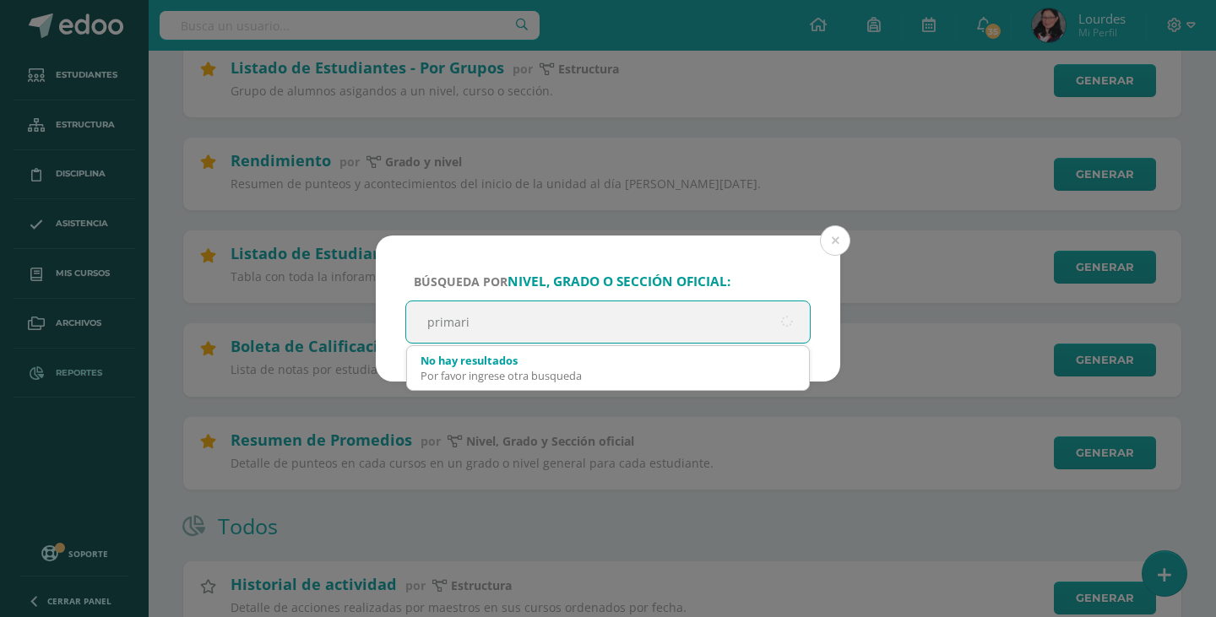
type input "primaria"
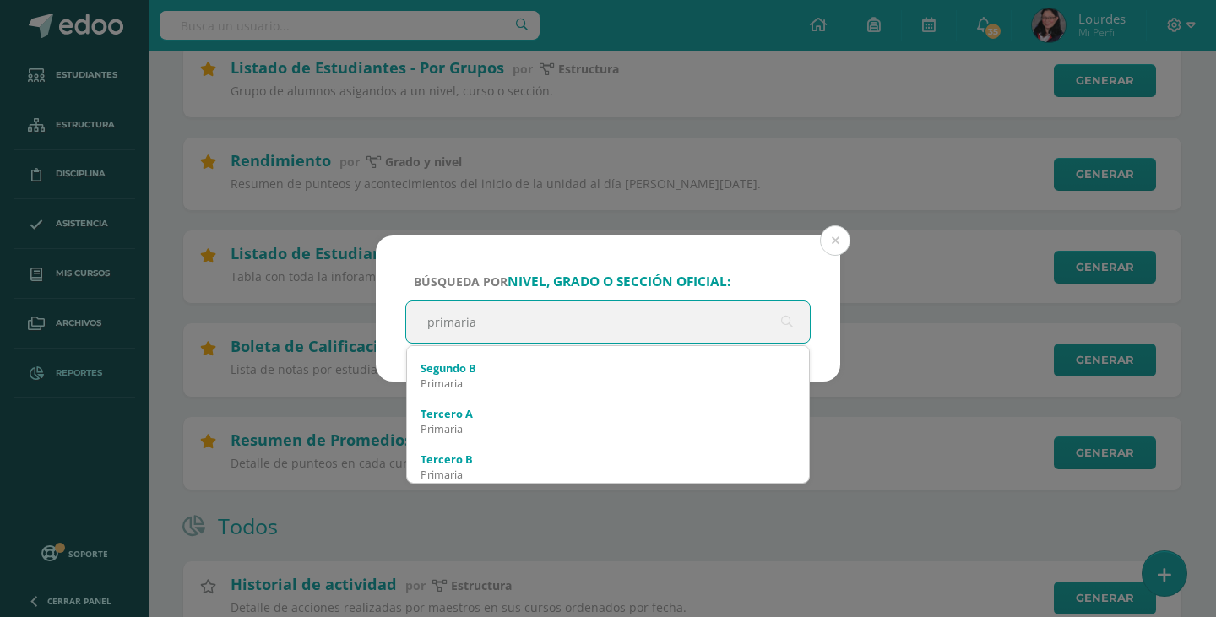
scroll to position [608, 0]
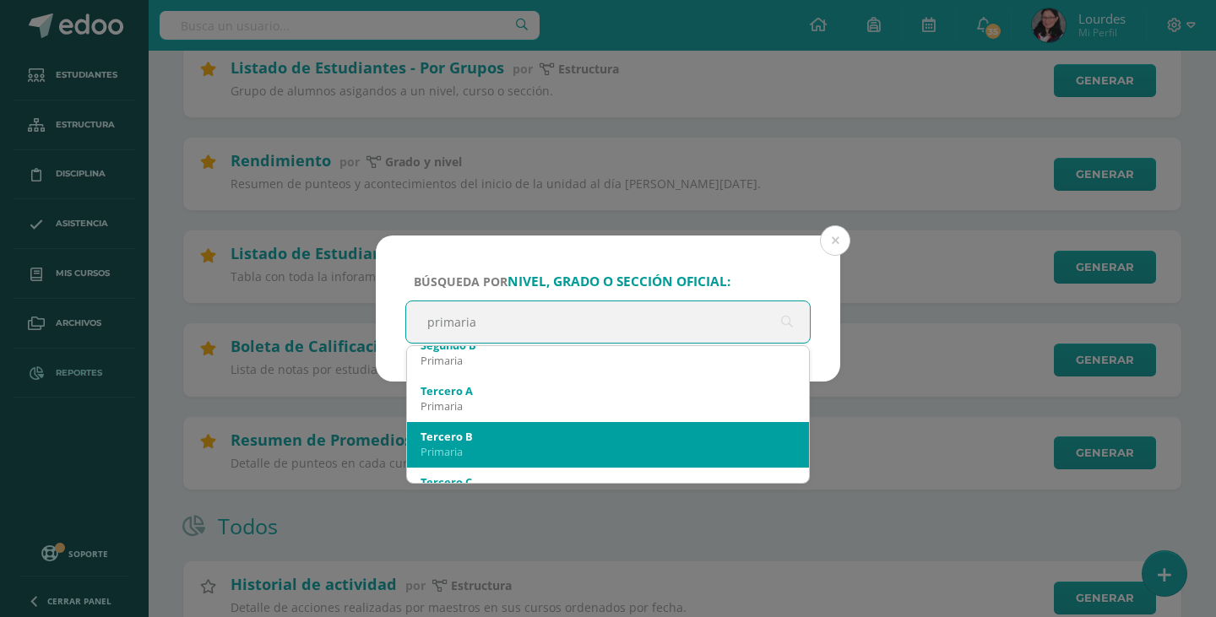
click at [758, 433] on div "Tercero B" at bounding box center [608, 436] width 375 height 15
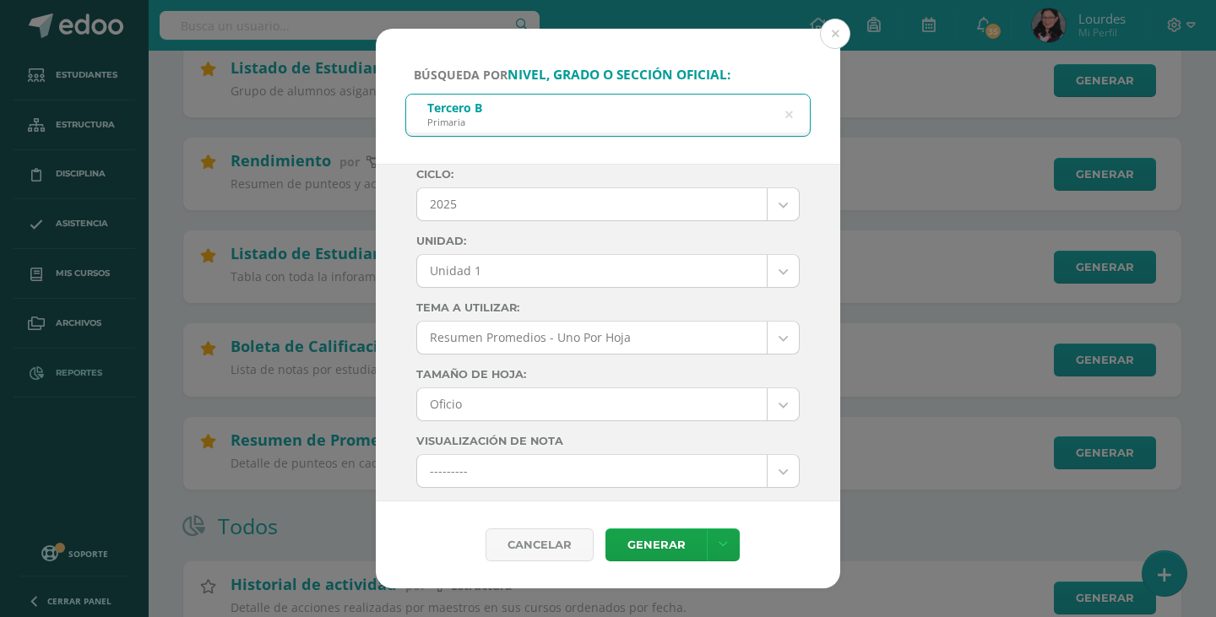
scroll to position [0, 0]
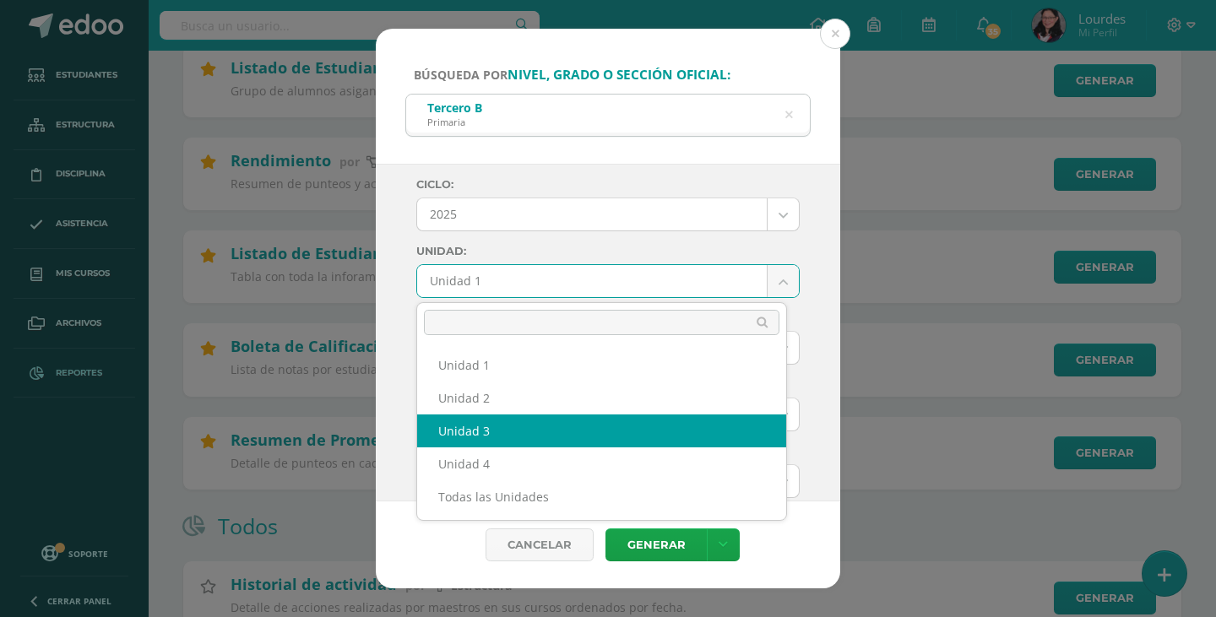
select select "Unidad 3"
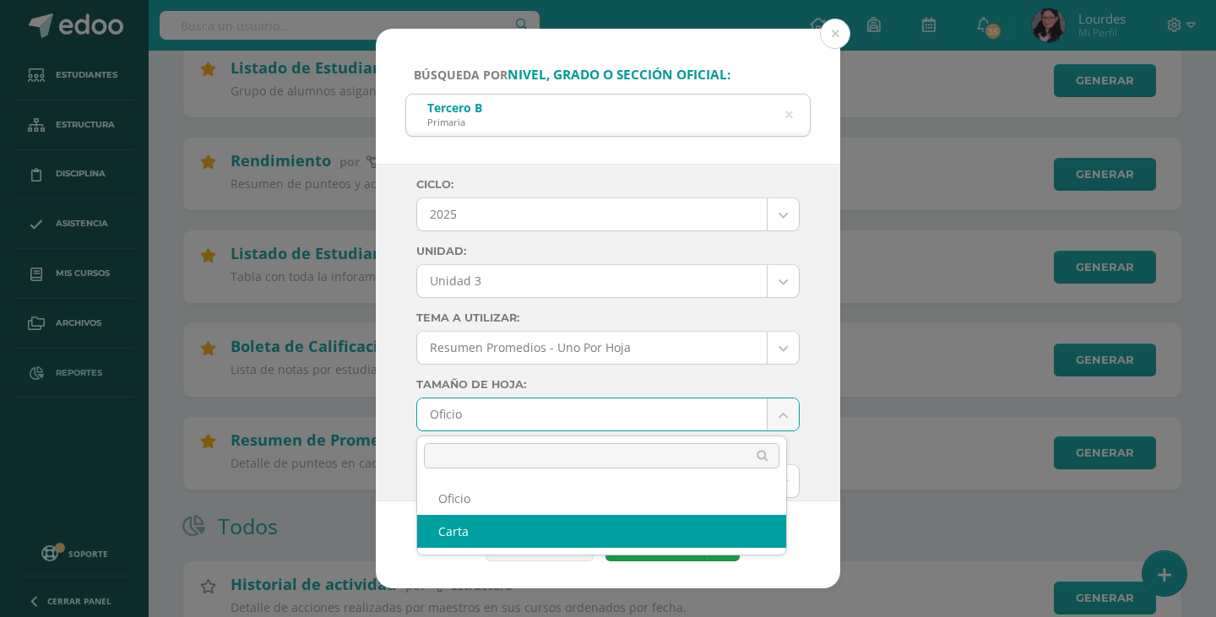
select select "letter"
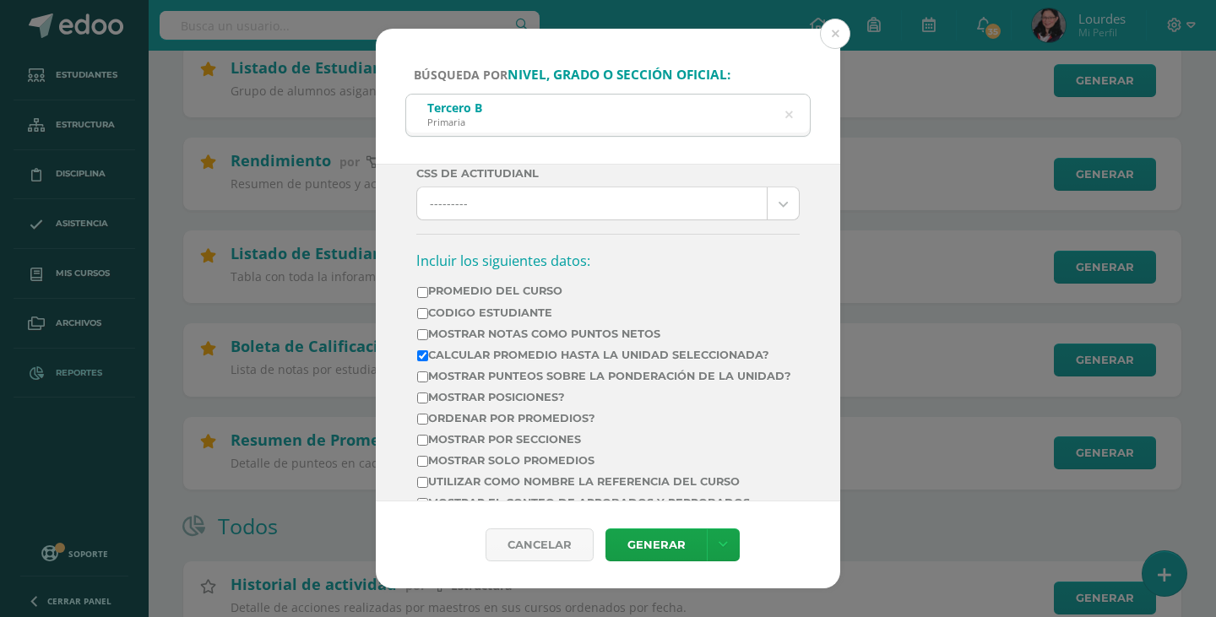
scroll to position [507, 0]
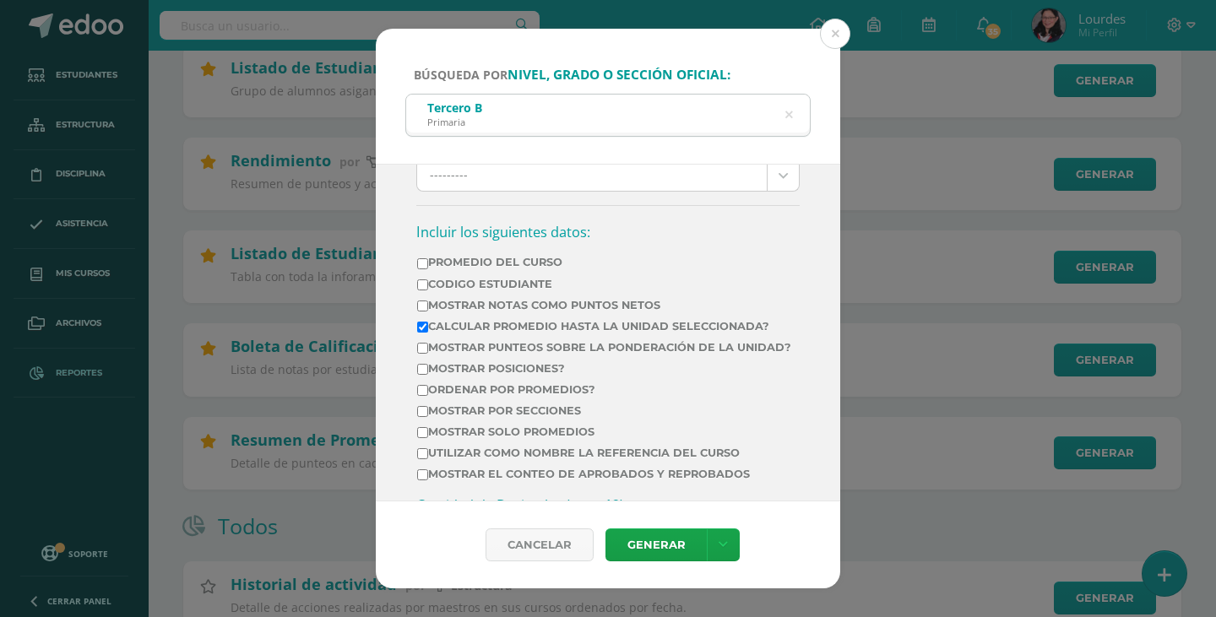
click at [636, 324] on label "Calcular promedio hasta la unidad seleccionada?" at bounding box center [604, 326] width 374 height 13
click at [428, 324] on input "Calcular promedio hasta la unidad seleccionada?" at bounding box center [422, 327] width 11 height 11
checkbox input "false"
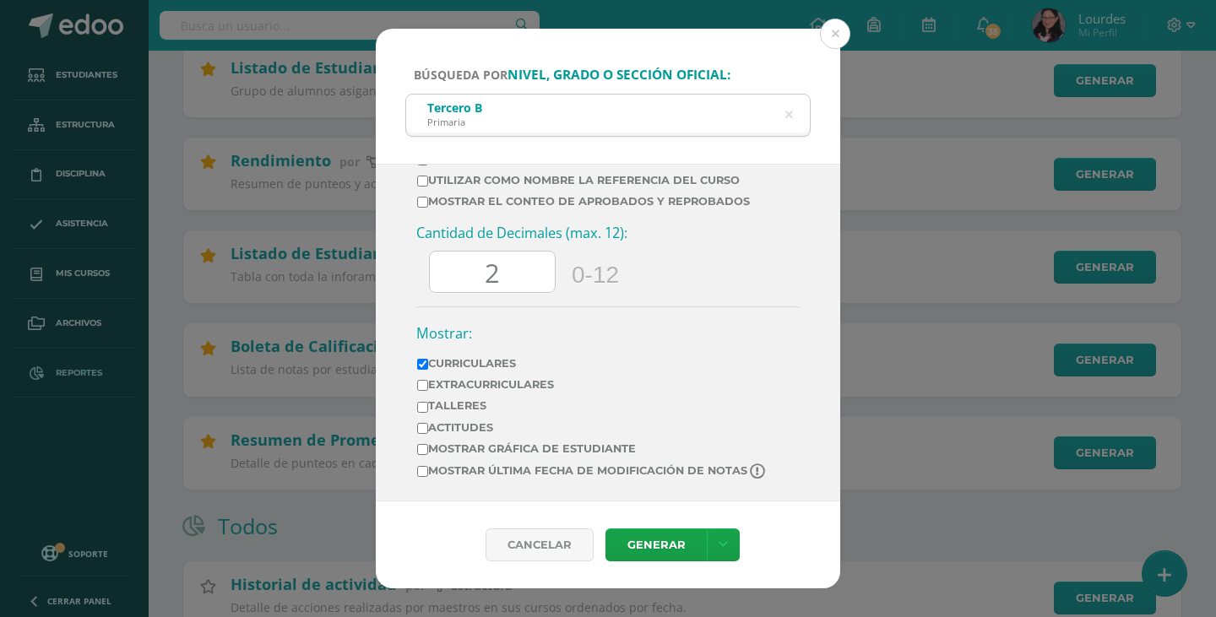
scroll to position [792, 0]
drag, startPoint x: 513, startPoint y: 279, endPoint x: 466, endPoint y: 265, distance: 49.2
click at [466, 265] on input "2" at bounding box center [492, 272] width 125 height 41
type input "0.00"
click at [490, 307] on hr at bounding box center [607, 308] width 383 height 2
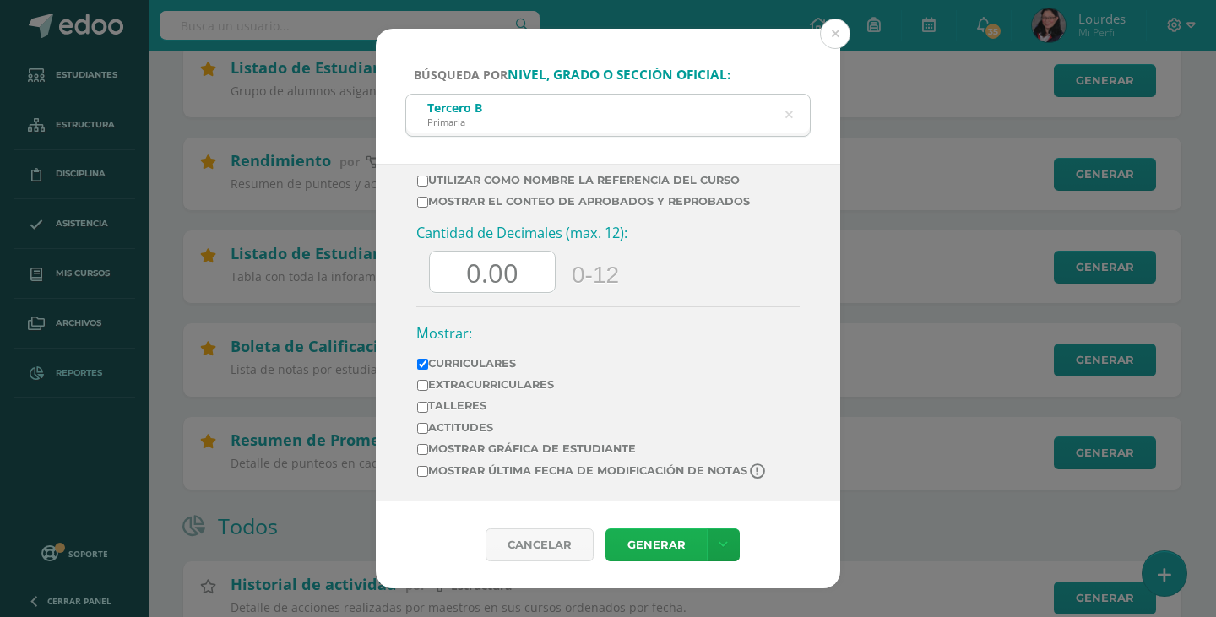
click at [662, 538] on link "Generar" at bounding box center [655, 545] width 101 height 33
click at [785, 118] on icon at bounding box center [788, 115] width 35 height 35
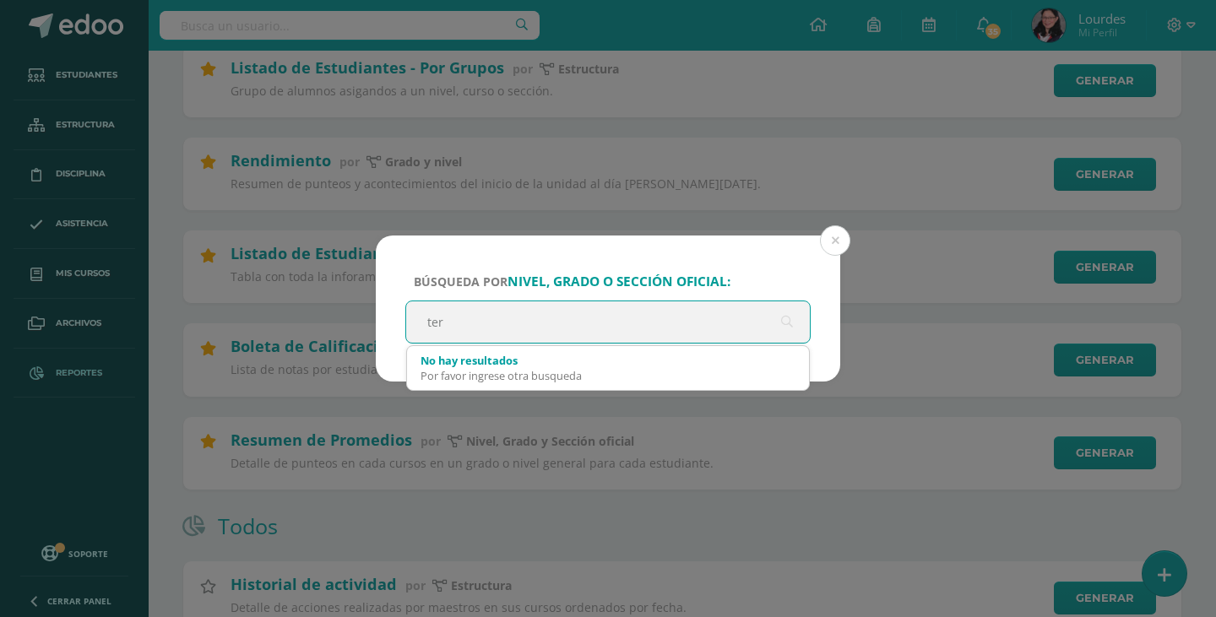
scroll to position [0, 0]
type input "primaria"
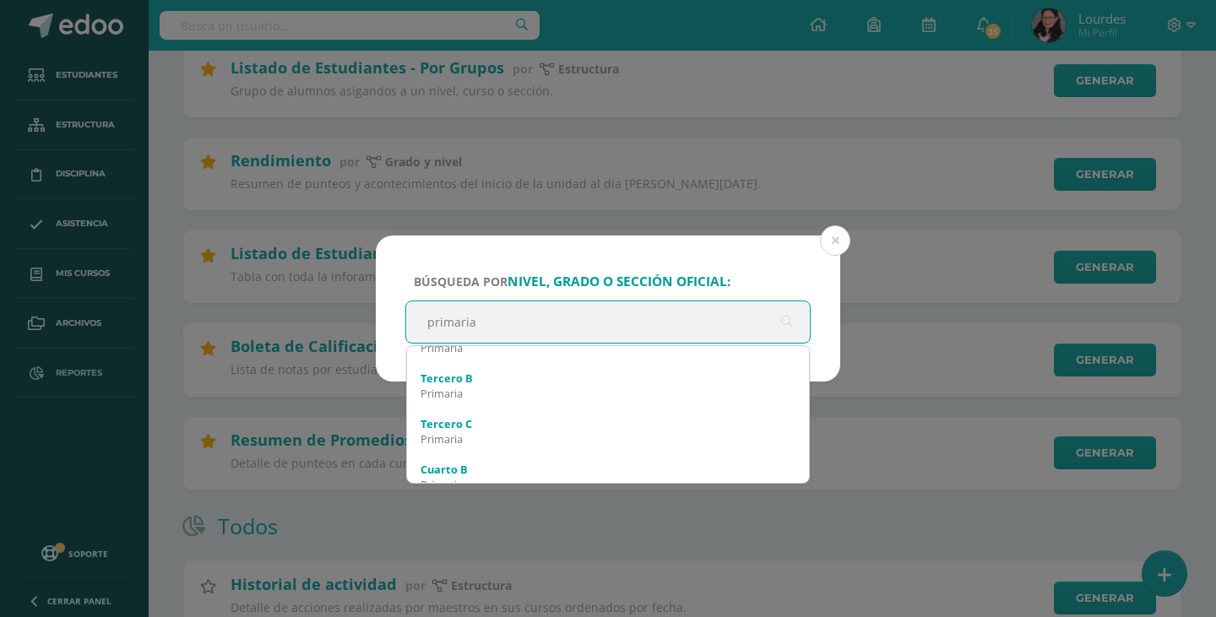
scroll to position [687, 0]
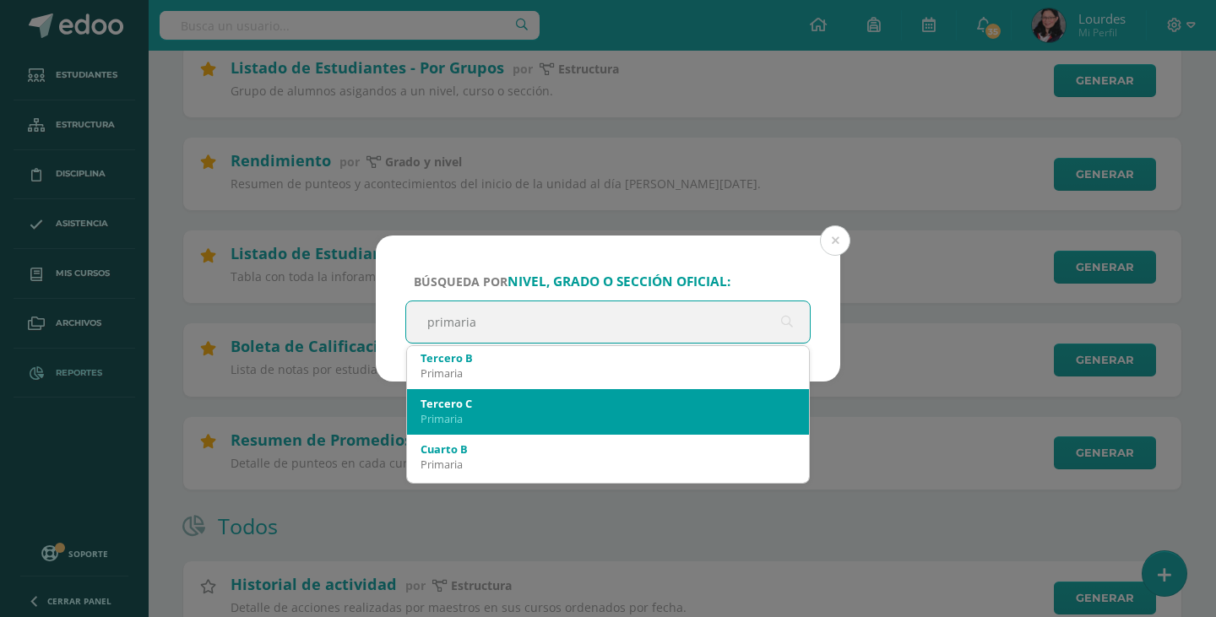
click at [747, 400] on div "Tercero C" at bounding box center [608, 403] width 375 height 15
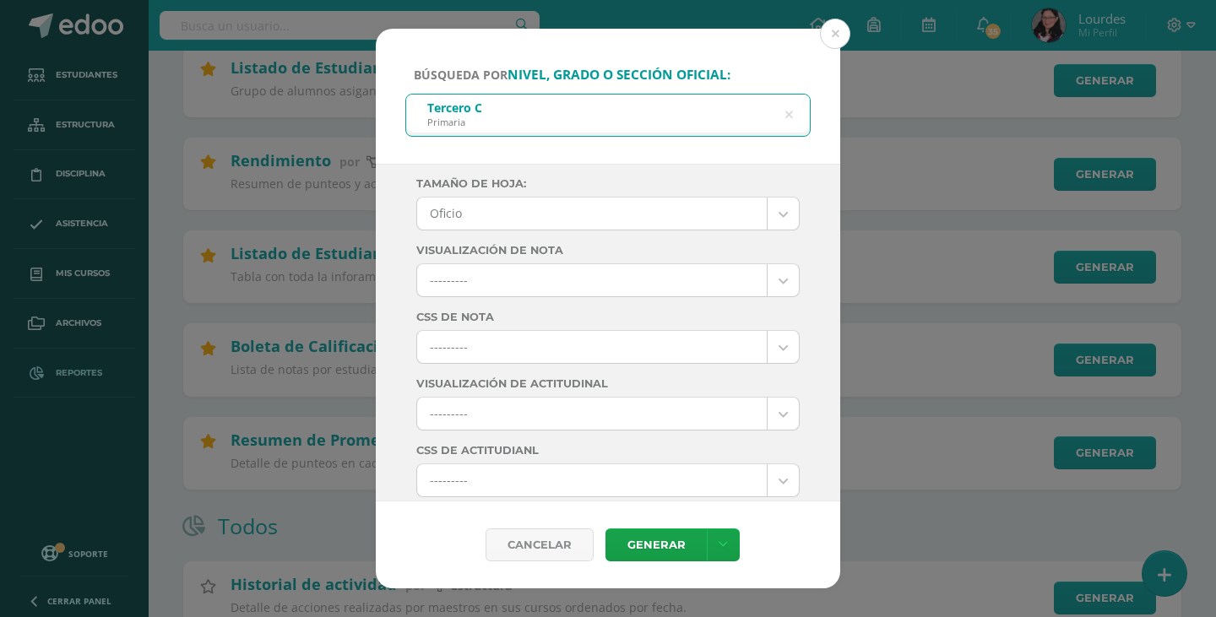
scroll to position [0, 0]
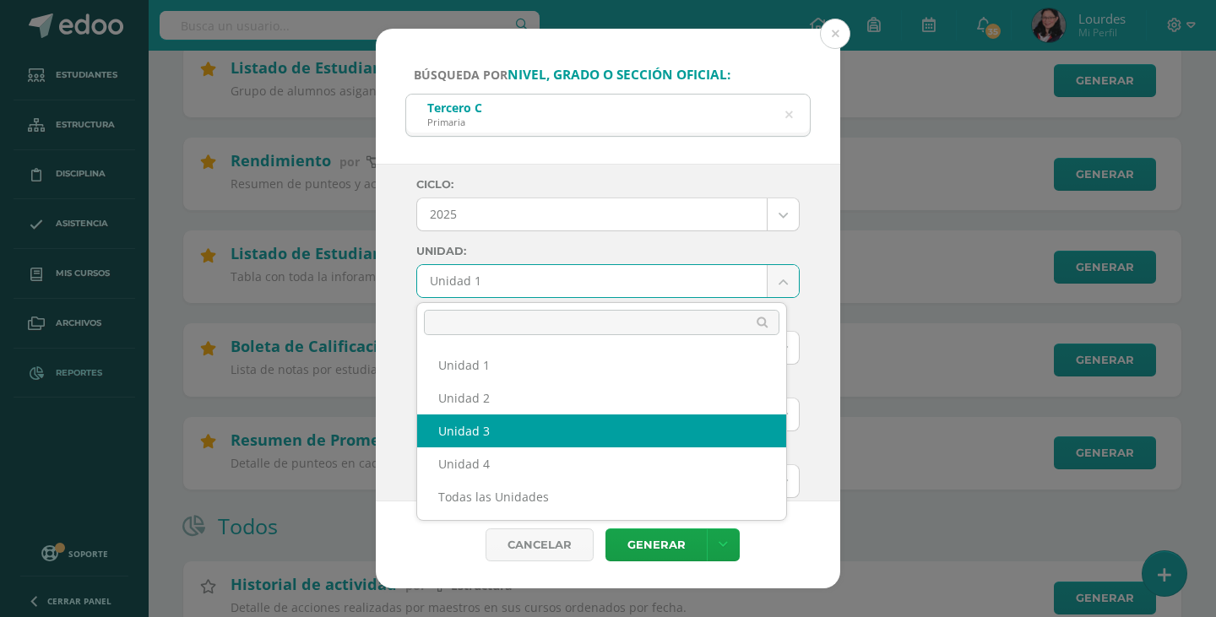
select select "Unidad 3"
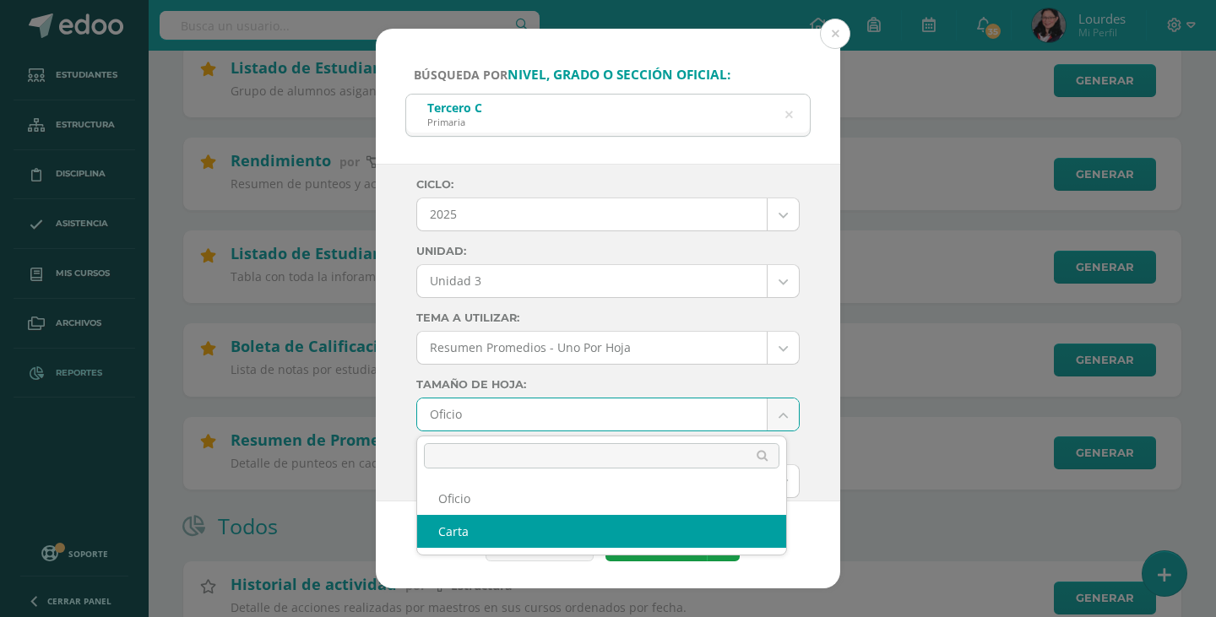
select select "letter"
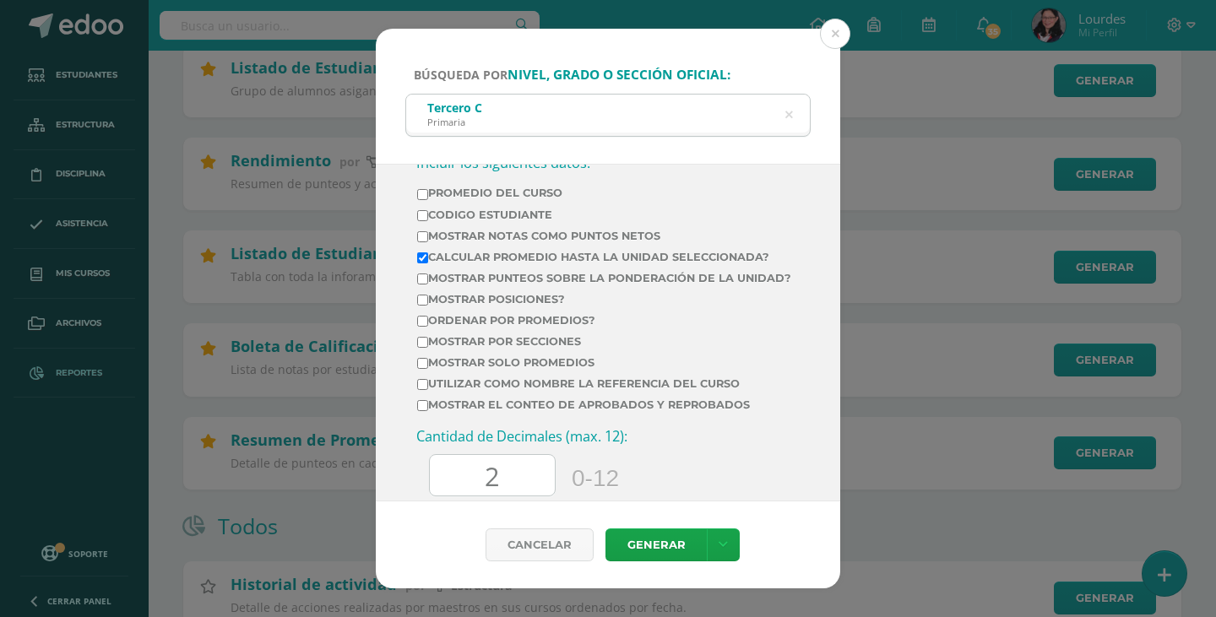
scroll to position [591, 0]
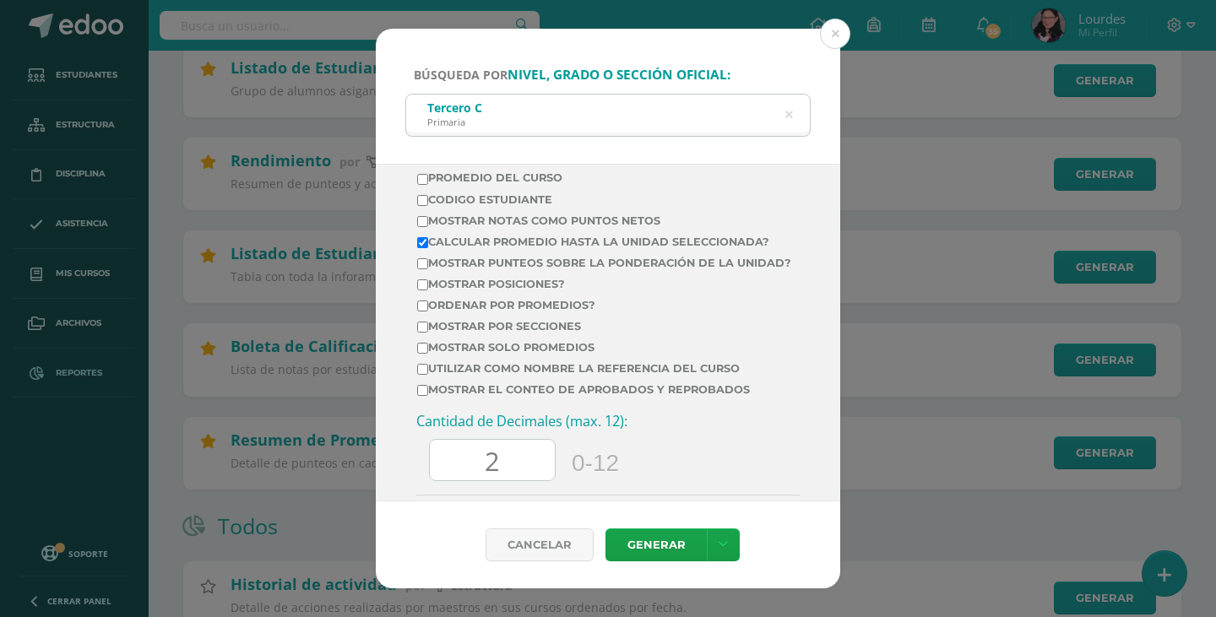
click at [578, 249] on td "Calcular promedio hasta la unidad seleccionada?" at bounding box center [604, 245] width 376 height 21
click at [559, 243] on label "Calcular promedio hasta la unidad seleccionada?" at bounding box center [604, 242] width 374 height 13
click at [428, 243] on input "Calcular promedio hasta la unidad seleccionada?" at bounding box center [422, 242] width 11 height 11
checkbox input "false"
click at [521, 471] on input "2" at bounding box center [492, 460] width 125 height 41
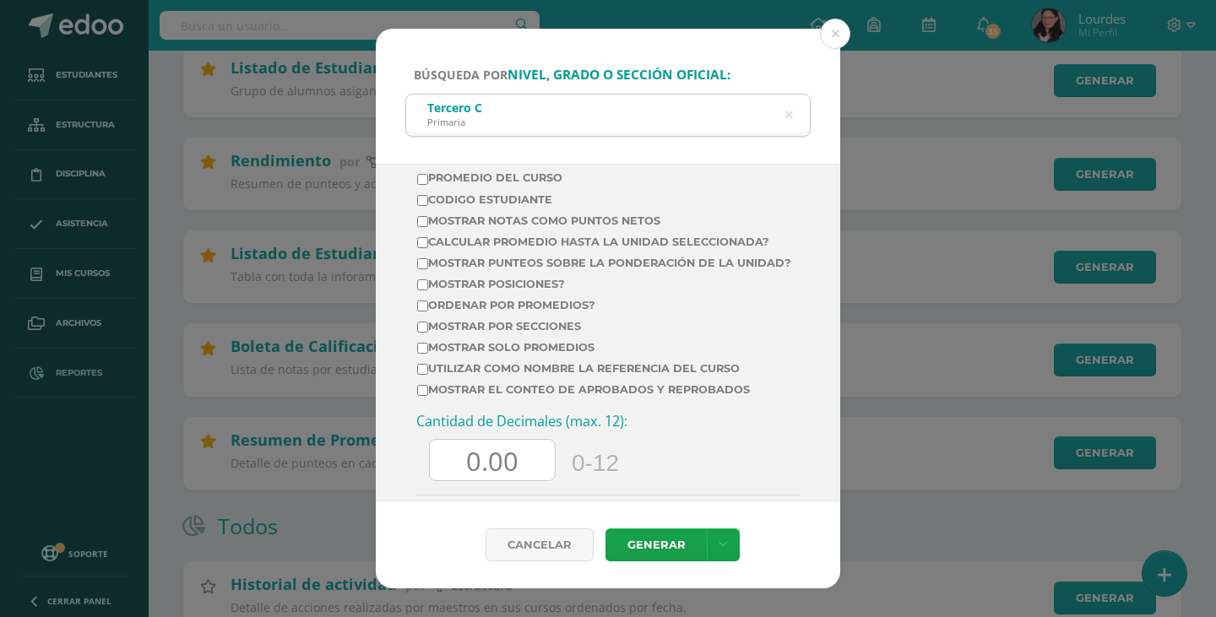
type input "0.00"
click at [737, 404] on td "Mostrar el conteo de Aprobados y Reprobados" at bounding box center [604, 393] width 376 height 21
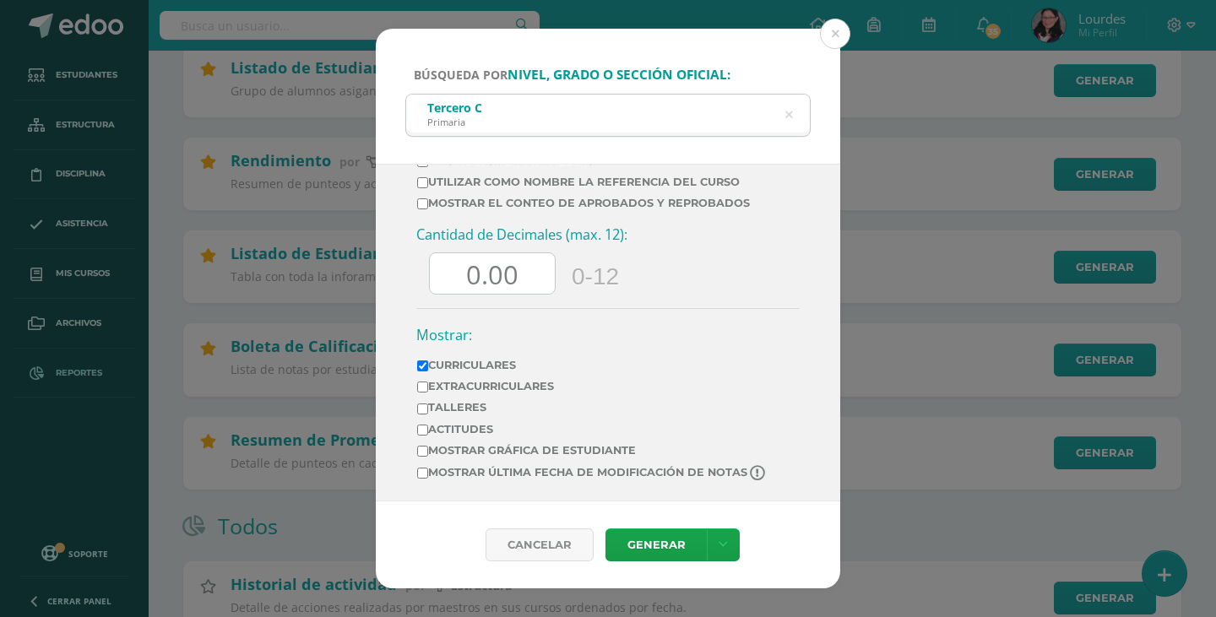
scroll to position [792, 0]
click at [659, 542] on link "Generar" at bounding box center [655, 545] width 101 height 33
click at [785, 112] on icon at bounding box center [789, 115] width 8 height 43
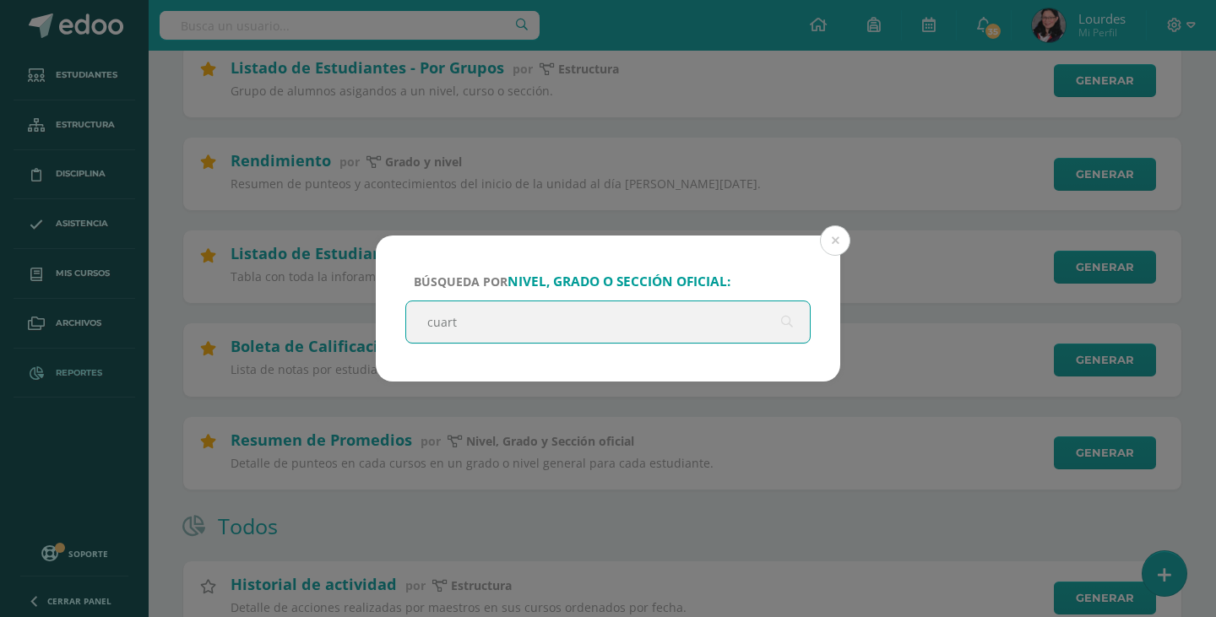
type input "cuarto"
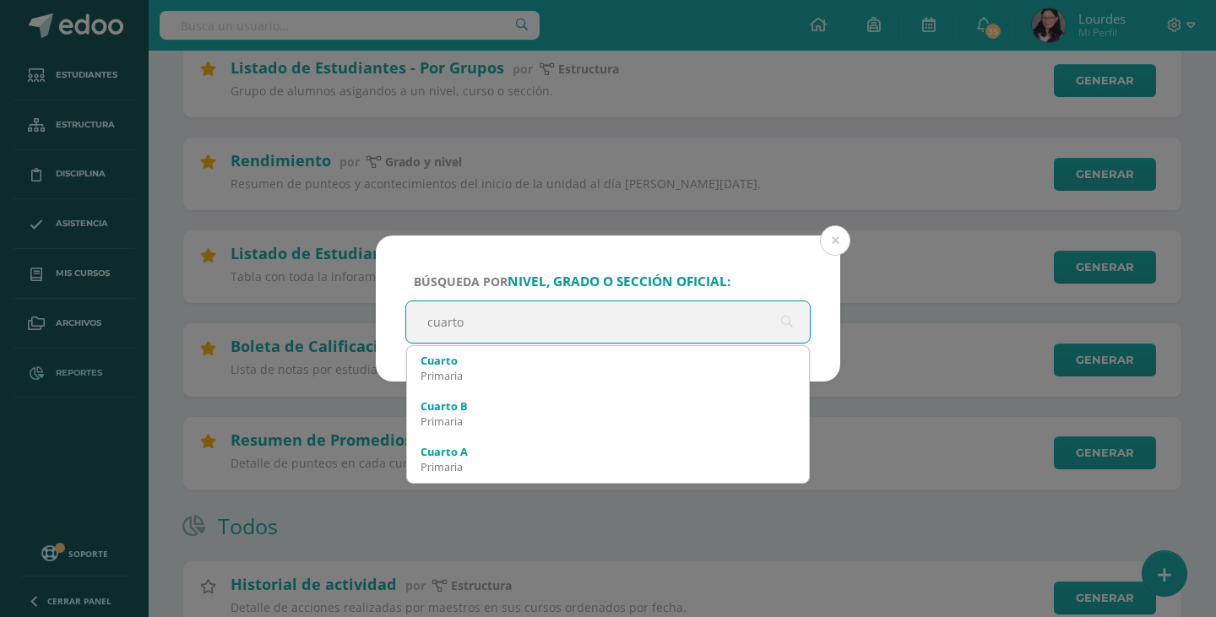
scroll to position [0, 0]
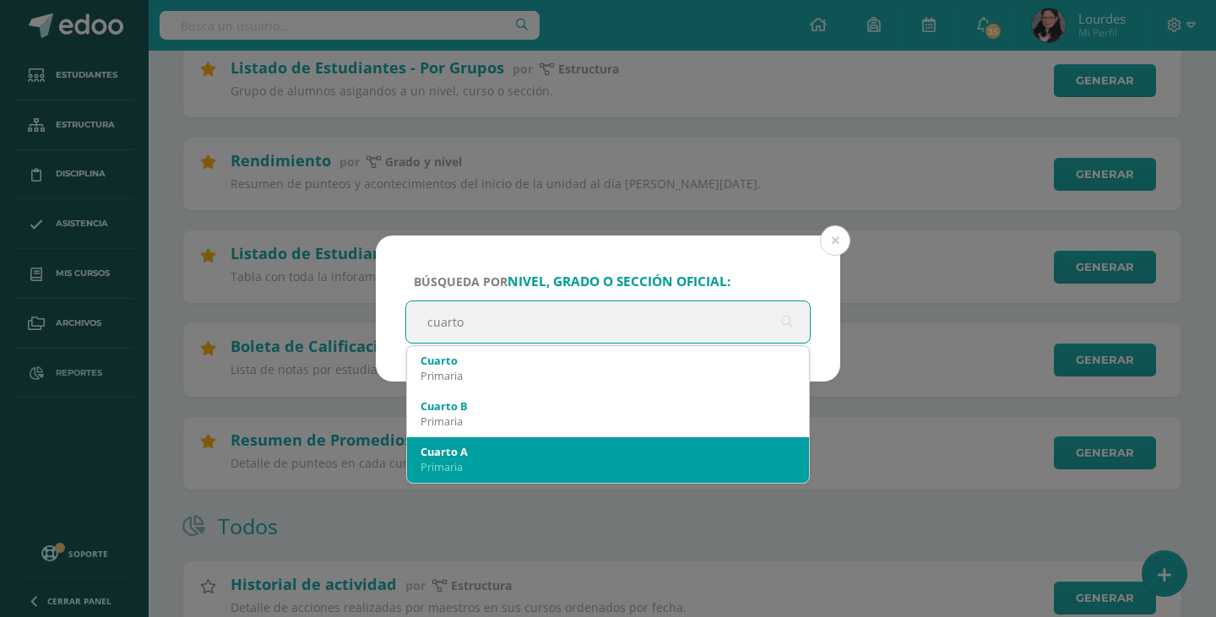
click at [562, 449] on div "Cuarto A" at bounding box center [608, 451] width 375 height 15
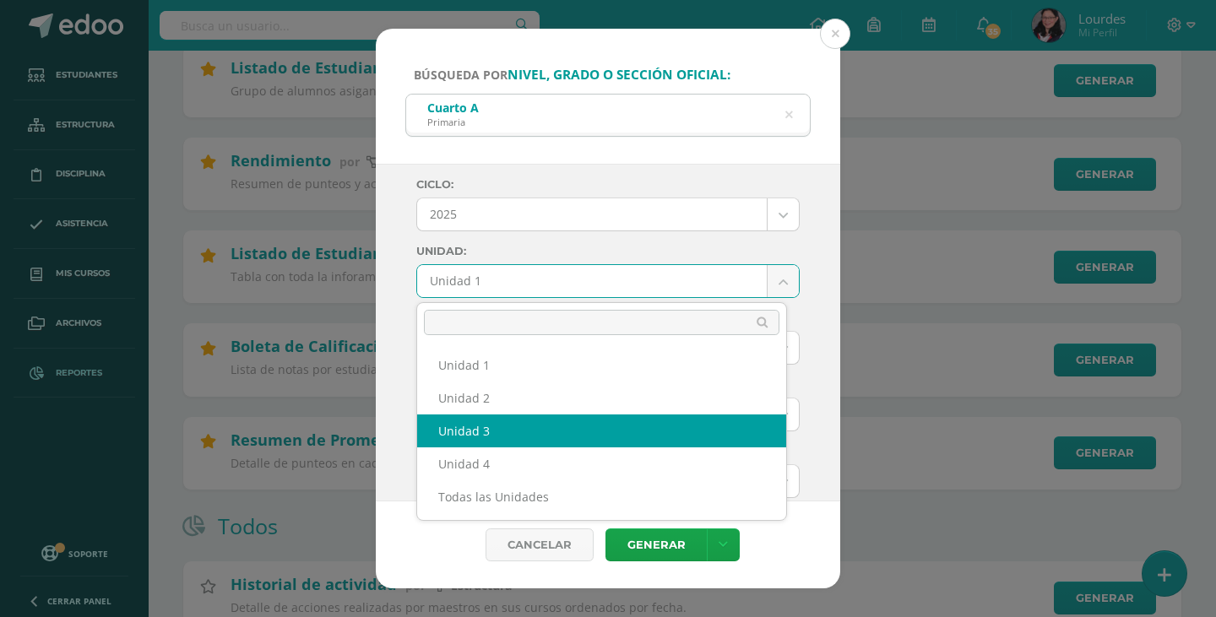
select select "Unidad 3"
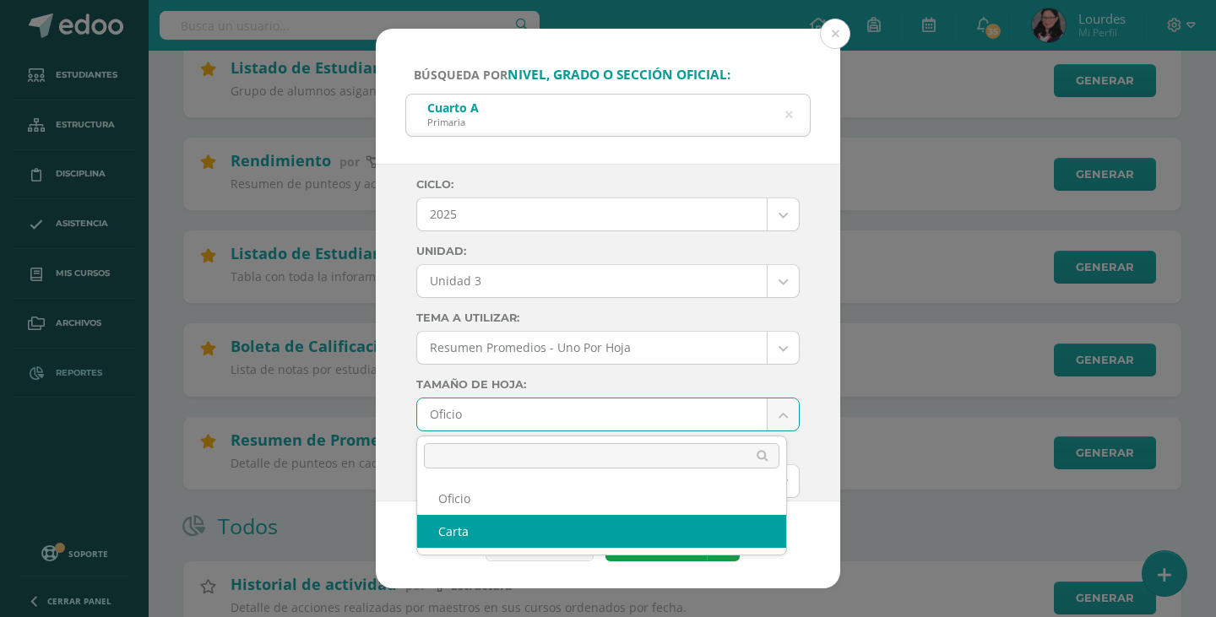
select select "letter"
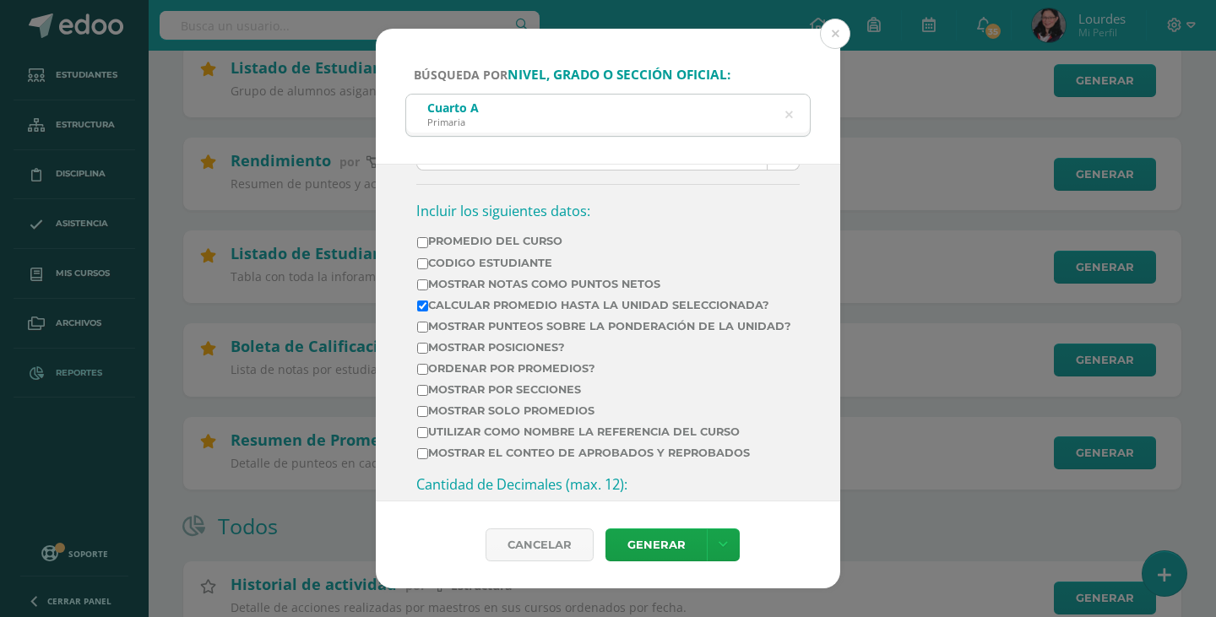
scroll to position [591, 0]
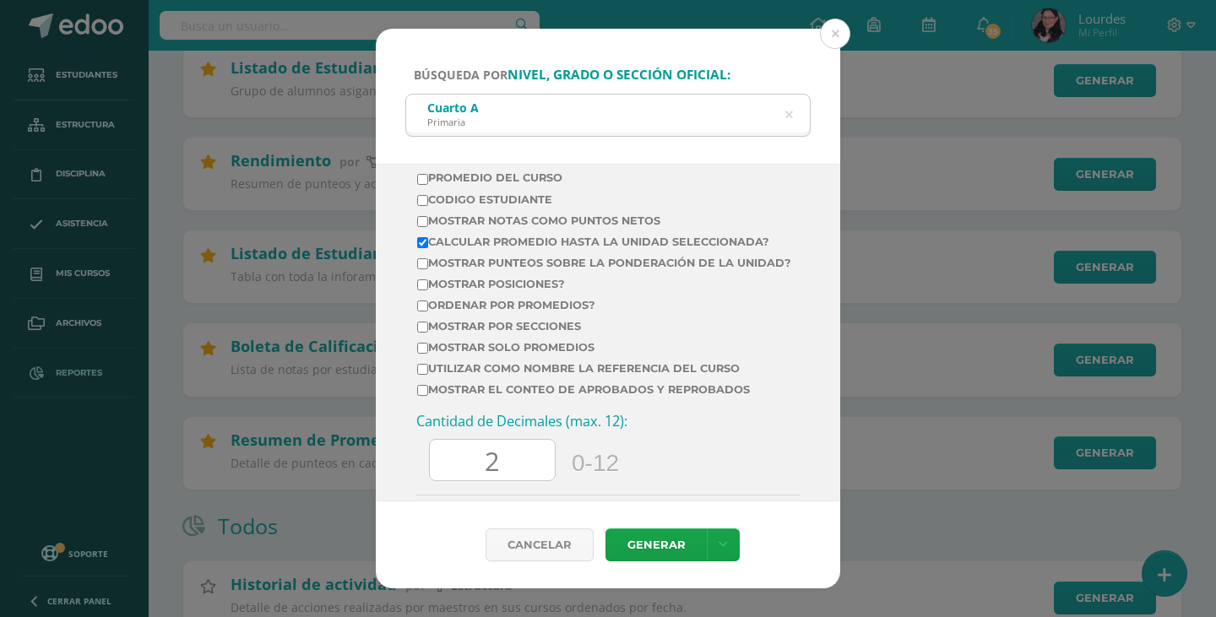
click at [663, 236] on label "Calcular promedio hasta la unidad seleccionada?" at bounding box center [604, 242] width 374 height 13
click at [428, 237] on input "Calcular promedio hasta la unidad seleccionada?" at bounding box center [422, 242] width 11 height 11
checkbox input "false"
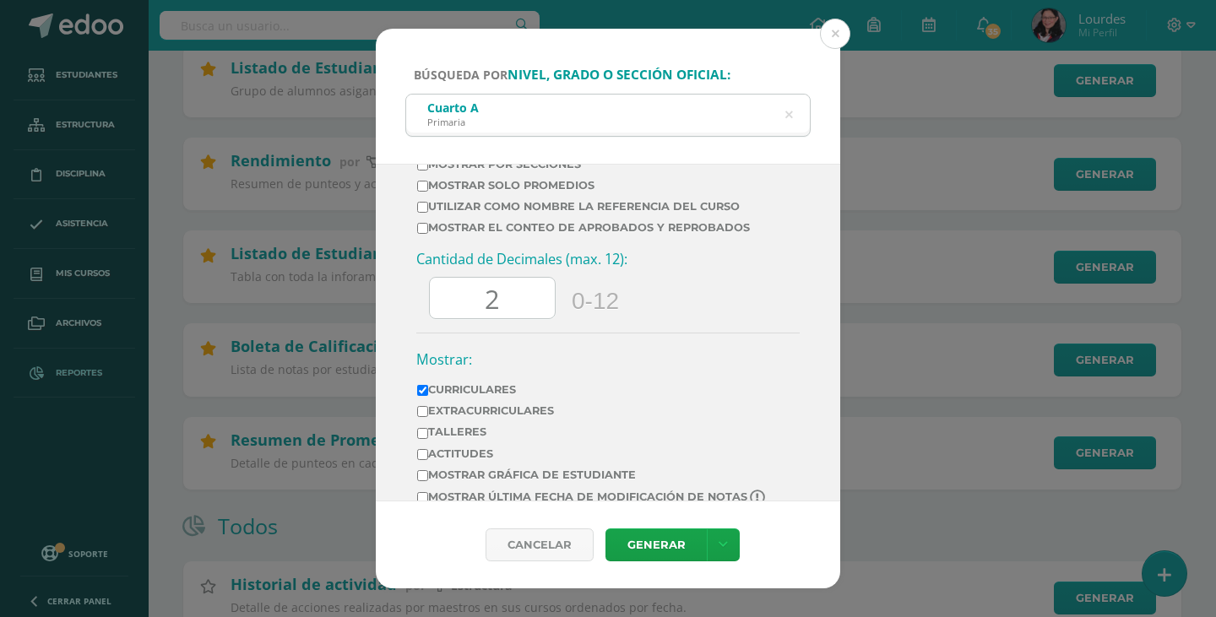
scroll to position [792, 0]
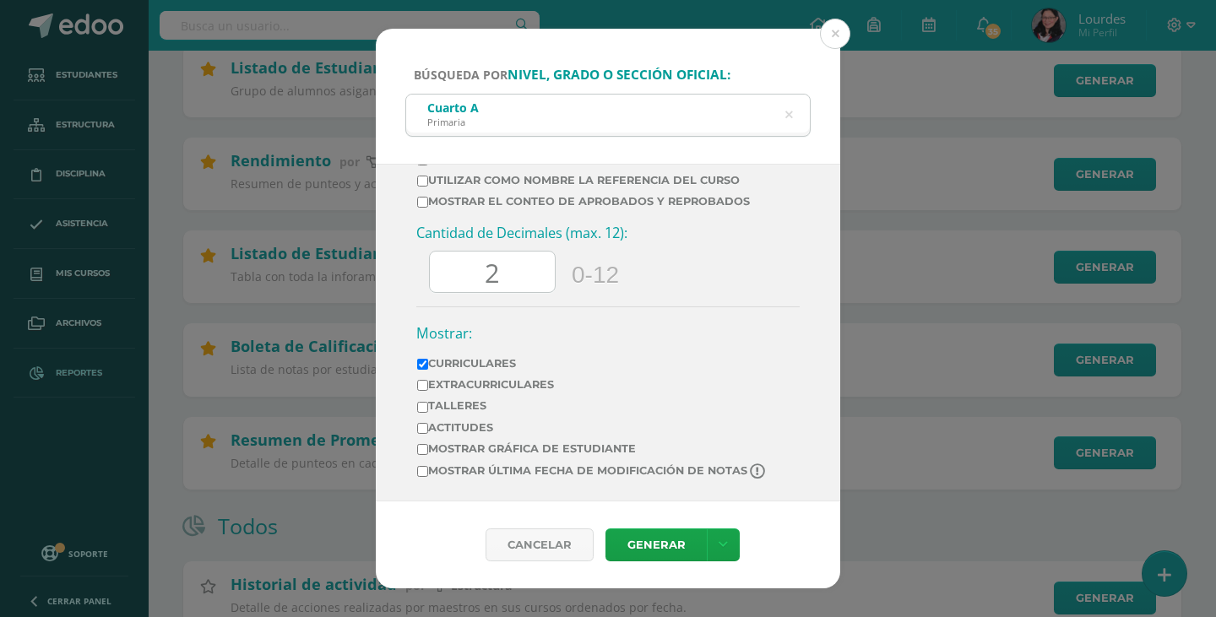
drag, startPoint x: 518, startPoint y: 282, endPoint x: 425, endPoint y: 291, distance: 93.4
click at [441, 290] on input "2" at bounding box center [492, 272] width 125 height 41
type input "0.00"
click at [386, 291] on div "Ciclo: 2025 2025 2028 2027 2026 2024 2023 2022 2021 2020 2019 Unidad: Unidad 3 …" at bounding box center [608, 333] width 464 height 338
click at [657, 539] on link "Generar" at bounding box center [655, 545] width 101 height 33
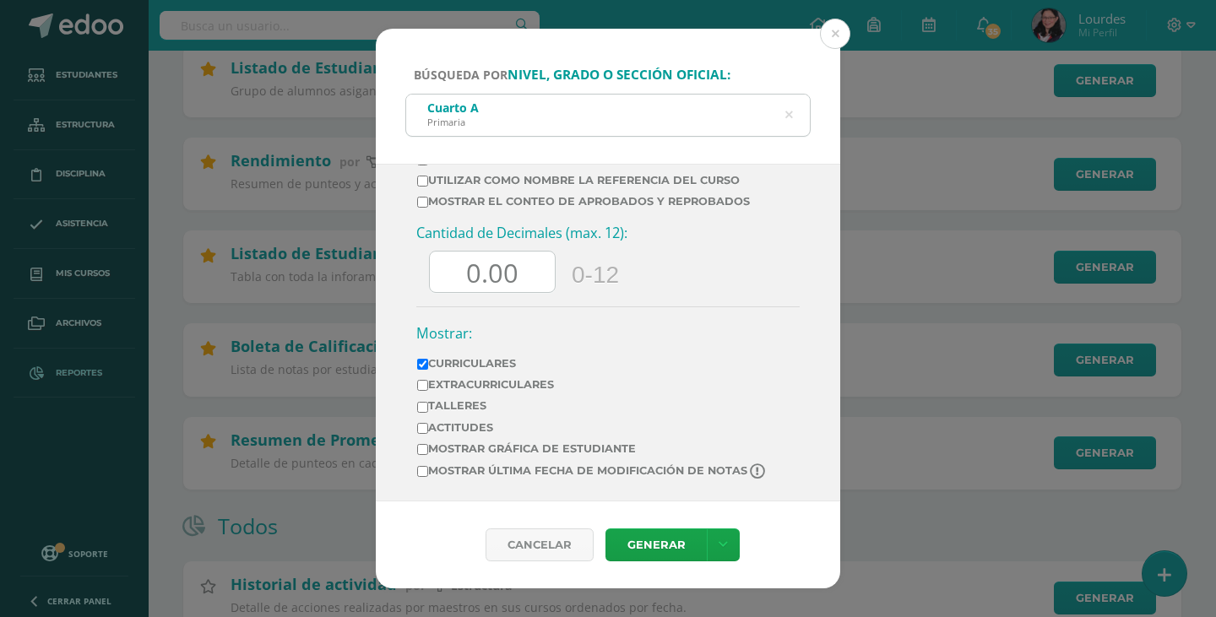
click at [733, 125] on div "Cuarto A Primaria" at bounding box center [608, 114] width 404 height 38
click at [789, 114] on icon at bounding box center [788, 115] width 35 height 35
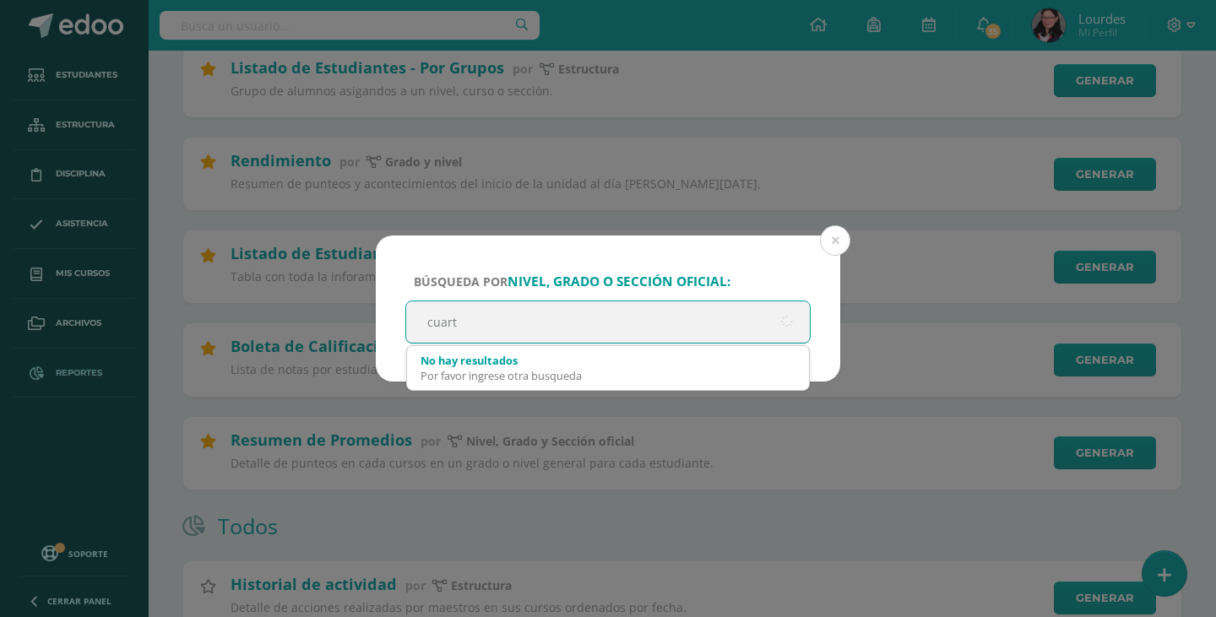
type input "cuarto"
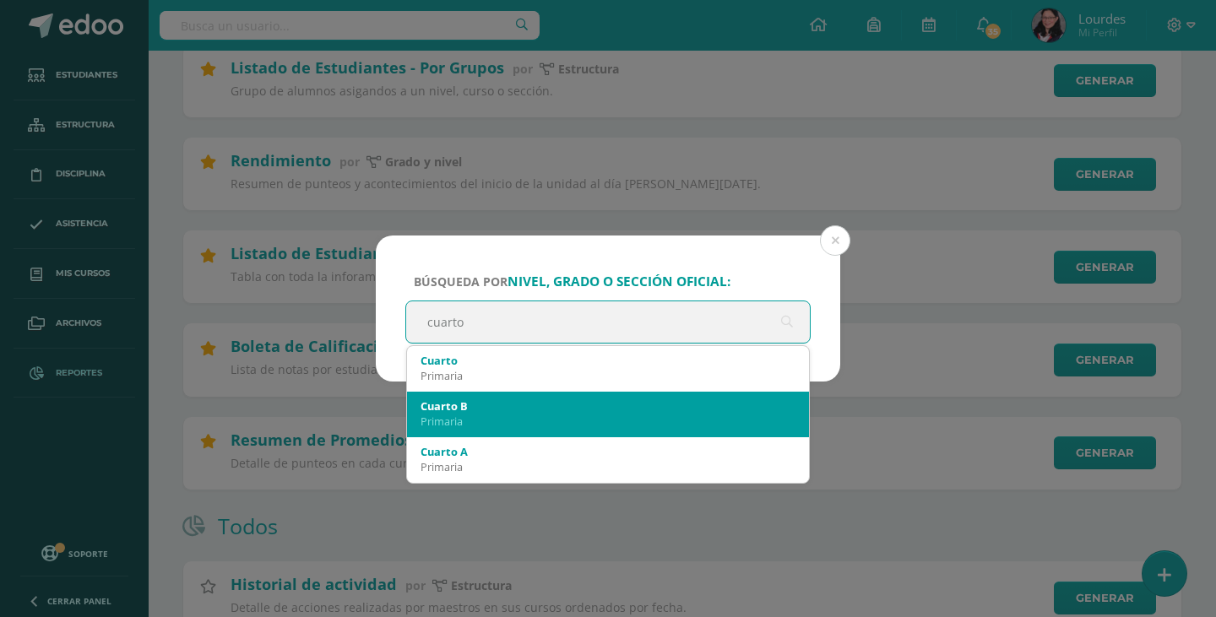
click at [561, 424] on div "Primaria" at bounding box center [608, 421] width 375 height 15
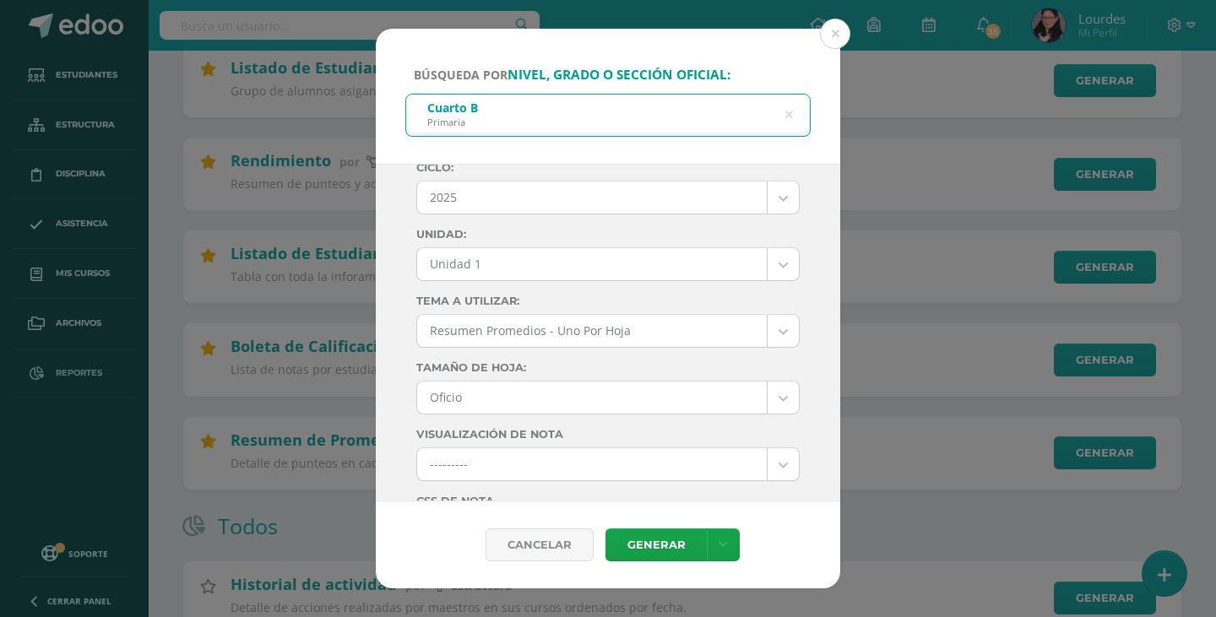
scroll to position [0, 0]
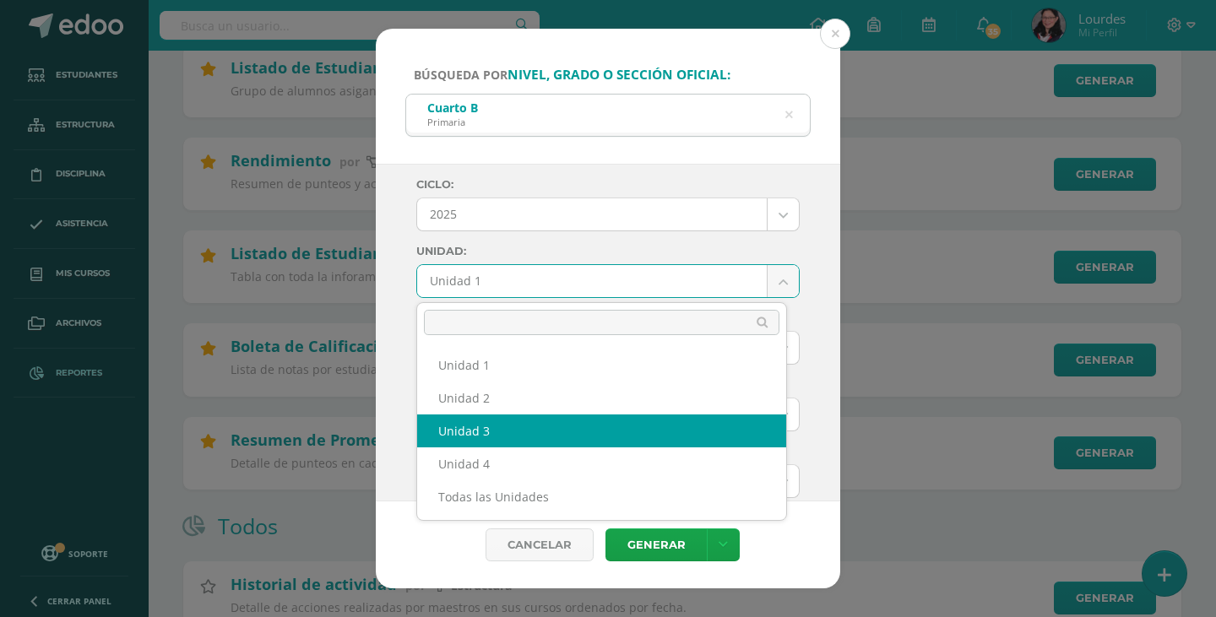
select select "Unidad 3"
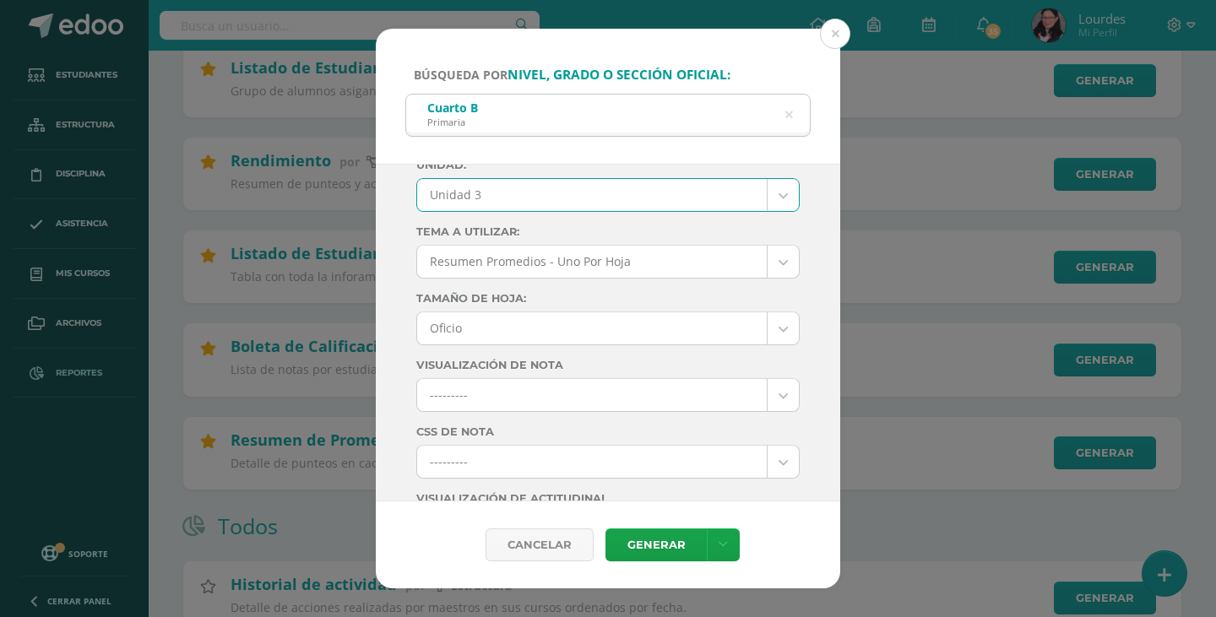
scroll to position [84, 0]
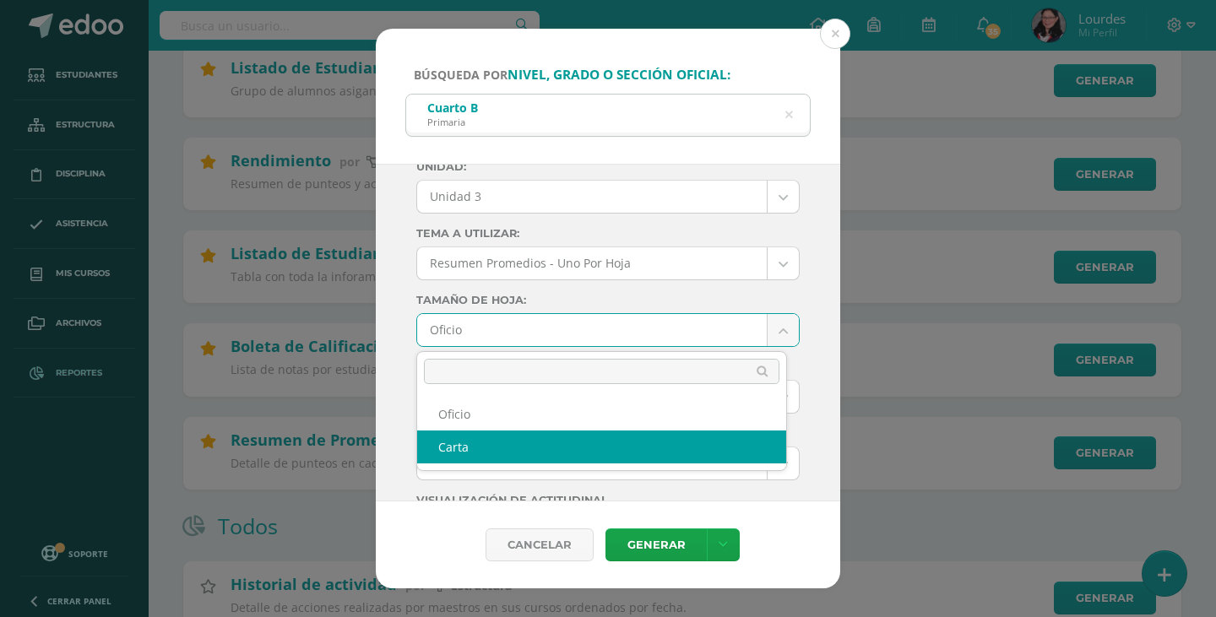
select select "letter"
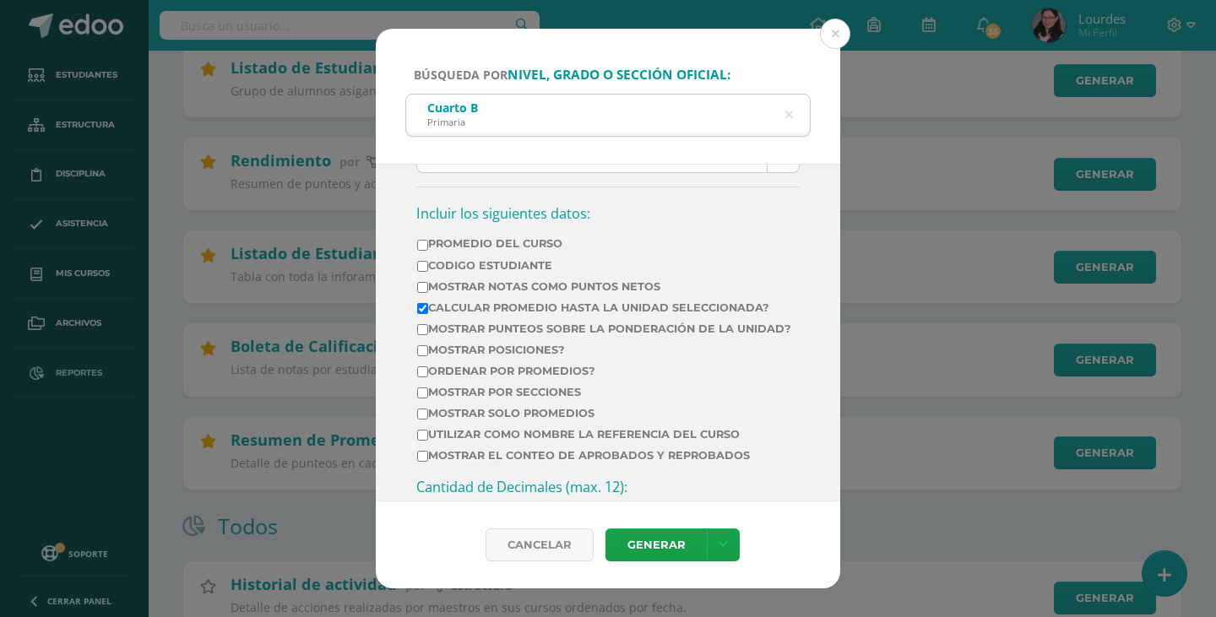
scroll to position [507, 0]
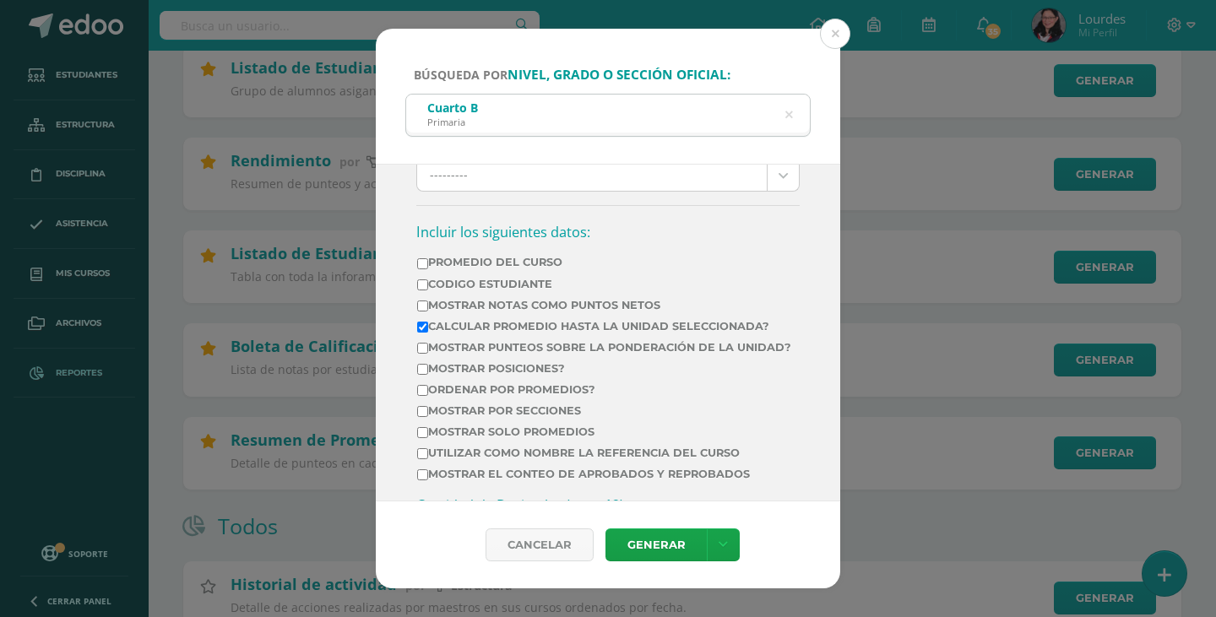
click at [635, 324] on label "Calcular promedio hasta la unidad seleccionada?" at bounding box center [604, 326] width 374 height 13
click at [428, 324] on input "Calcular promedio hasta la unidad seleccionada?" at bounding box center [422, 327] width 11 height 11
checkbox input "false"
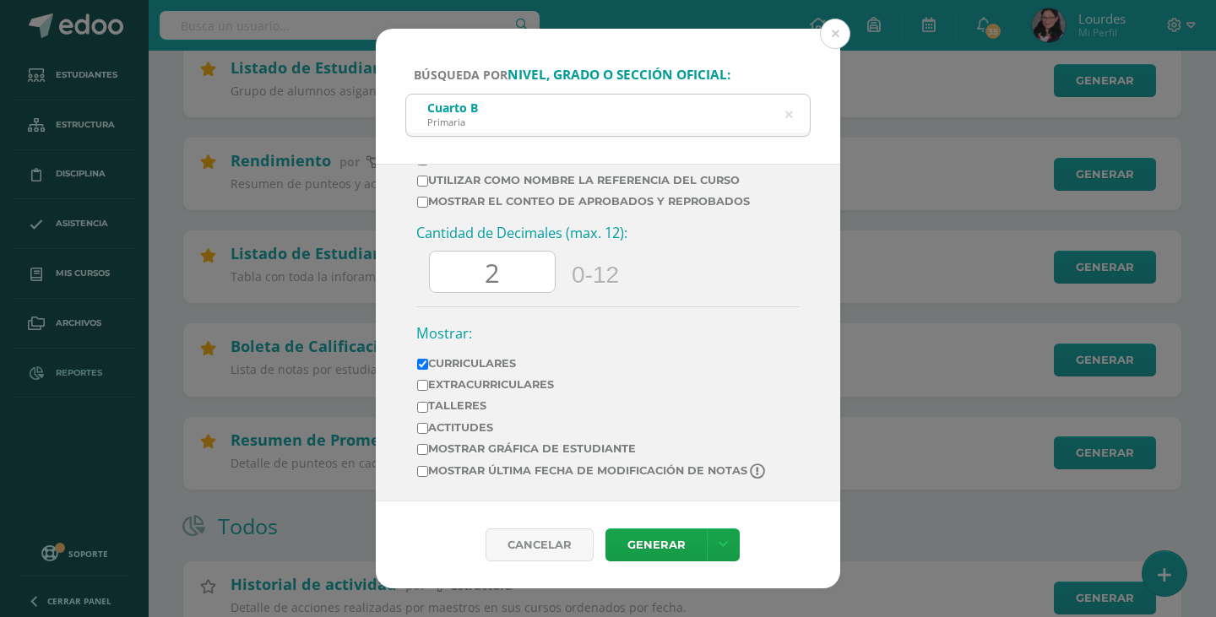
scroll to position [792, 0]
click at [531, 285] on input "2" at bounding box center [492, 272] width 125 height 41
type input "0.00"
click at [682, 541] on link "Generar" at bounding box center [655, 545] width 101 height 33
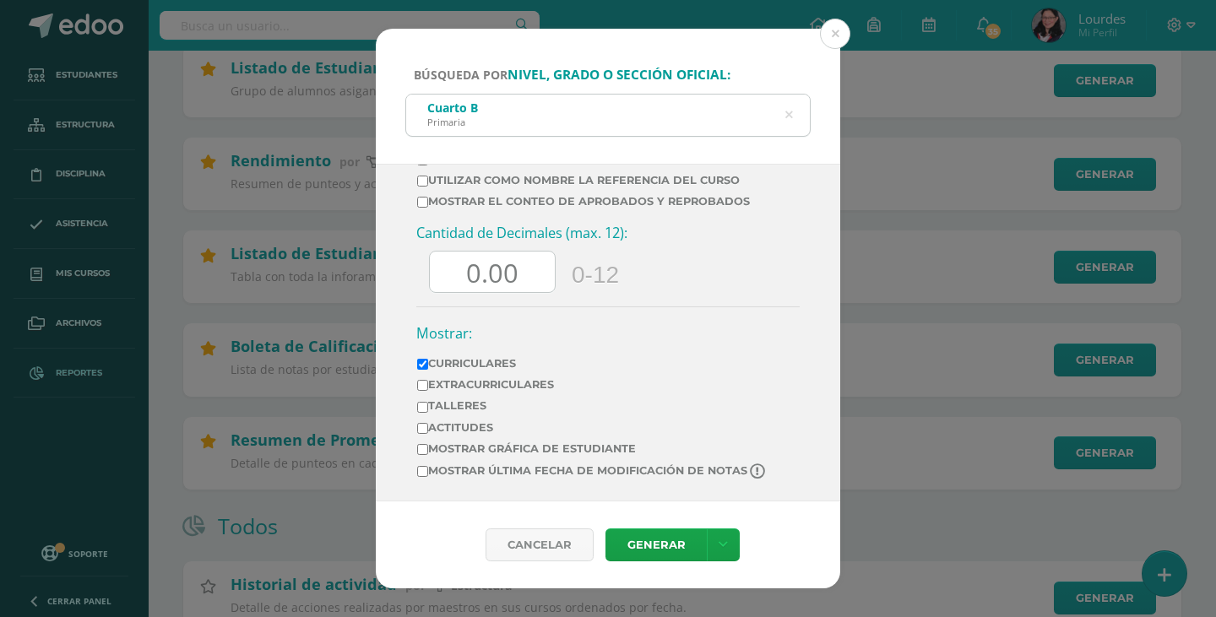
click at [788, 111] on icon at bounding box center [788, 115] width 35 height 35
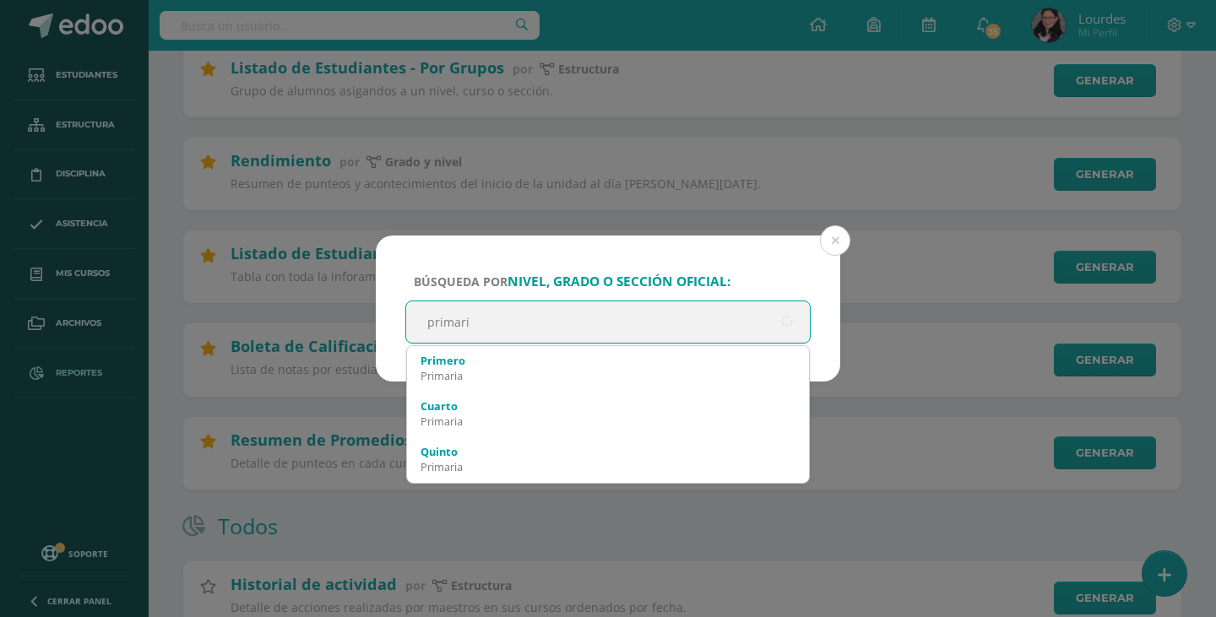
type input "primaria"
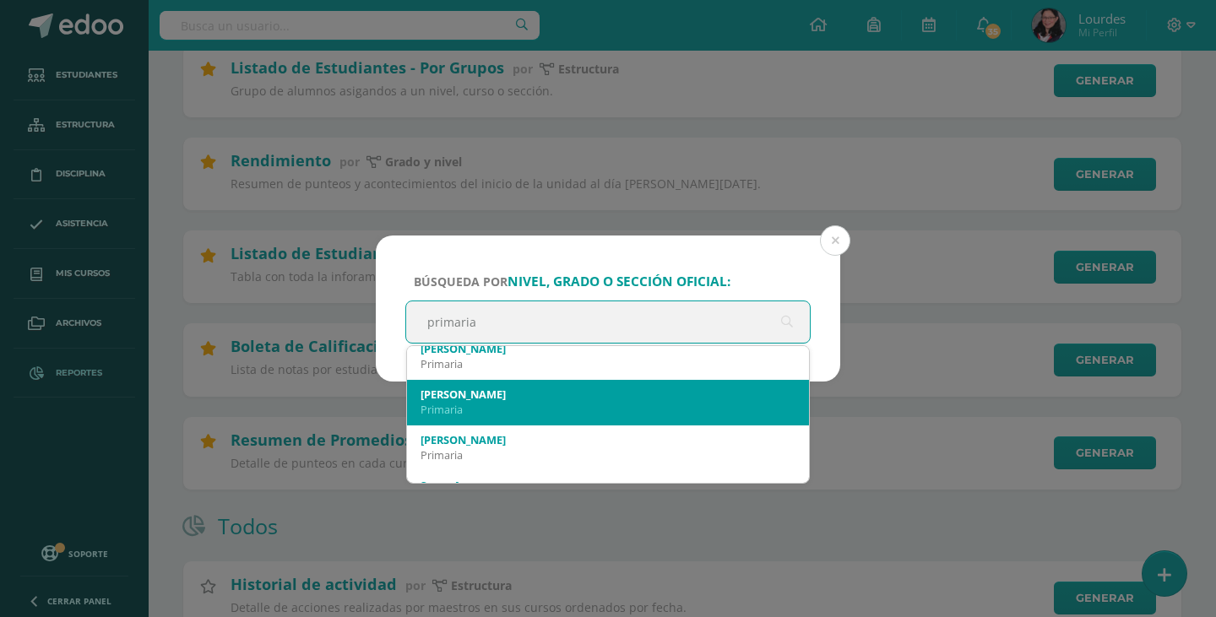
click at [743, 410] on div "Primaria" at bounding box center [608, 409] width 375 height 15
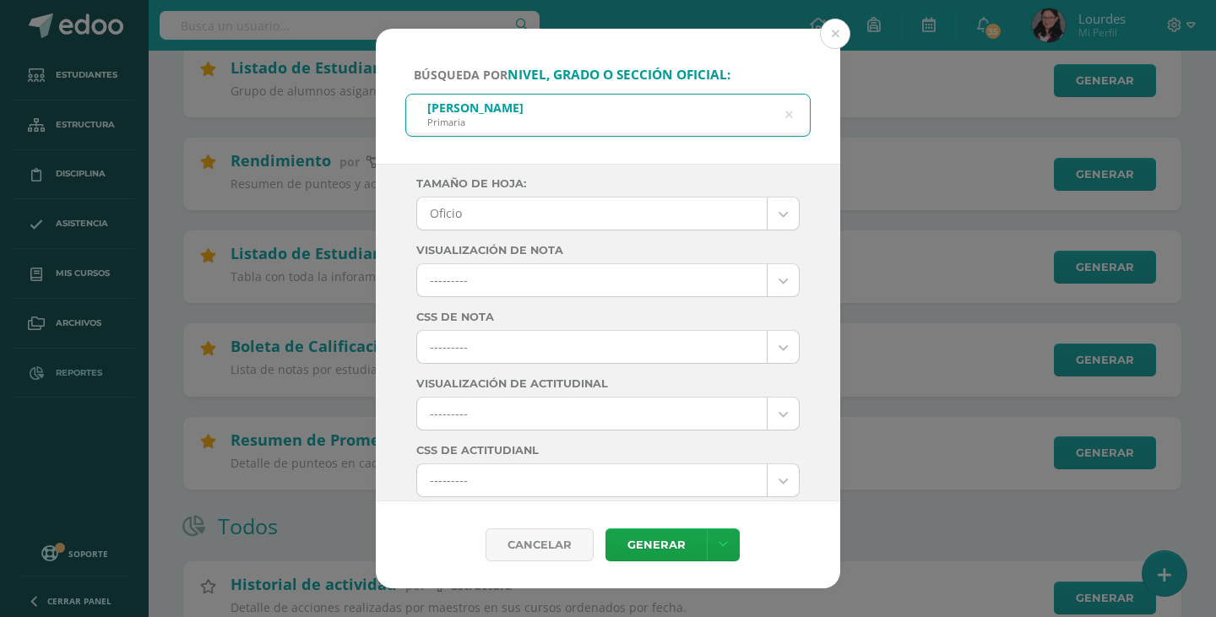
scroll to position [0, 0]
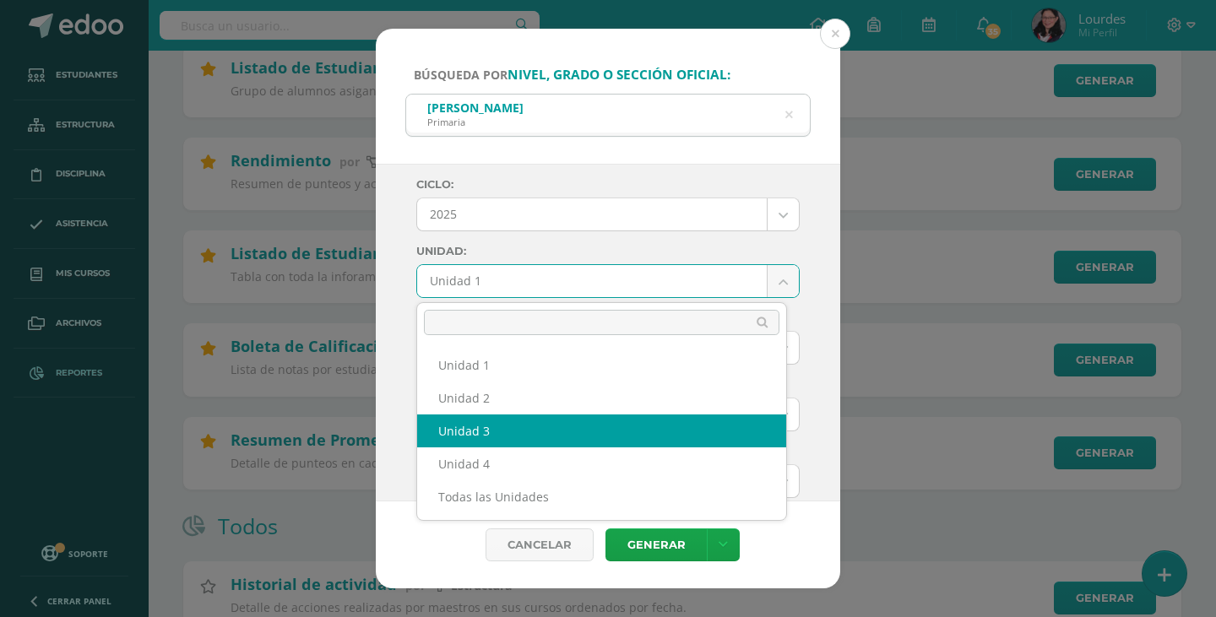
select select "Unidad 3"
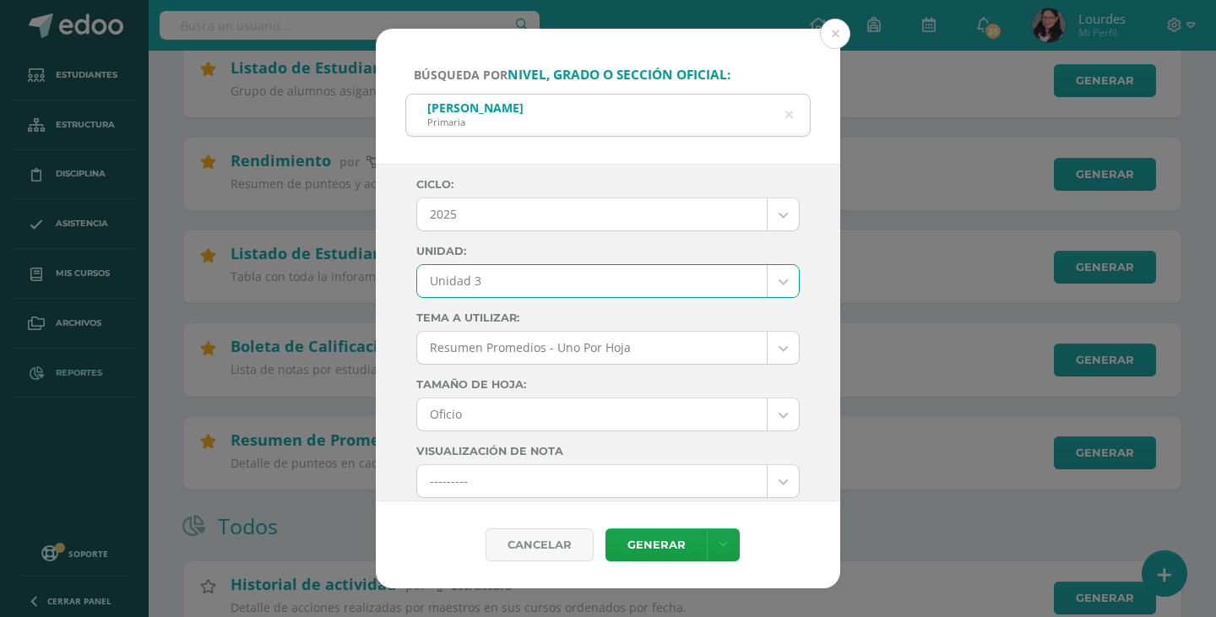
scroll to position [84, 0]
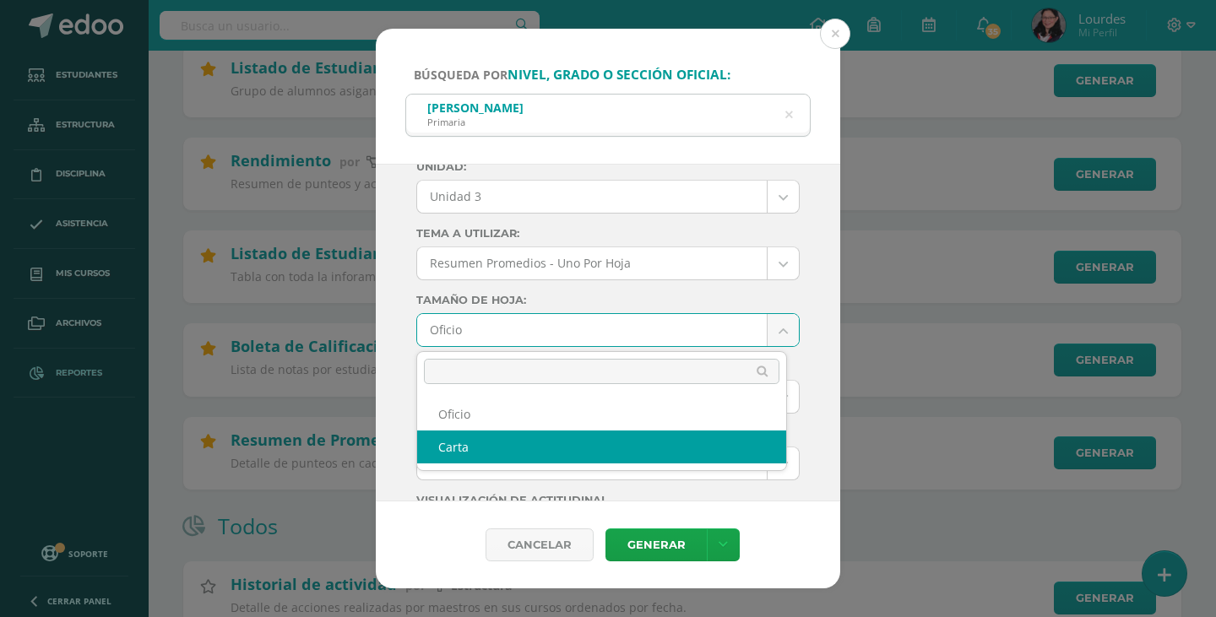
select select "letter"
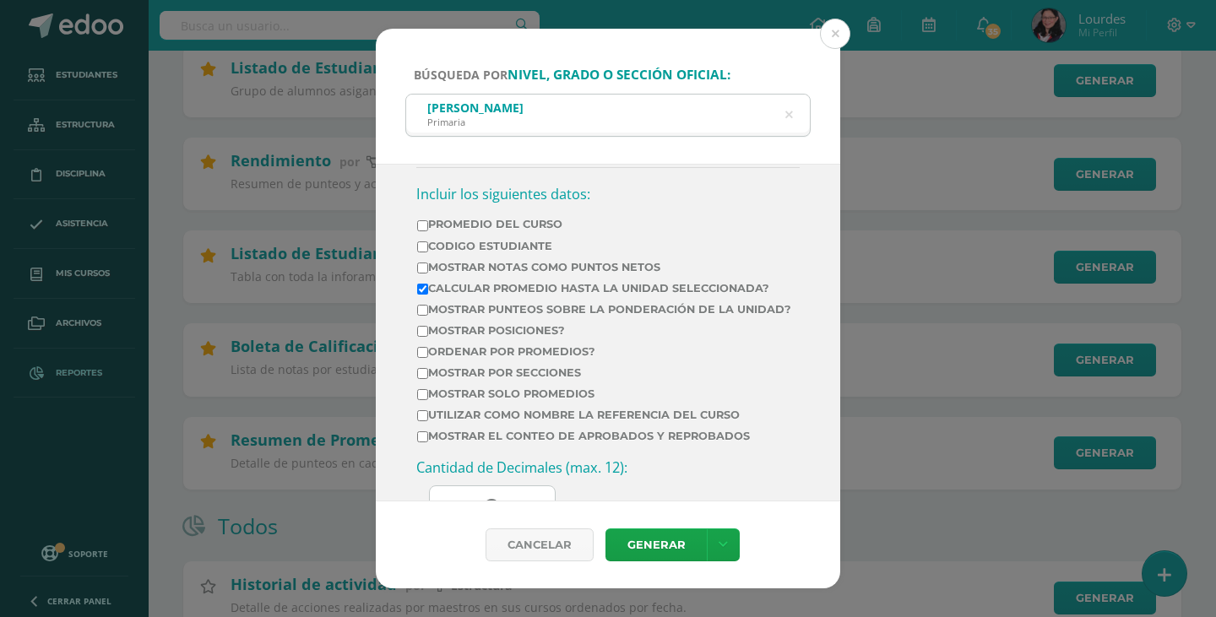
scroll to position [591, 0]
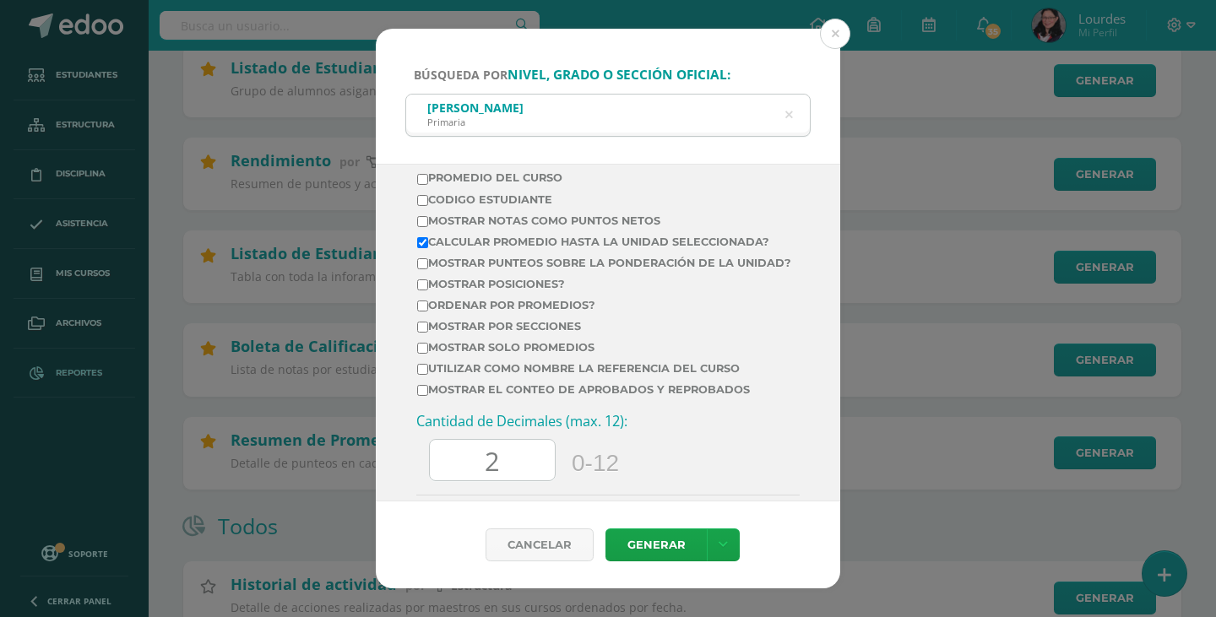
click at [581, 237] on label "Calcular promedio hasta la unidad seleccionada?" at bounding box center [604, 242] width 374 height 13
click at [428, 237] on input "Calcular promedio hasta la unidad seleccionada?" at bounding box center [422, 242] width 11 height 11
checkbox input "false"
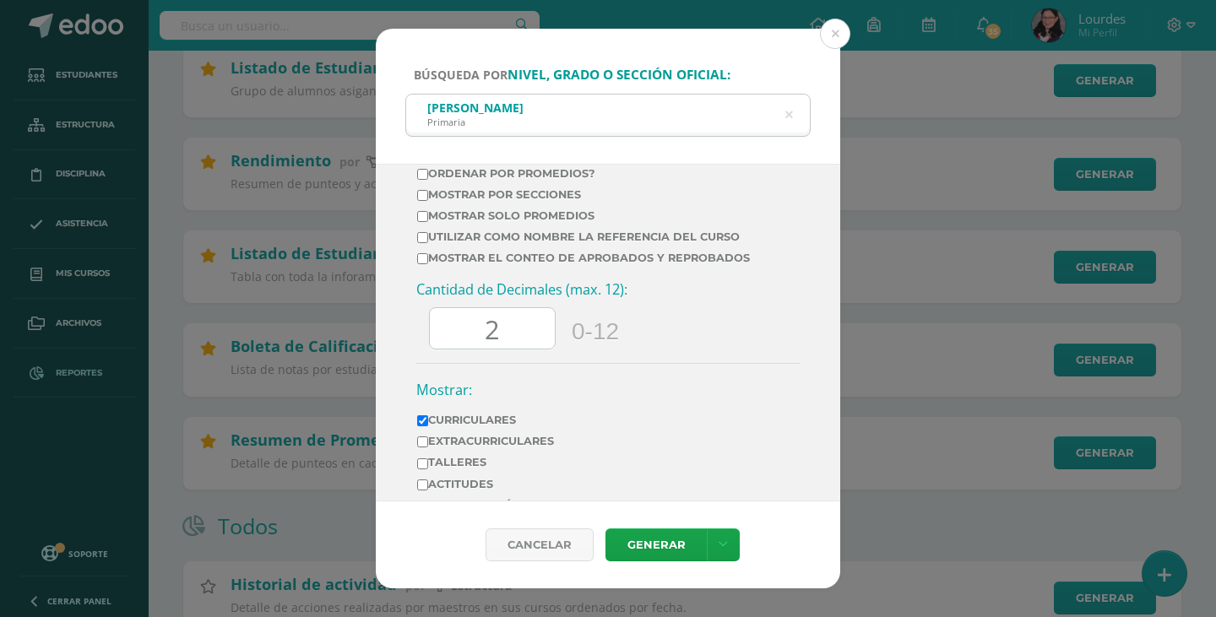
scroll to position [792, 0]
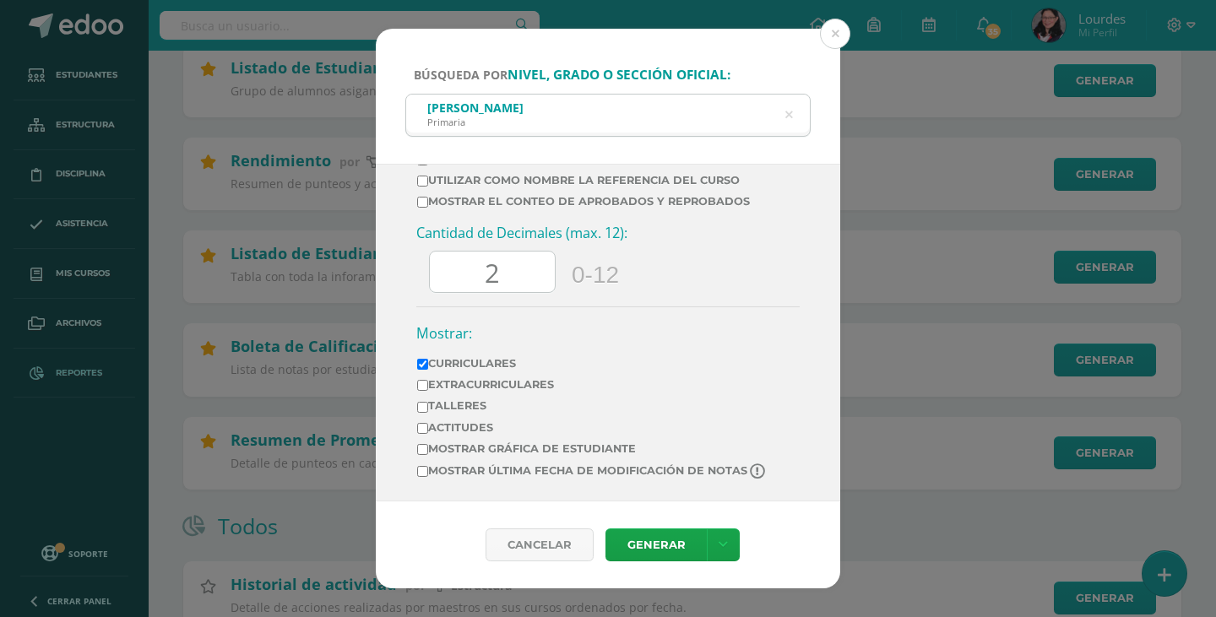
drag, startPoint x: 512, startPoint y: 260, endPoint x: 432, endPoint y: 274, distance: 81.5
click at [432, 274] on input "2" at bounding box center [492, 272] width 125 height 41
type input "0.00"
click at [686, 242] on h3 "Cantidad de Decimales (max. 12):" at bounding box center [607, 233] width 383 height 19
click at [668, 549] on link "Generar" at bounding box center [655, 545] width 101 height 33
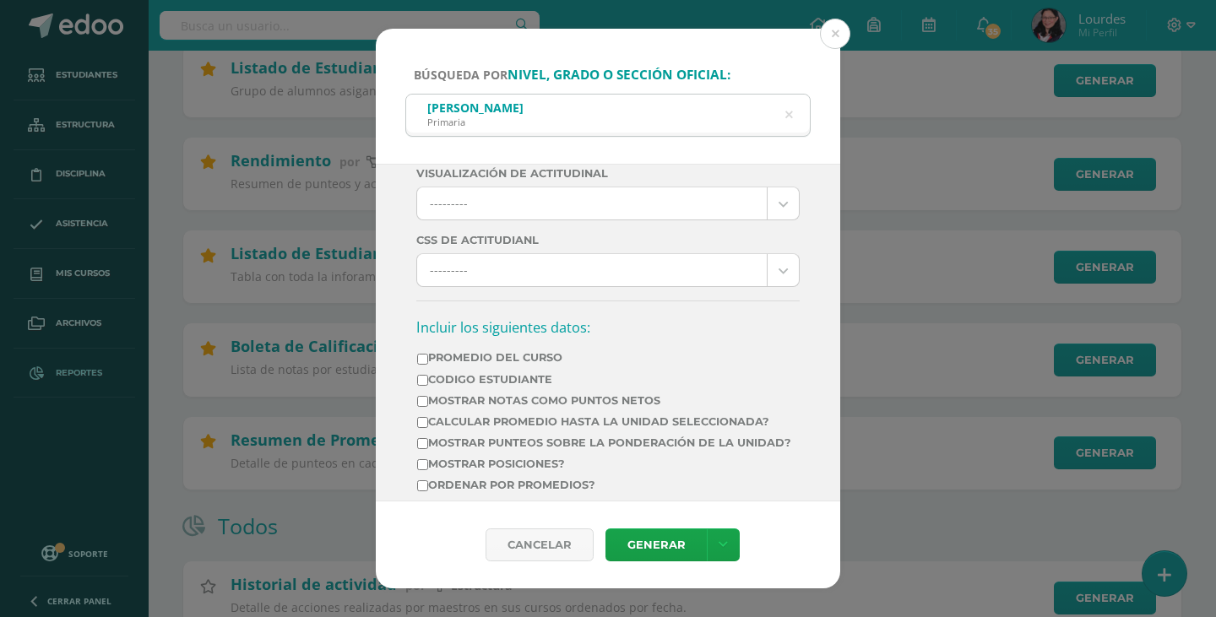
scroll to position [422, 0]
